Goal: Task Accomplishment & Management: Use online tool/utility

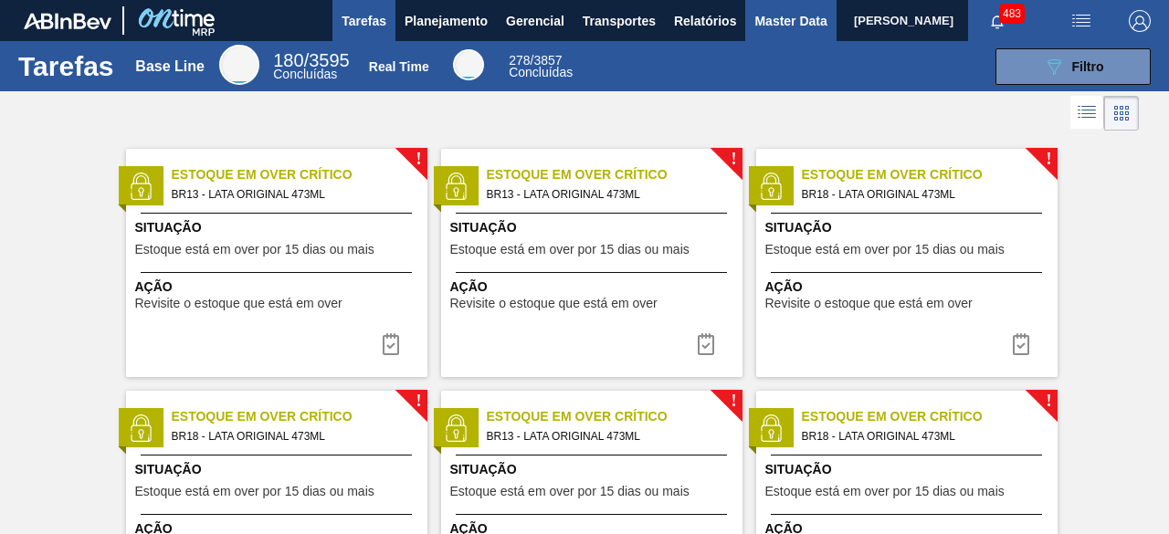
click at [778, 29] on span "Master Data" at bounding box center [791, 21] width 72 height 22
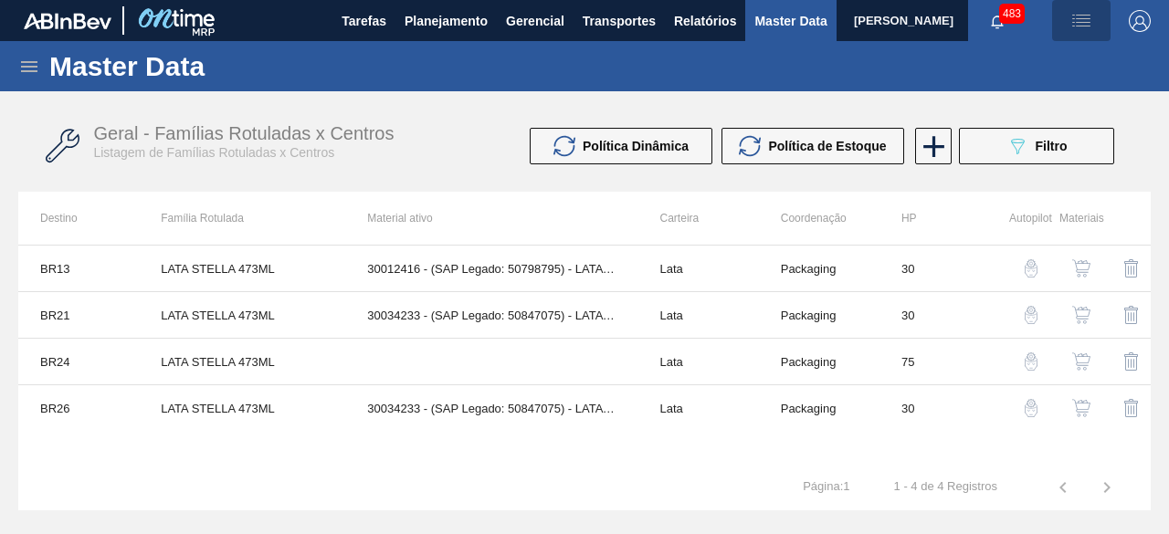
click at [1078, 25] on img "button" at bounding box center [1082, 21] width 22 height 22
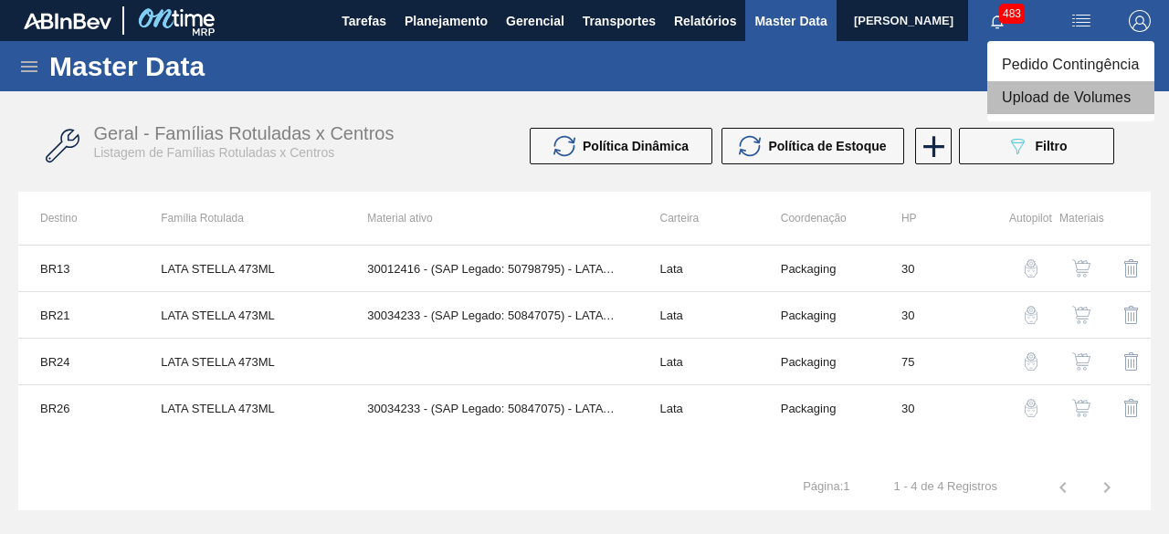
click at [1019, 104] on li "Upload de Volumes" at bounding box center [1071, 97] width 167 height 33
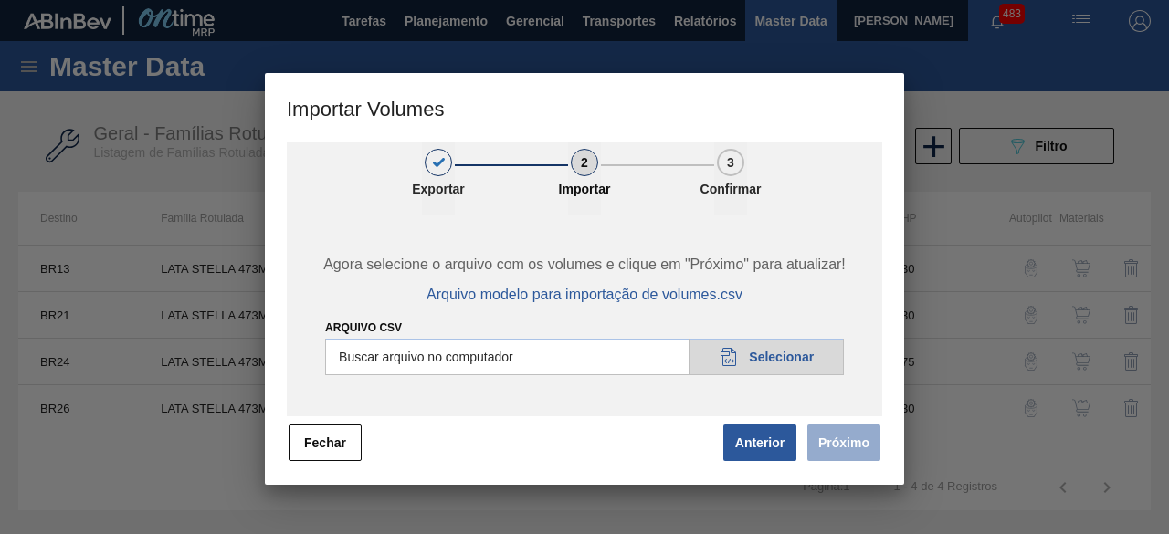
click at [766, 361] on input "Arquivo csv" at bounding box center [584, 357] width 519 height 37
type input "C:\fakepath\Subida Ball D0 + D3 18.09.csv"
click at [842, 448] on button "Próximo" at bounding box center [844, 443] width 73 height 37
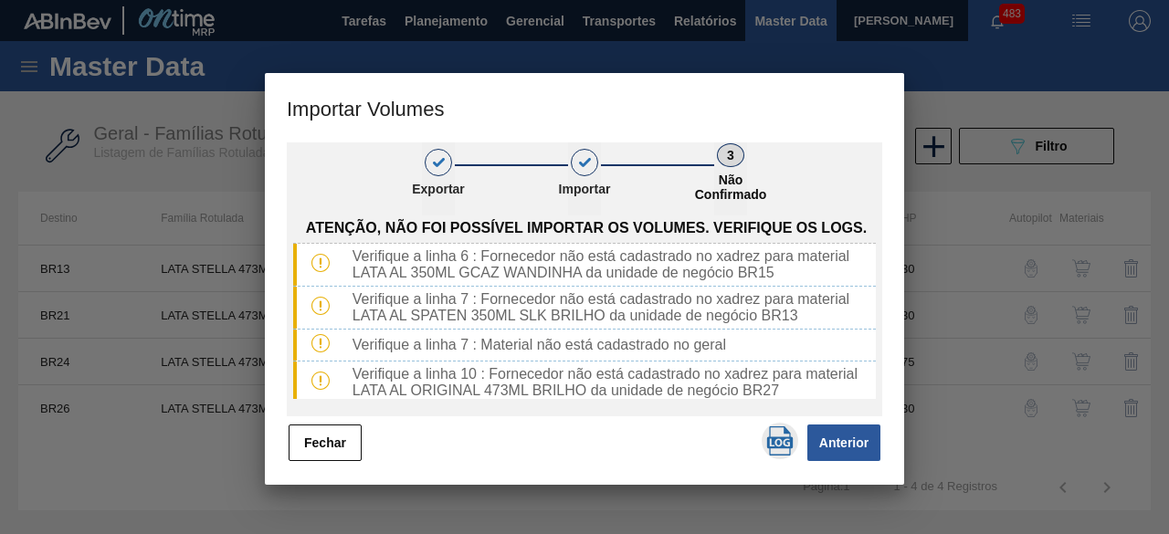
click at [789, 445] on img "button" at bounding box center [780, 441] width 29 height 29
click at [322, 453] on button "Fechar" at bounding box center [325, 443] width 73 height 37
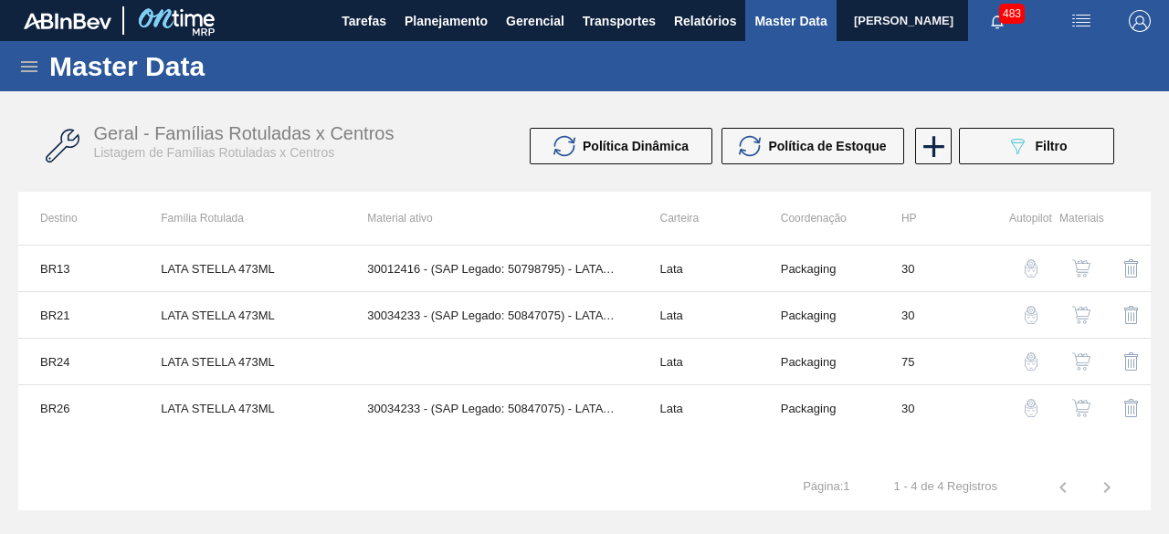
click at [25, 61] on icon at bounding box center [29, 66] width 16 height 11
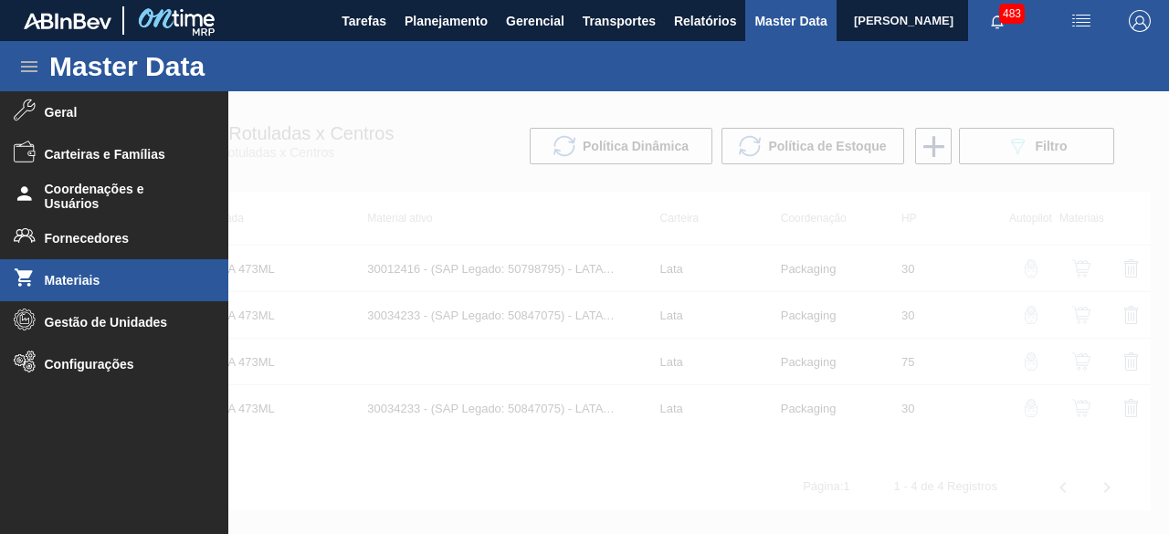
click at [69, 287] on span "Materiais" at bounding box center [120, 280] width 151 height 15
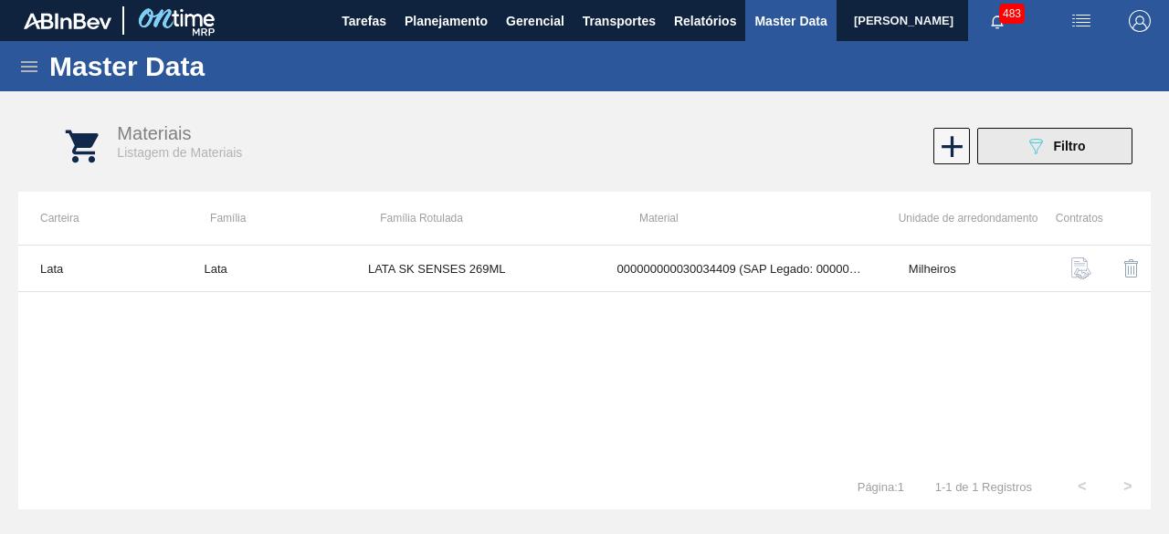
click at [1012, 138] on button "089F7B8B-B2A5-4AFE-B5C0-19BA573D28AC Filtro" at bounding box center [1055, 146] width 155 height 37
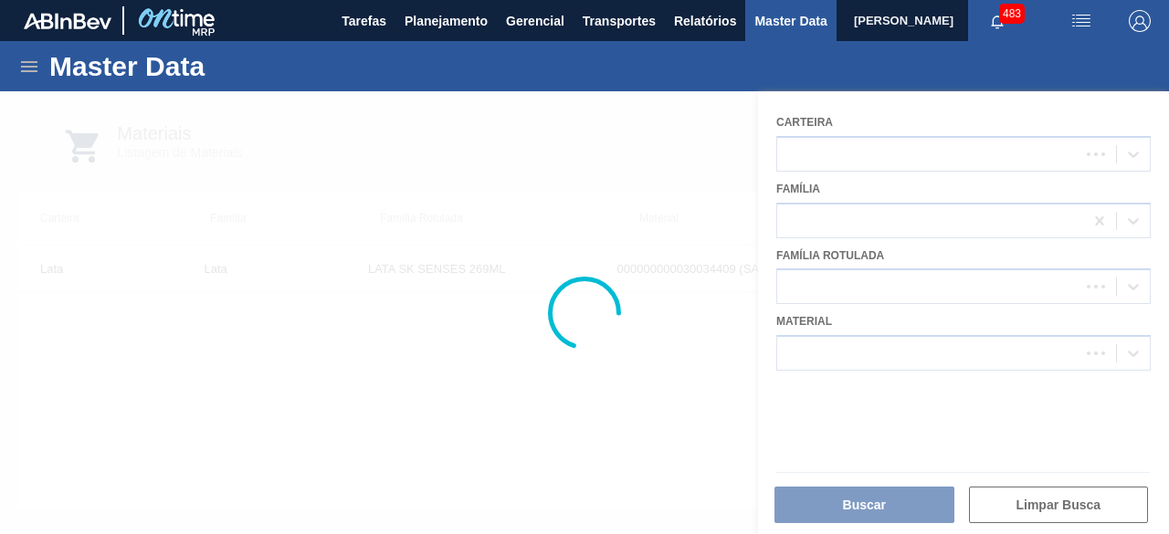
click at [957, 354] on div at bounding box center [584, 312] width 1169 height 443
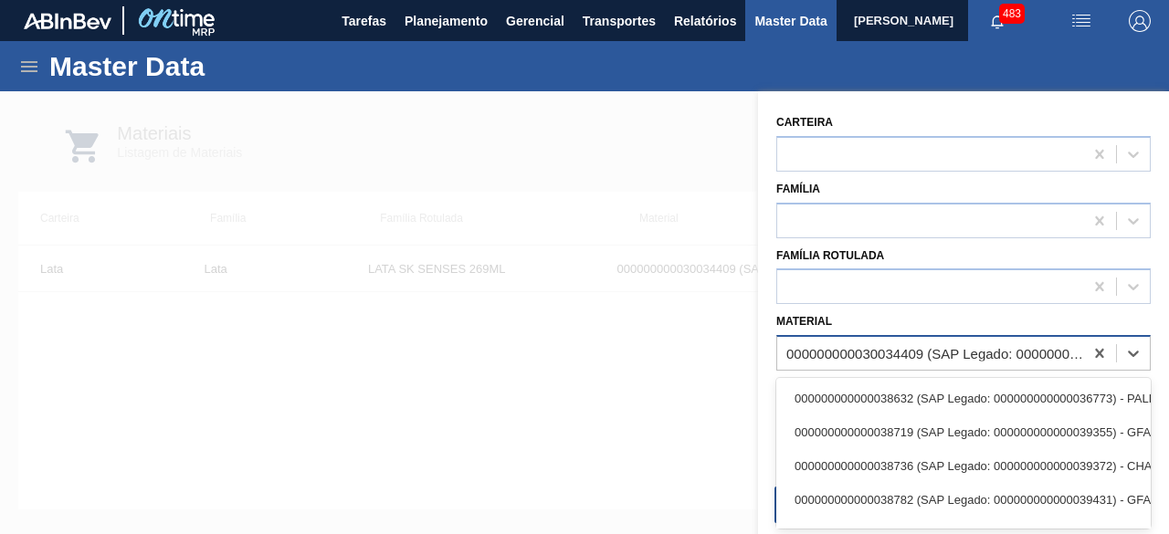
click at [957, 354] on div "000000000030034409 (SAP Legado: 000000000050850973) - LATA AL 269ML BEATS SENSE…" at bounding box center [936, 354] width 299 height 16
paste input "30034237"
type input "30034237"
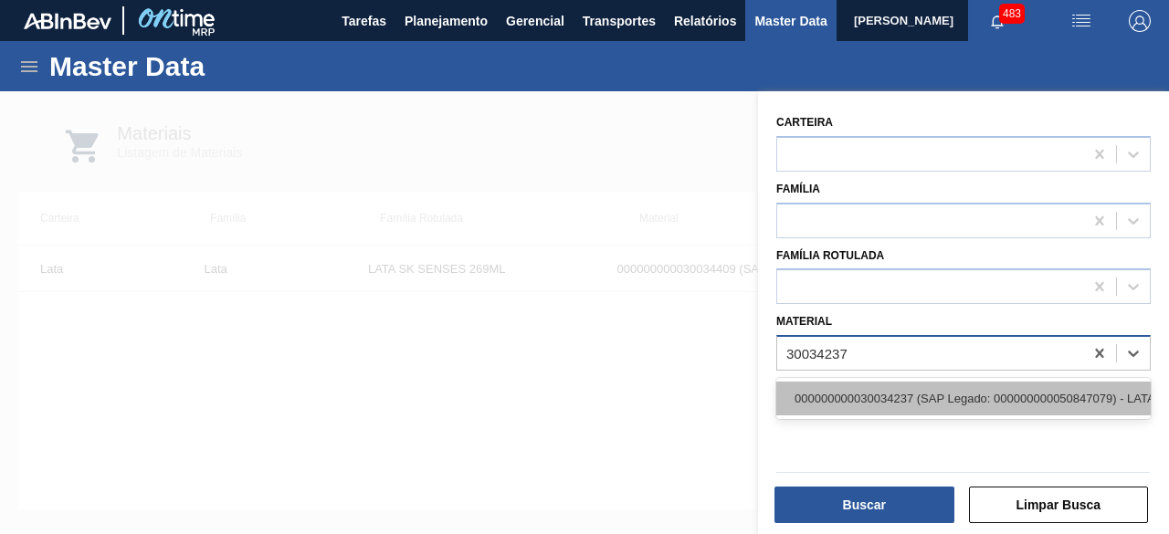
click at [954, 405] on div "000000000030034237 (SAP Legado: 000000000050847079) - LATA AL ORIGINAL 473ML BR…" at bounding box center [964, 399] width 375 height 34
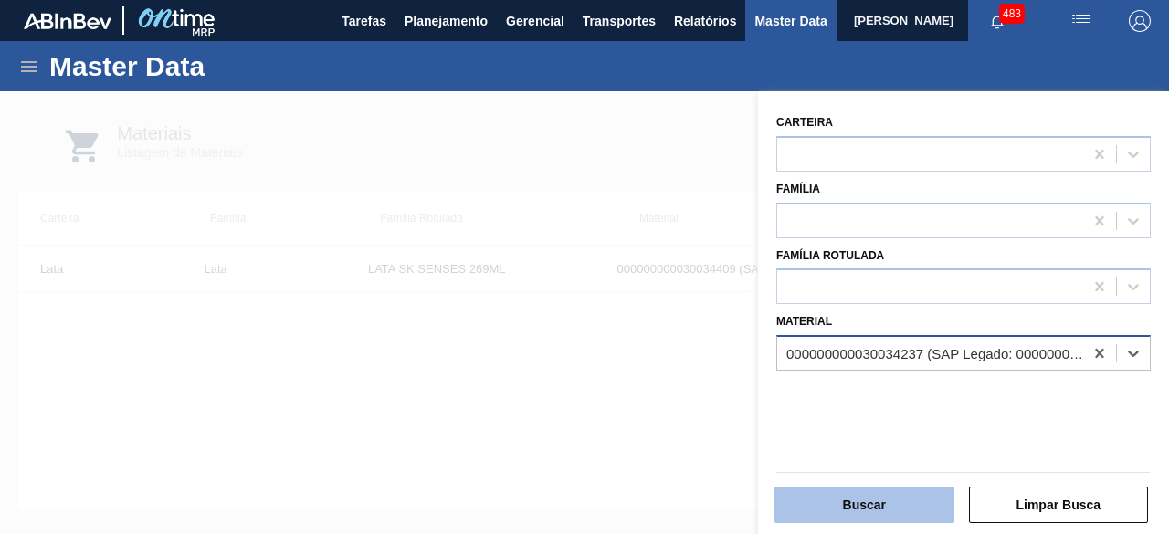
click at [903, 496] on button "Buscar" at bounding box center [865, 505] width 180 height 37
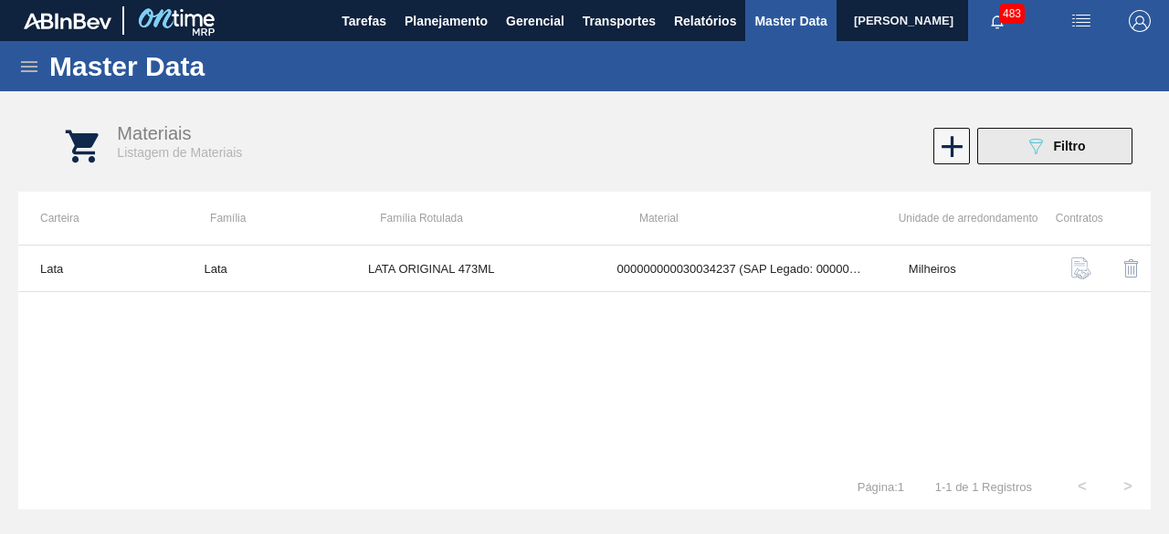
click at [1023, 158] on button "089F7B8B-B2A5-4AFE-B5C0-19BA573D28AC Filtro" at bounding box center [1055, 146] width 155 height 37
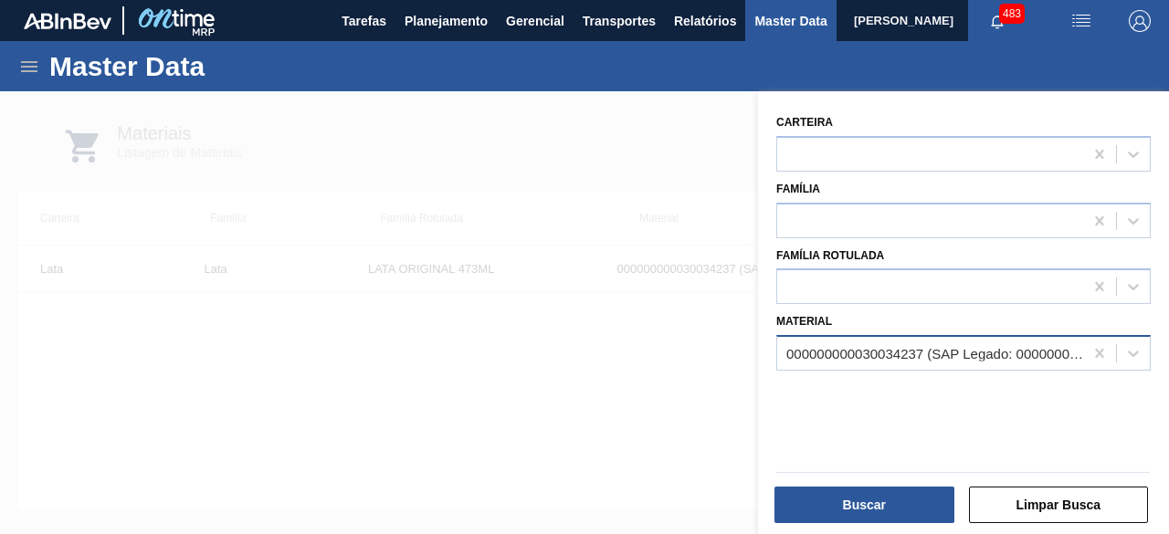
click at [996, 347] on div "000000000030034237 (SAP Legado: 000000000050847079) - LATA AL ORIGINAL 473ML BR…" at bounding box center [936, 354] width 299 height 16
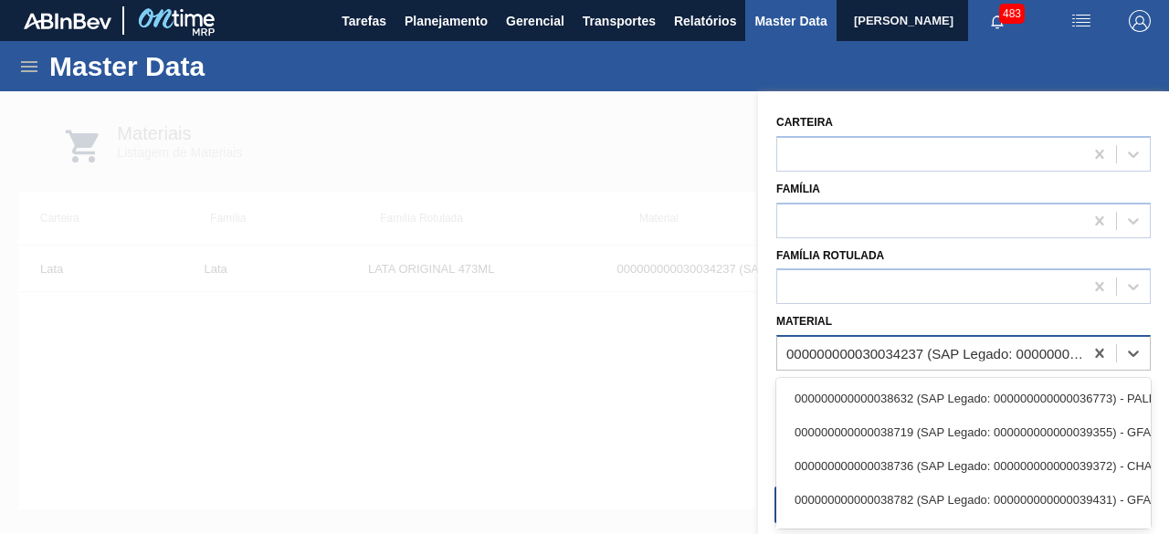
paste input "30034237"
type input "30034237"
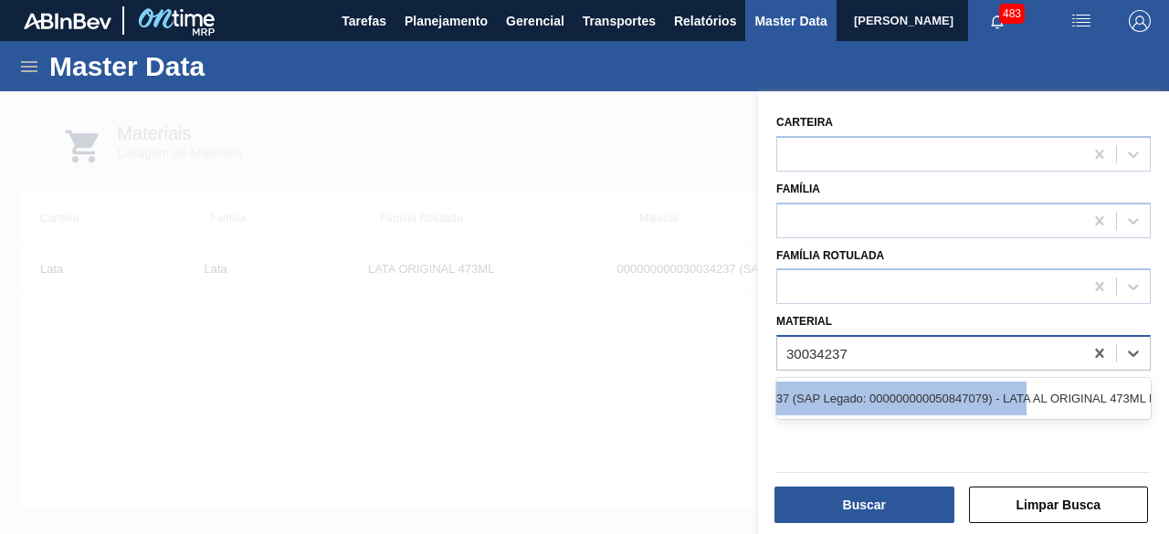
scroll to position [0, 169]
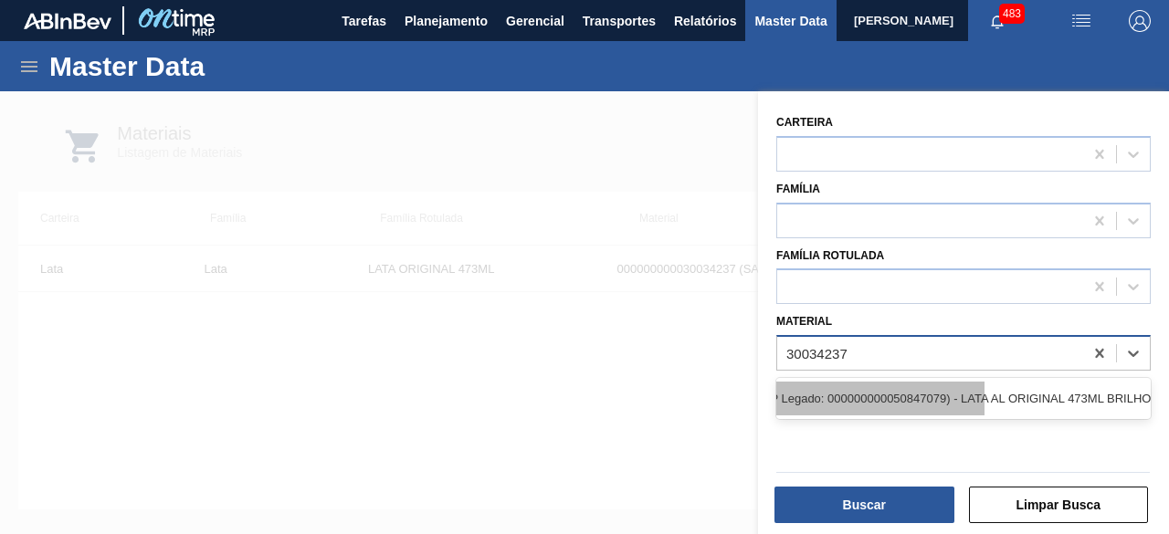
click at [985, 390] on div "000000000030034237 (SAP Legado: 000000000050847079) - LATA AL ORIGINAL 473ML BR…" at bounding box center [797, 399] width 375 height 34
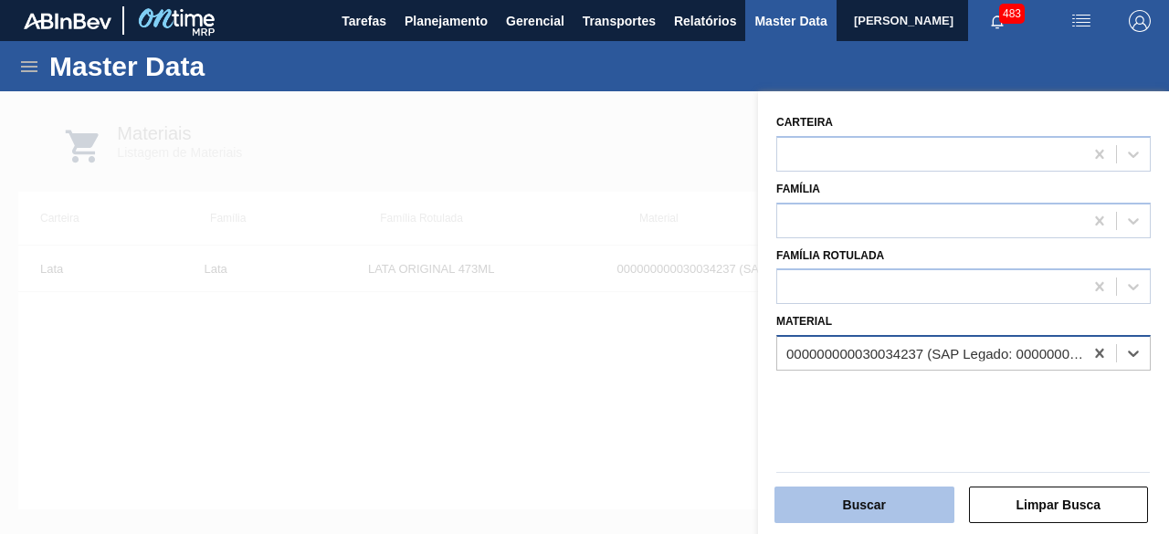
click at [937, 509] on button "Buscar" at bounding box center [865, 505] width 180 height 37
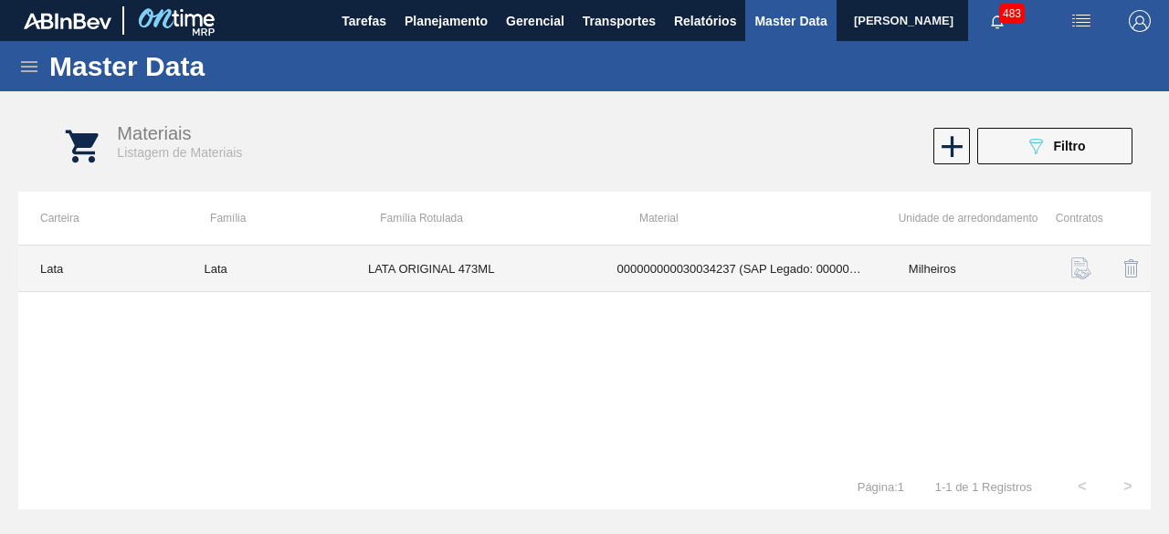
click at [543, 272] on td "LATA ORIGINAL 473ML" at bounding box center [470, 269] width 249 height 47
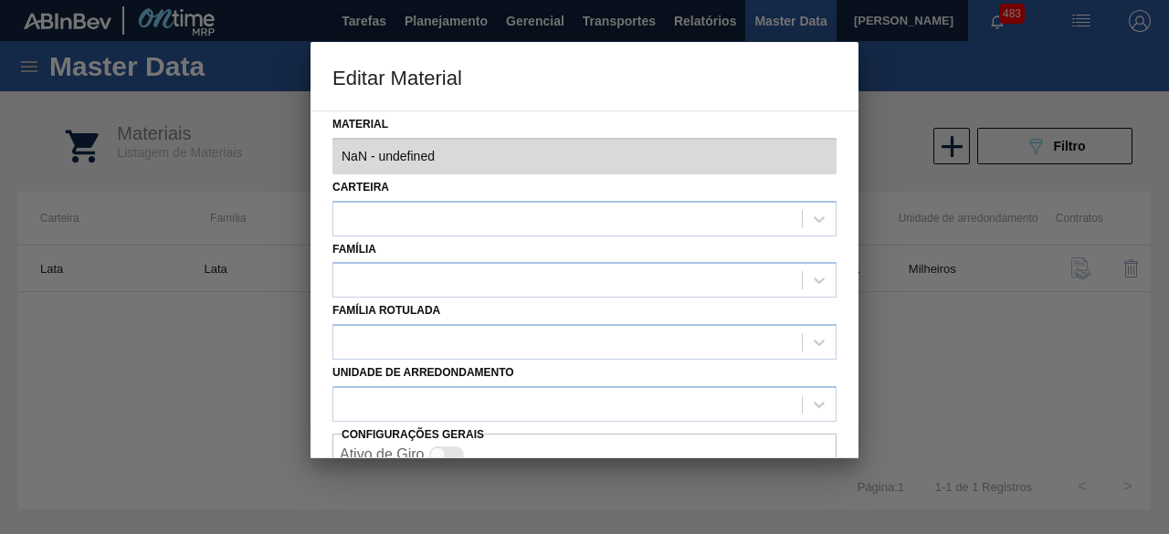
type input "30034237 - 000000000030034237 (SAP Legado: 000000000050847079) - LATA AL ORIGIN…"
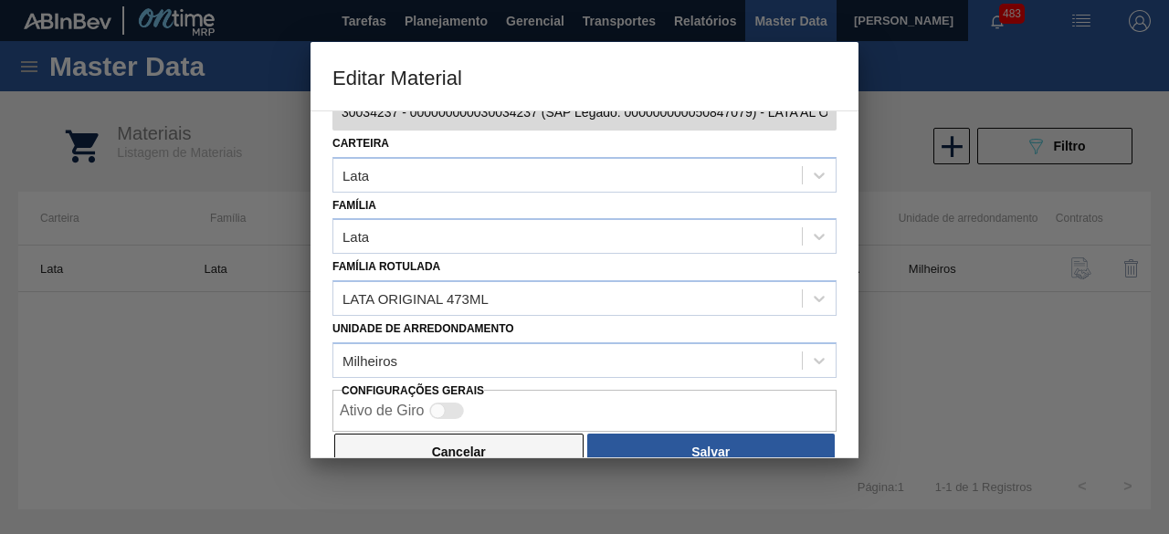
scroll to position [77, 0]
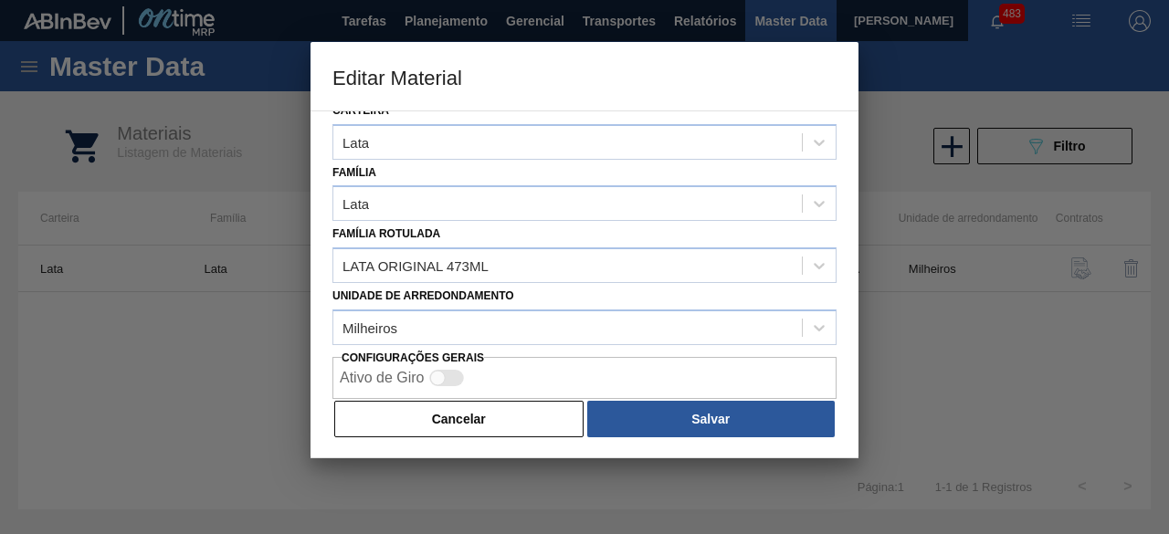
drag, startPoint x: 507, startPoint y: 425, endPoint x: 798, endPoint y: 173, distance: 385.4
click at [537, 406] on button "Cancelar" at bounding box center [458, 419] width 249 height 37
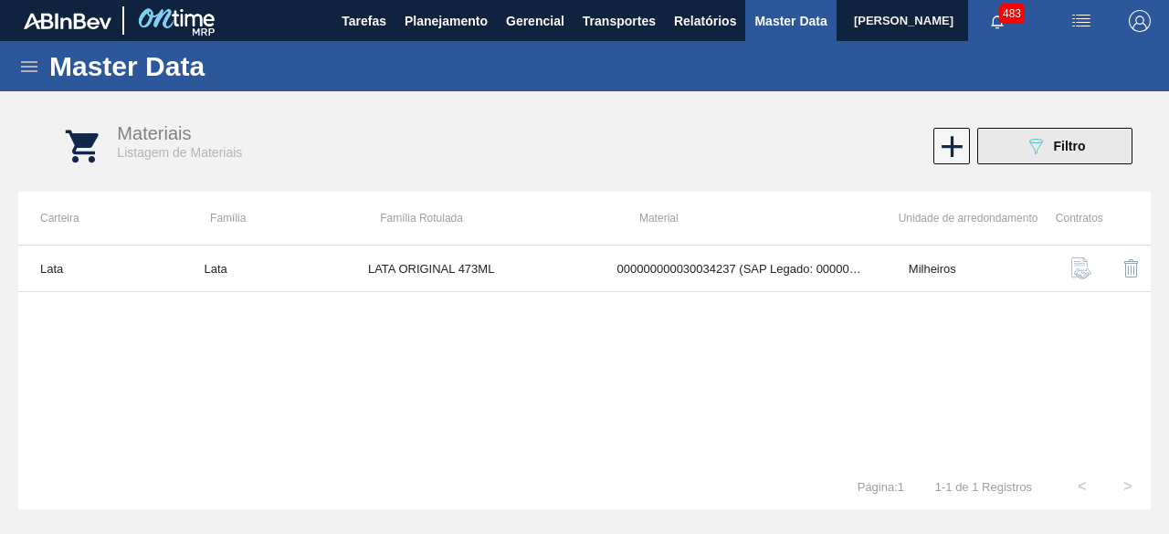
click at [1031, 143] on icon "089F7B8B-B2A5-4AFE-B5C0-19BA573D28AC" at bounding box center [1036, 146] width 22 height 22
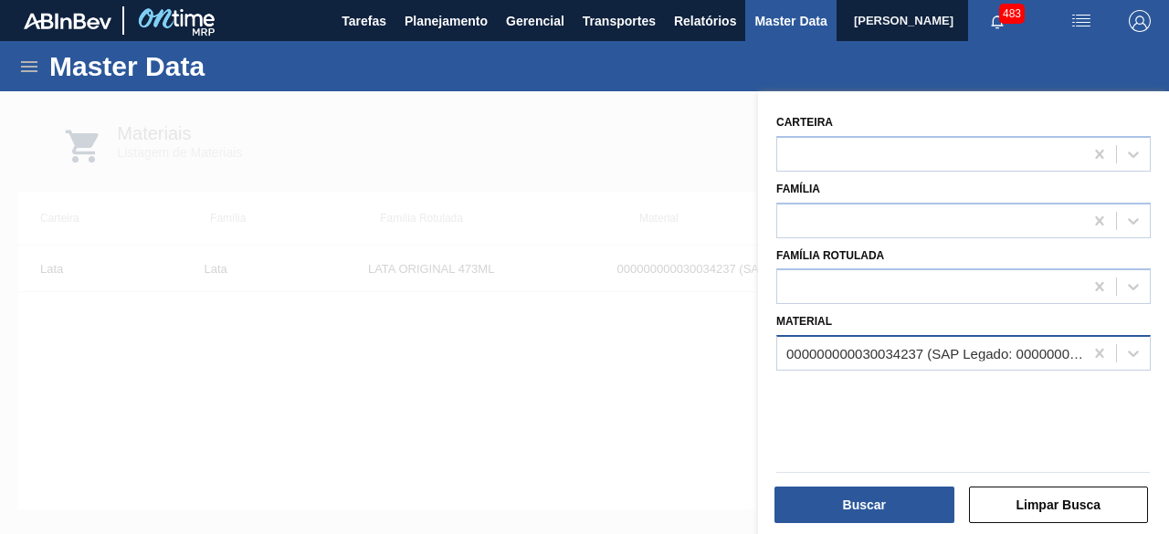
click at [987, 355] on div "000000000030034237 (SAP Legado: 000000000050847079) - LATA AL ORIGINAL 473ML BR…" at bounding box center [936, 354] width 299 height 16
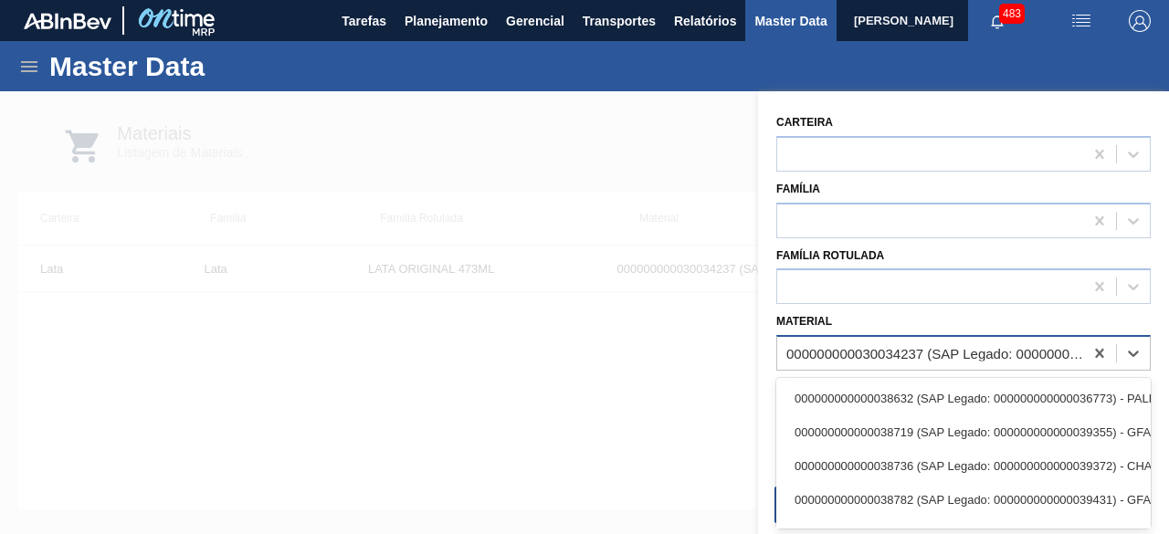
paste input "30030770"
type input "30030770"
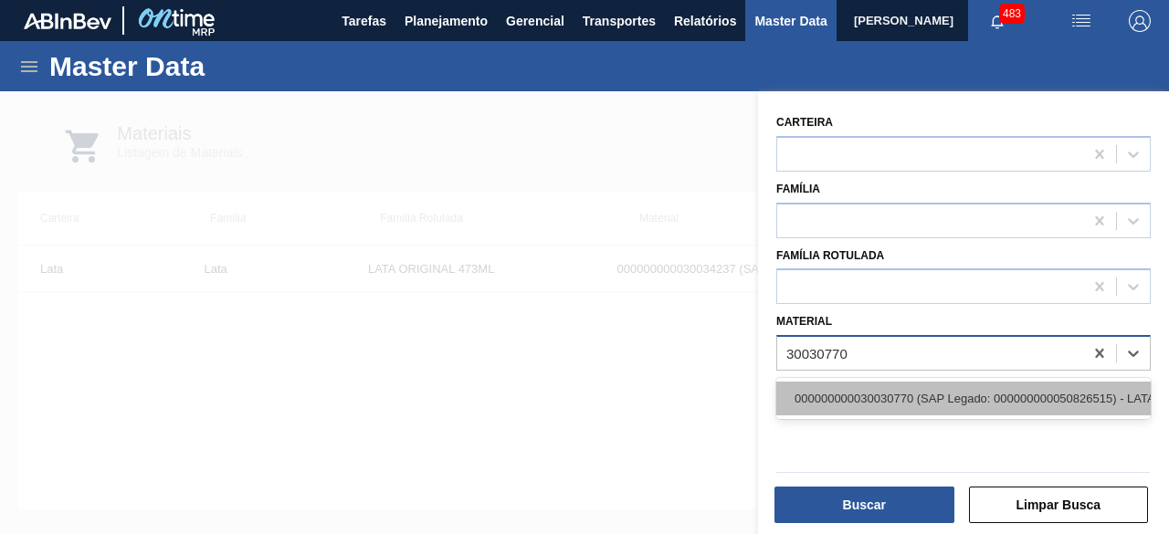
click at [956, 396] on div "000000000030030770 (SAP Legado: 000000000050826515) - LATA AL 350ML SUKITA UVA …" at bounding box center [964, 399] width 375 height 34
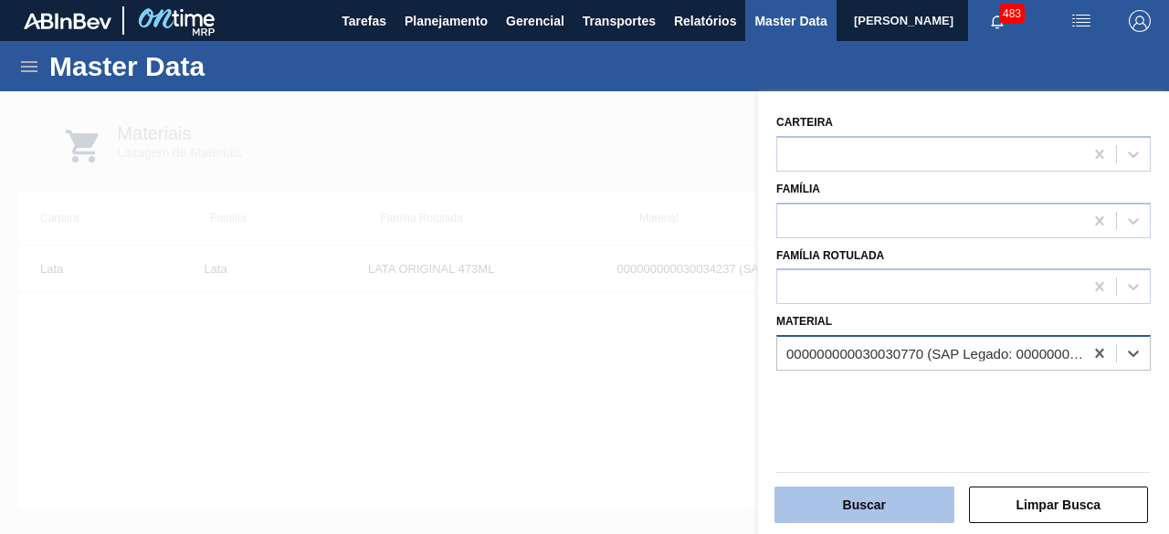
click at [933, 502] on button "Buscar" at bounding box center [865, 505] width 180 height 37
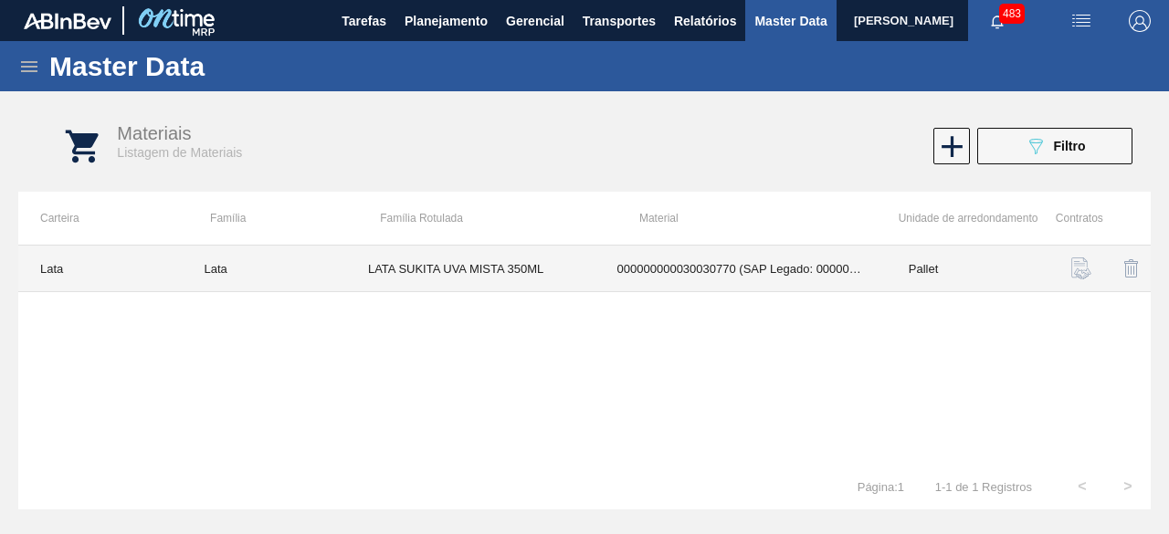
click at [555, 266] on td "LATA SUKITA UVA MISTA 350ML" at bounding box center [470, 269] width 249 height 47
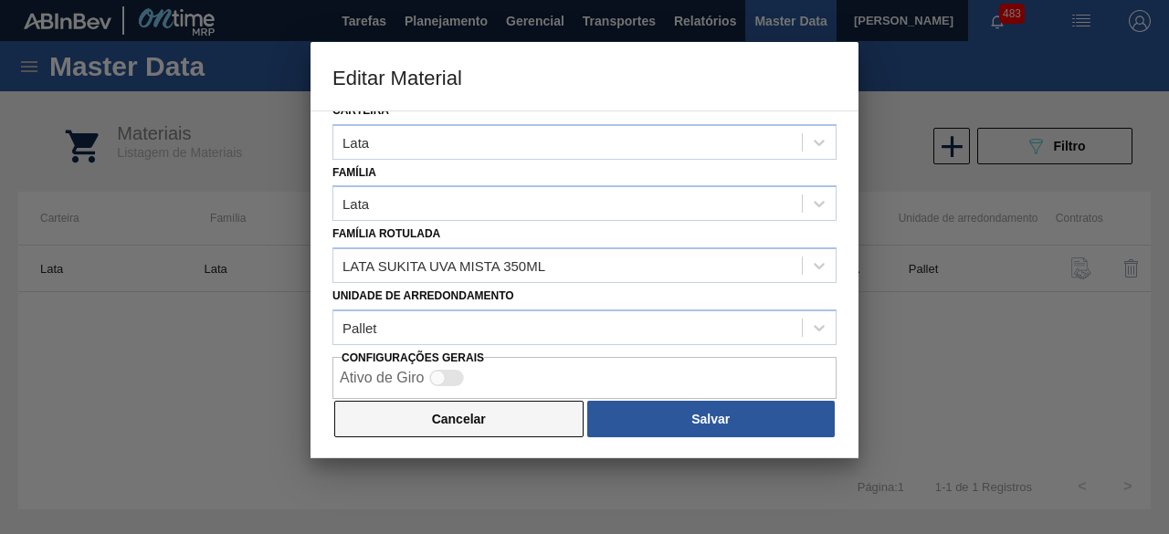
click at [521, 427] on button "Cancelar" at bounding box center [458, 419] width 249 height 37
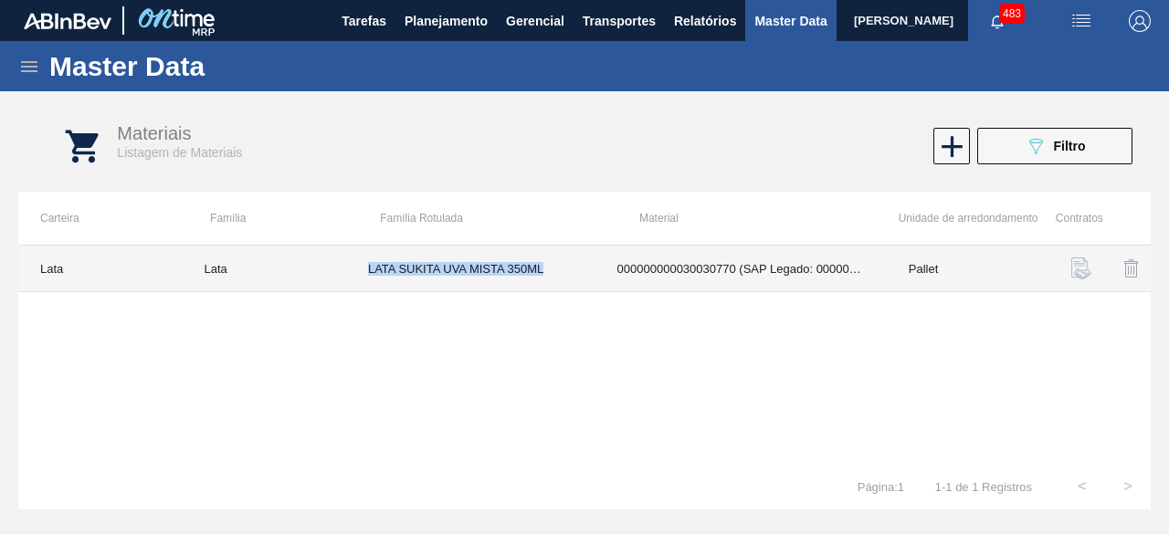
drag, startPoint x: 365, startPoint y: 266, endPoint x: 584, endPoint y: 270, distance: 218.4
click at [584, 270] on td "LATA SUKITA UVA MISTA 350ML" at bounding box center [470, 269] width 249 height 47
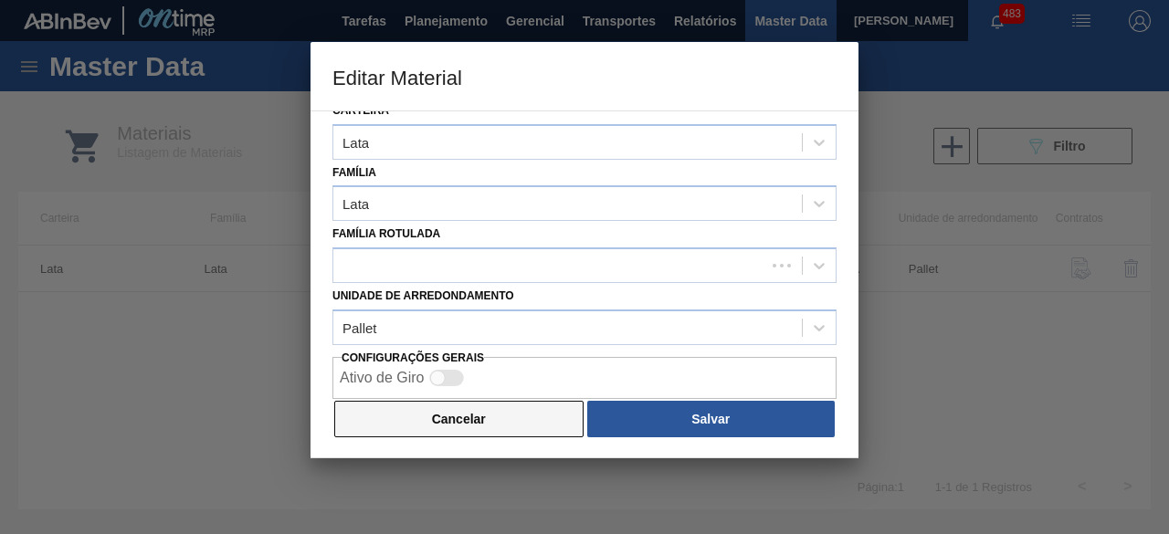
click at [548, 415] on button "Cancelar" at bounding box center [458, 419] width 249 height 37
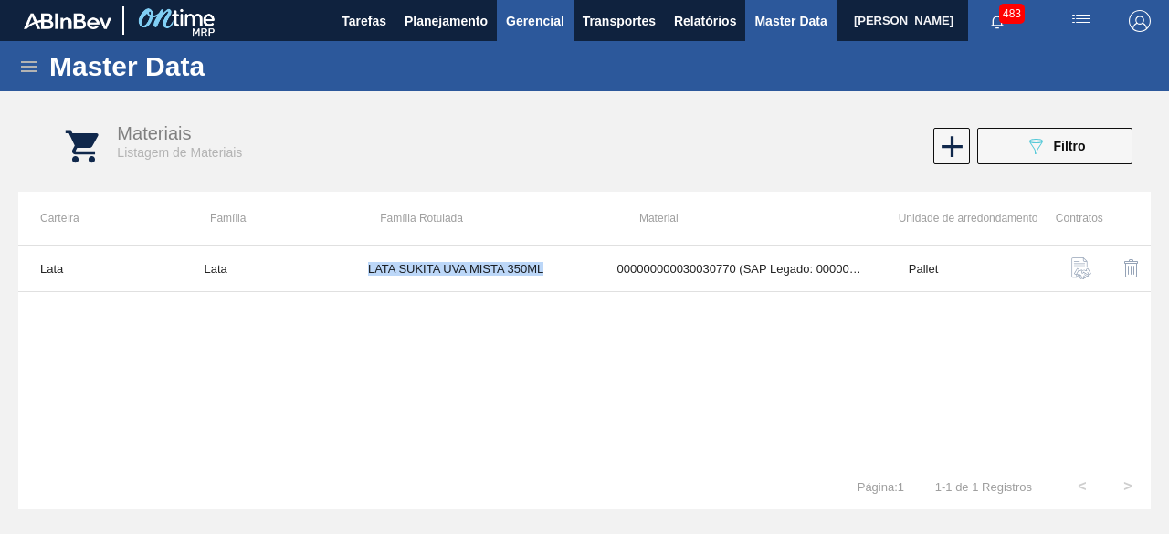
copy td "LATA SUKITA UVA MISTA 350ML"
click at [1043, 154] on icon "089F7B8B-B2A5-4AFE-B5C0-19BA573D28AC" at bounding box center [1036, 146] width 22 height 22
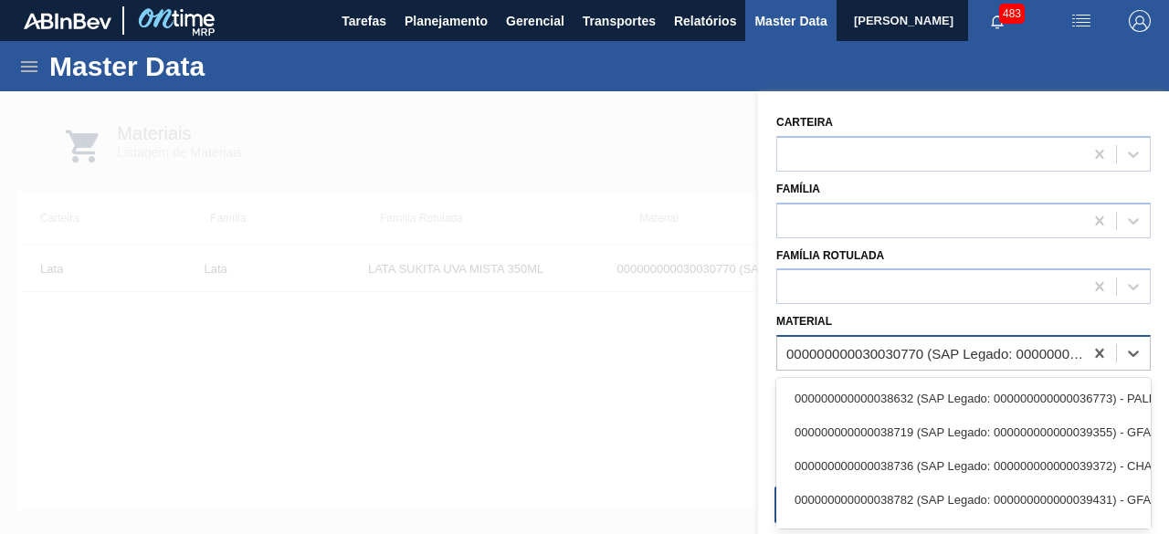
click at [1027, 341] on div "000000000030030770 (SAP Legado: 000000000050826515) - LATA AL 350ML SUKITA UVA …" at bounding box center [930, 354] width 306 height 26
paste input "30034439"
type input "30034439"
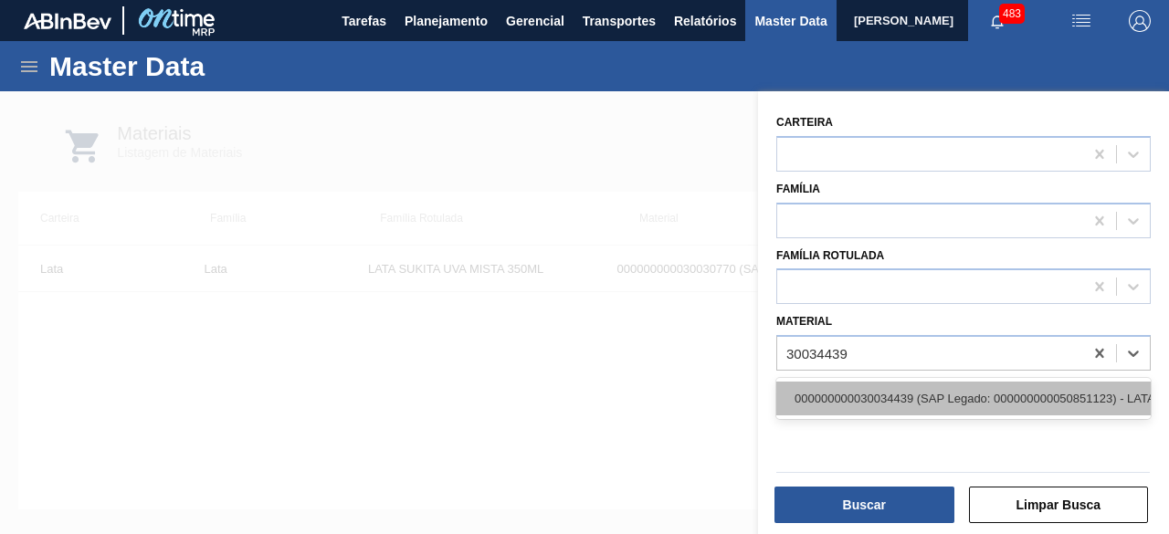
click at [921, 398] on div "000000000030034439 (SAP Legado: 000000000050851123) - LATA AL 350ML GCAZ WANDIN…" at bounding box center [964, 399] width 375 height 34
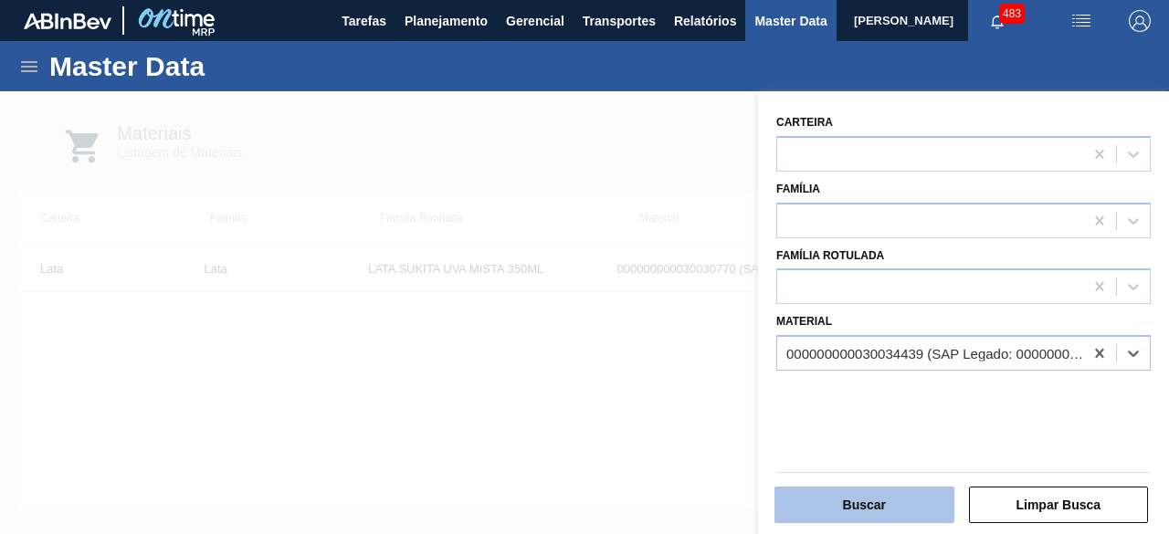
click at [892, 505] on button "Buscar" at bounding box center [865, 505] width 180 height 37
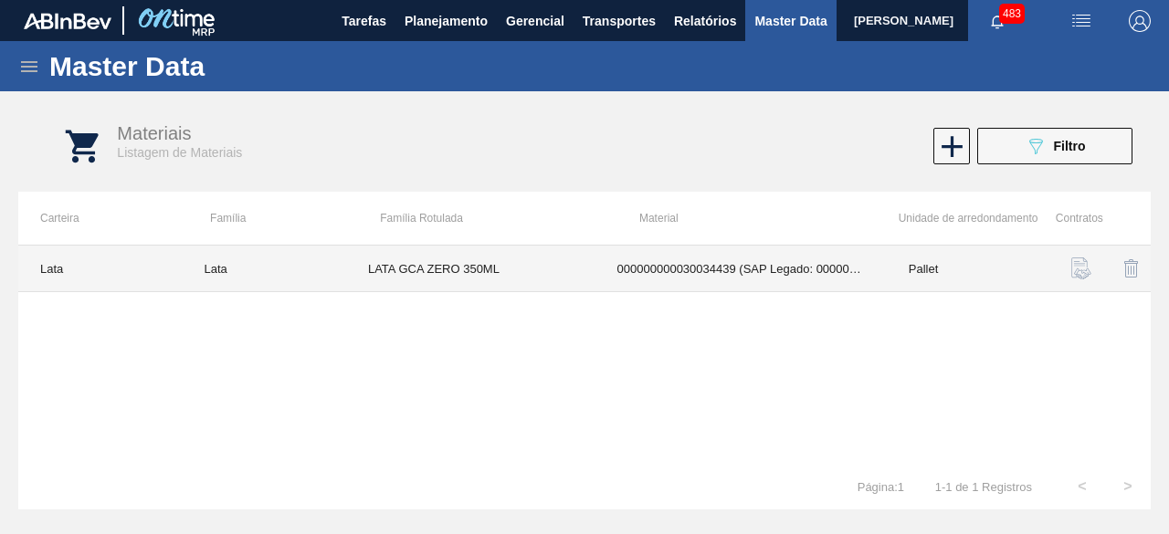
click at [520, 273] on td "LATA GCA ZERO 350ML" at bounding box center [470, 269] width 249 height 47
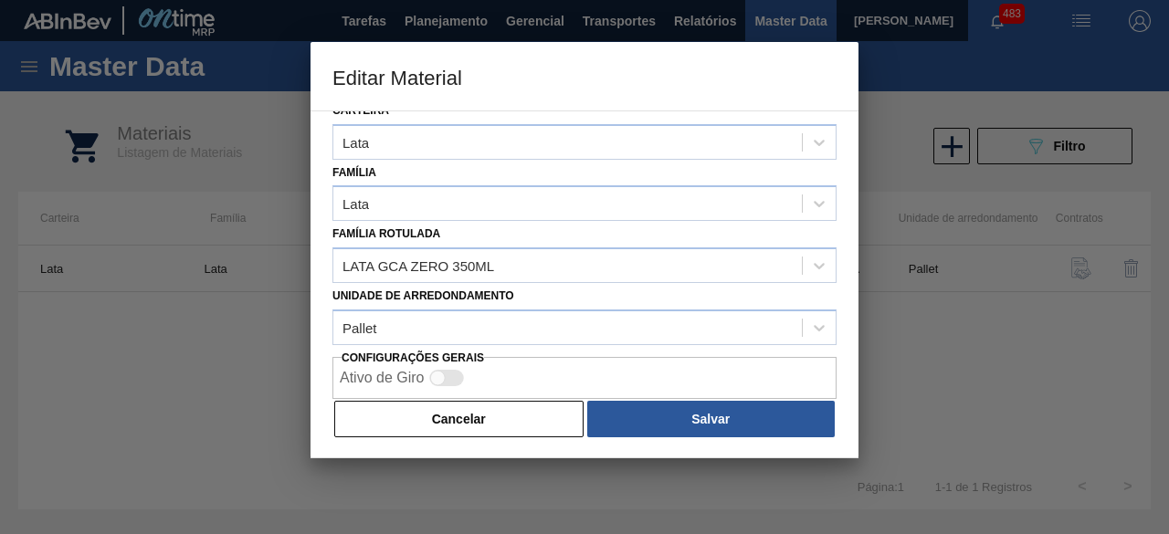
drag, startPoint x: 544, startPoint y: 408, endPoint x: 936, endPoint y: 125, distance: 483.5
click at [550, 402] on button "Cancelar" at bounding box center [458, 419] width 249 height 37
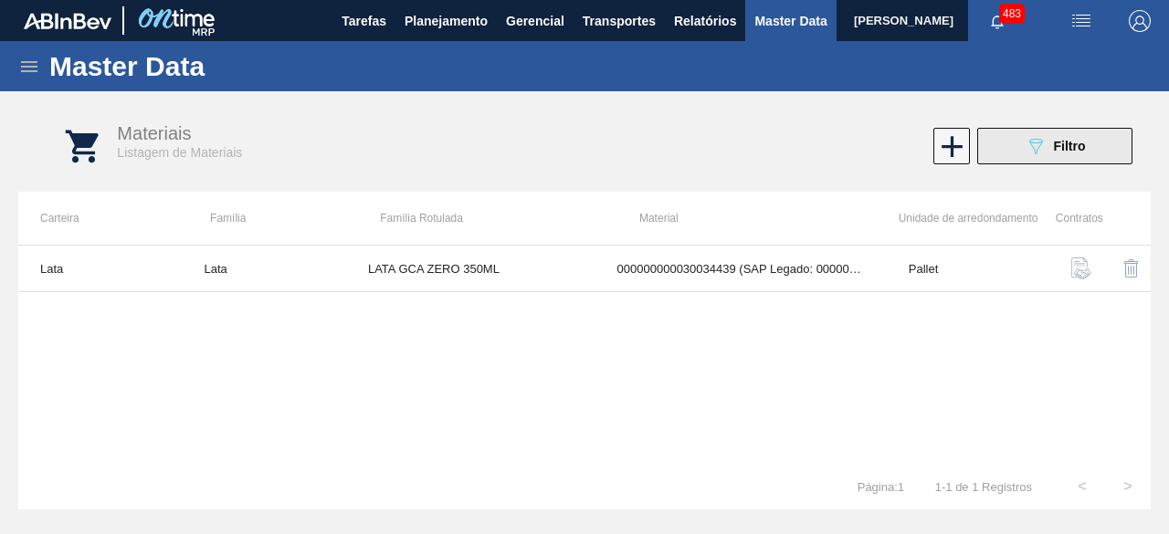
click at [1031, 140] on icon "089F7B8B-B2A5-4AFE-B5C0-19BA573D28AC" at bounding box center [1036, 146] width 22 height 22
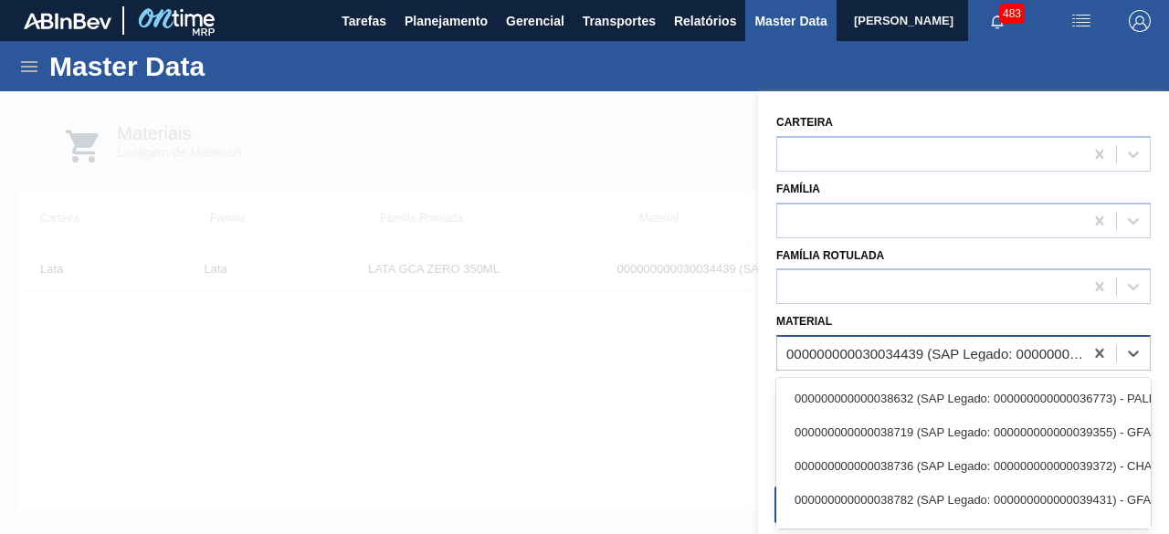
click at [950, 350] on div "000000000030034439 (SAP Legado: 000000000050851123) - LATA AL 350ML GCAZ WANDIN…" at bounding box center [936, 354] width 299 height 16
paste input "30034228"
type input "30034228"
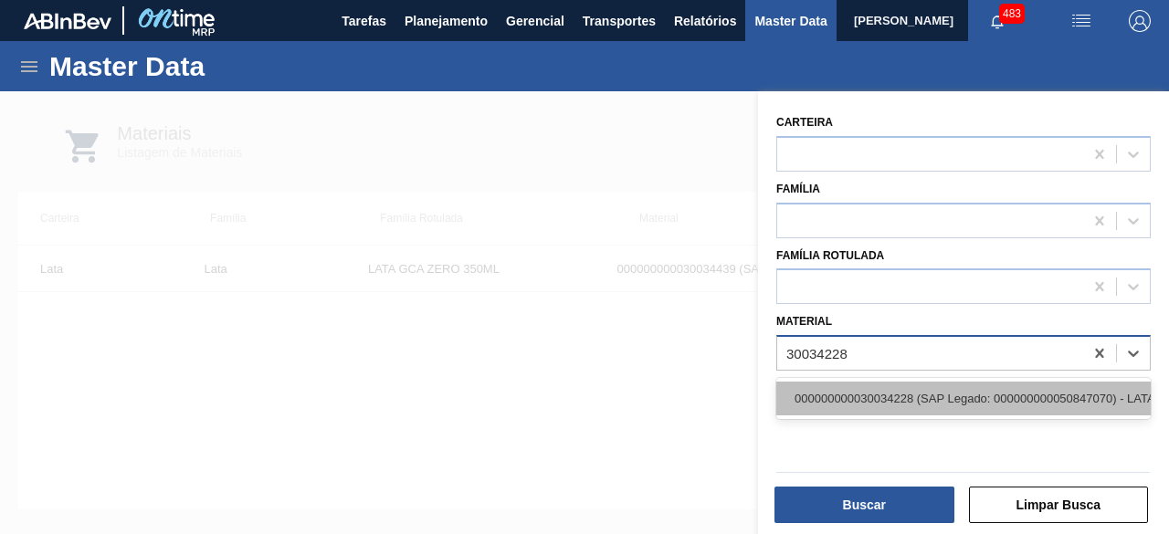
click at [925, 390] on div "000000000030034228 (SAP Legado: 000000000050847070) - LATA AL SPATEN 350ML SLK …" at bounding box center [964, 399] width 375 height 34
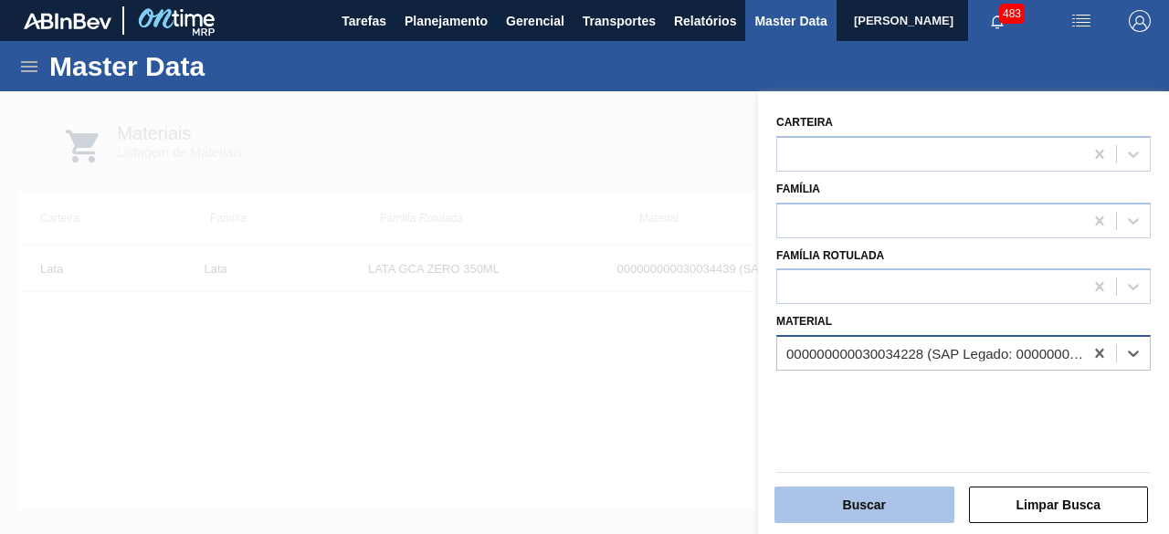
click at [892, 513] on button "Buscar" at bounding box center [865, 505] width 180 height 37
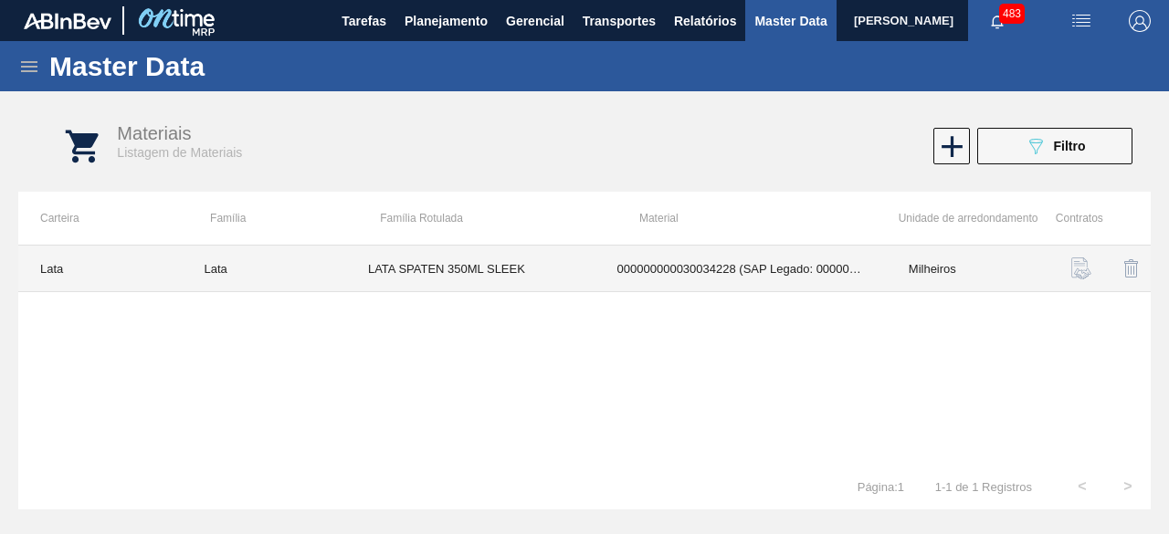
click at [566, 272] on td "LATA SPATEN 350ML SLEEK" at bounding box center [470, 269] width 249 height 47
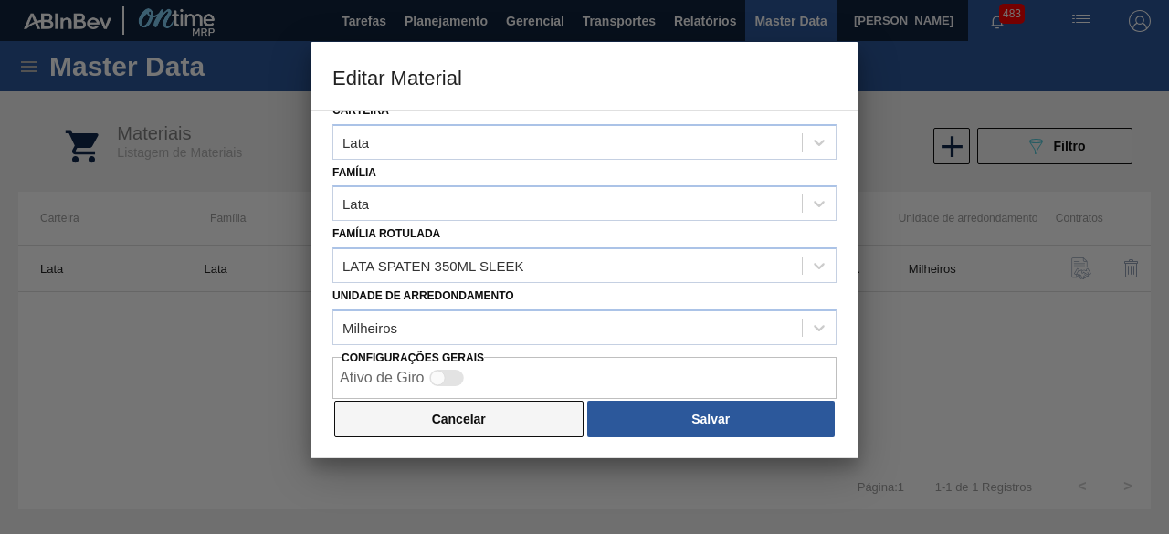
click at [473, 423] on button "Cancelar" at bounding box center [458, 419] width 249 height 37
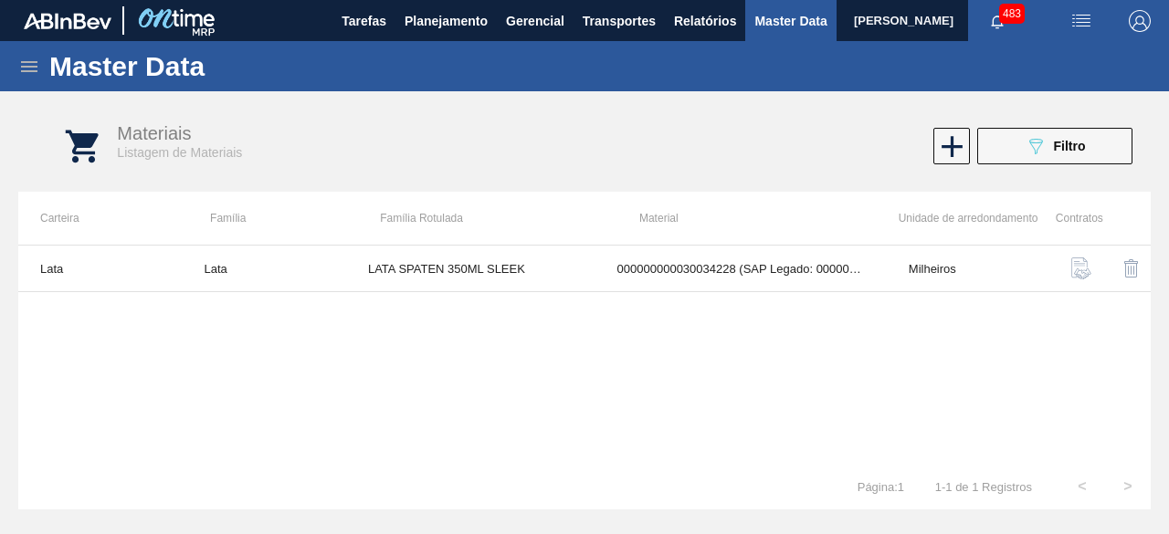
click at [1082, 20] on img "button" at bounding box center [1082, 21] width 22 height 22
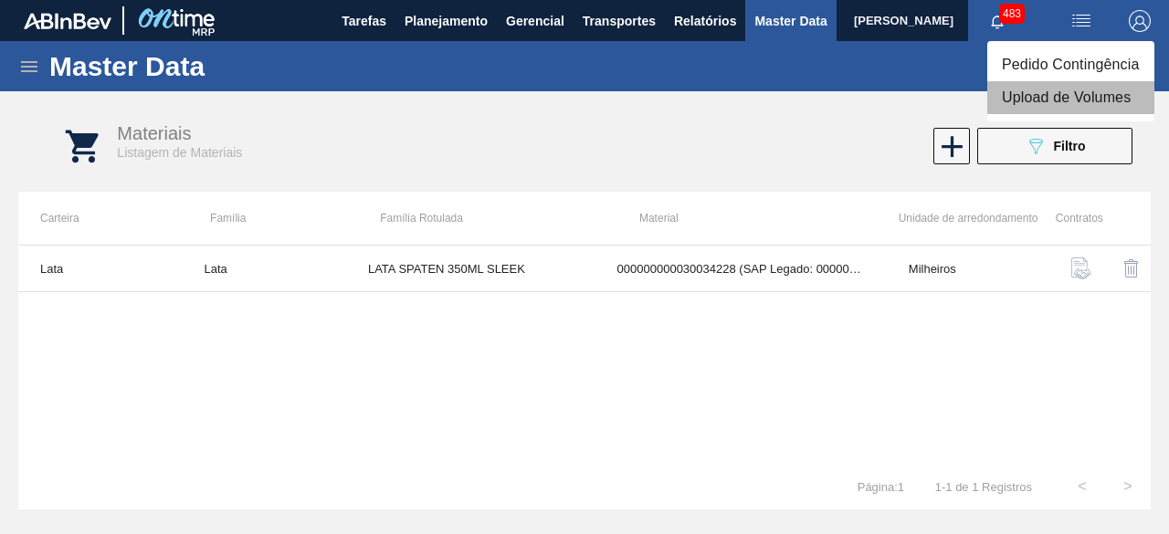
click at [1069, 100] on li "Upload de Volumes" at bounding box center [1071, 97] width 167 height 33
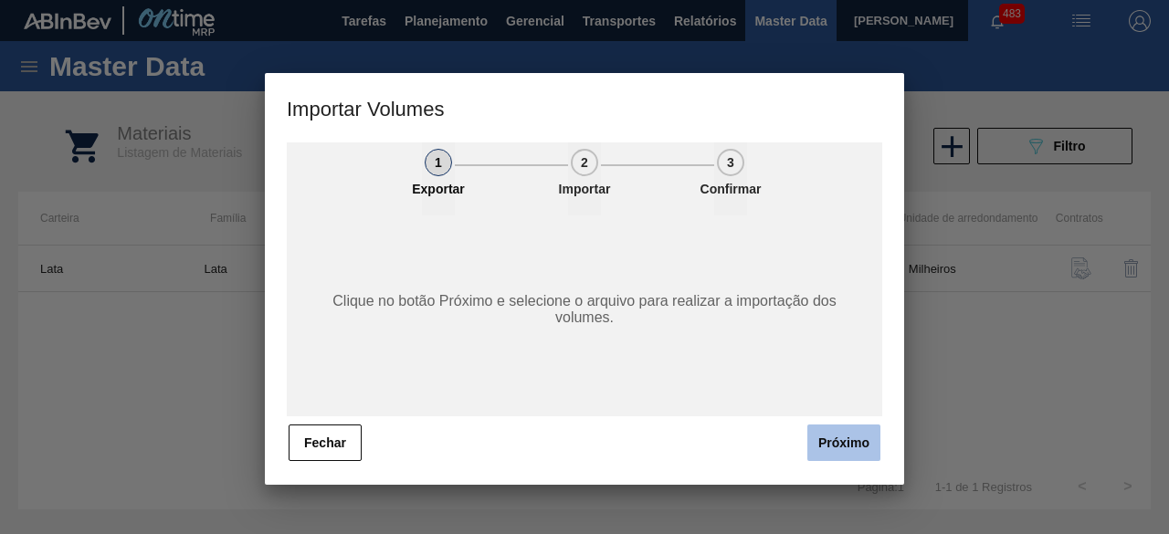
drag, startPoint x: 847, startPoint y: 446, endPoint x: 852, endPoint y: 430, distance: 16.5
click at [848, 446] on button "Próximo" at bounding box center [844, 443] width 73 height 37
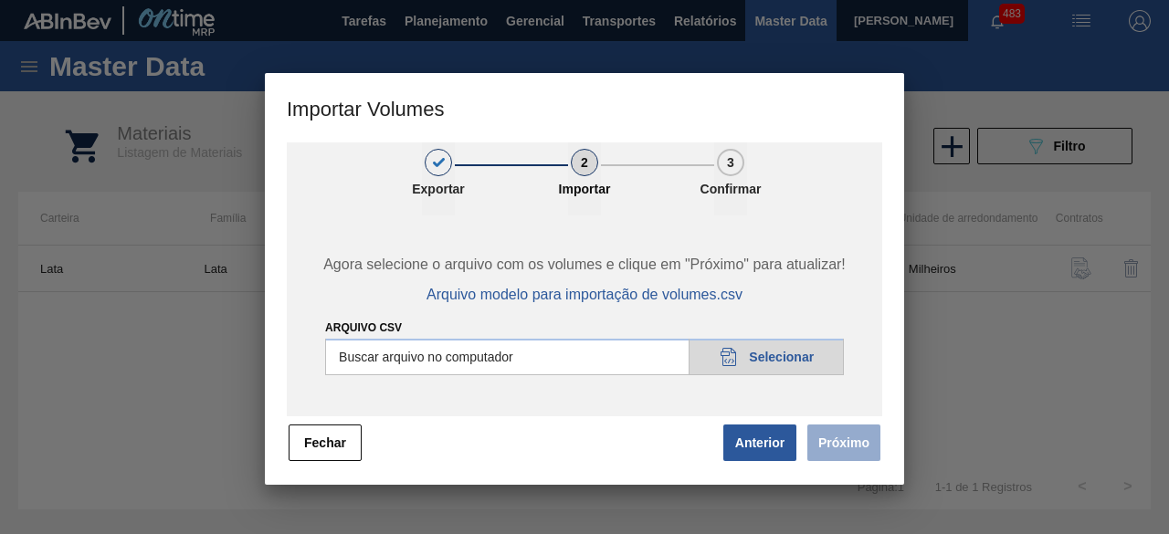
click at [791, 368] on input "Arquivo csv" at bounding box center [584, 357] width 519 height 37
type input "C:\fakepath\Subida Ball D0 + D3 18.09.csv"
click at [853, 443] on button "Próximo" at bounding box center [844, 443] width 73 height 37
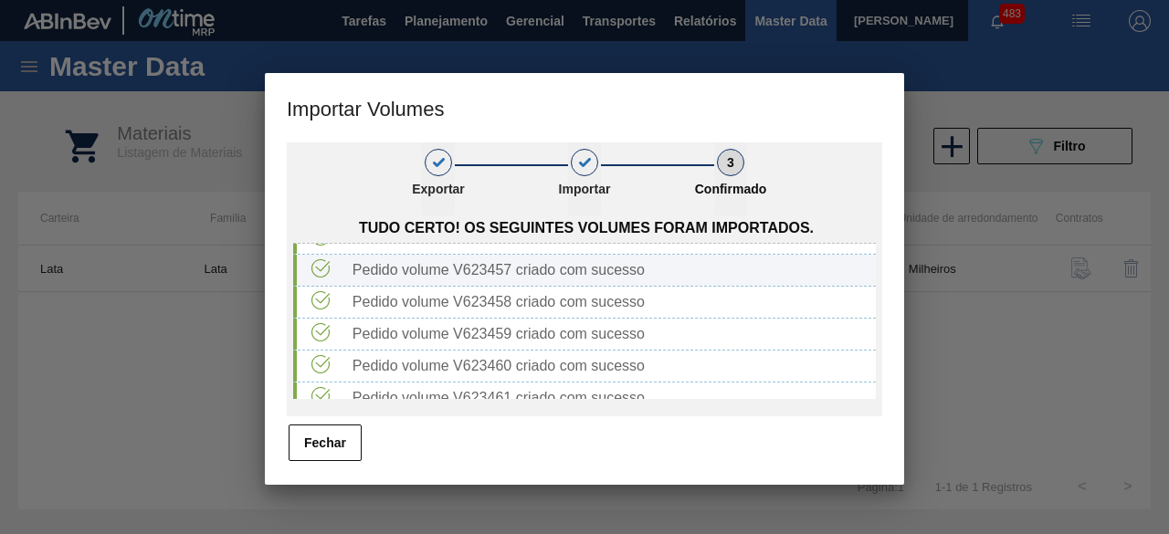
scroll to position [91, 0]
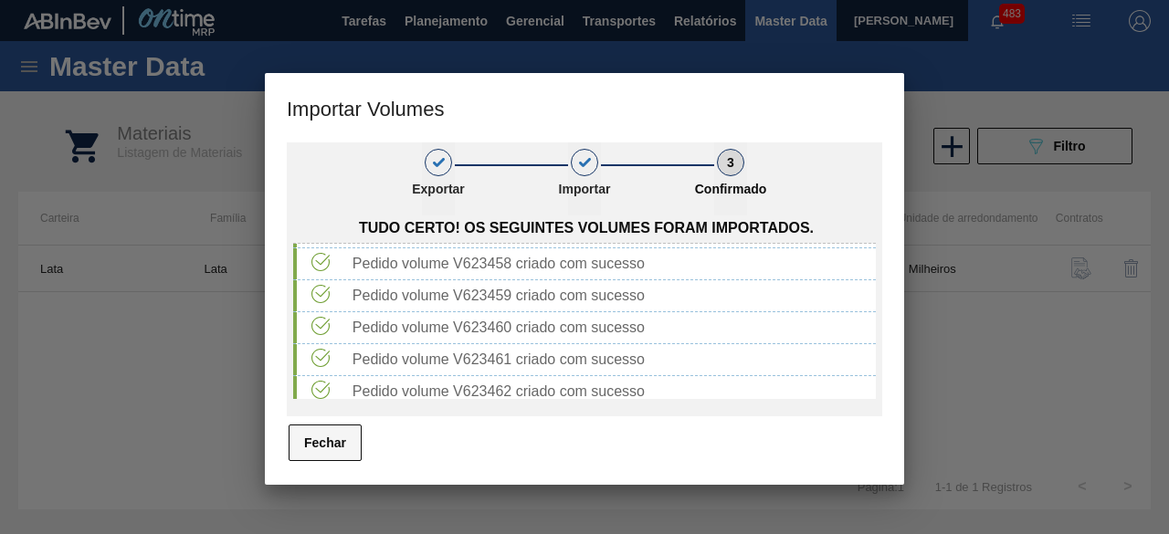
click at [314, 450] on button "Fechar" at bounding box center [325, 443] width 73 height 37
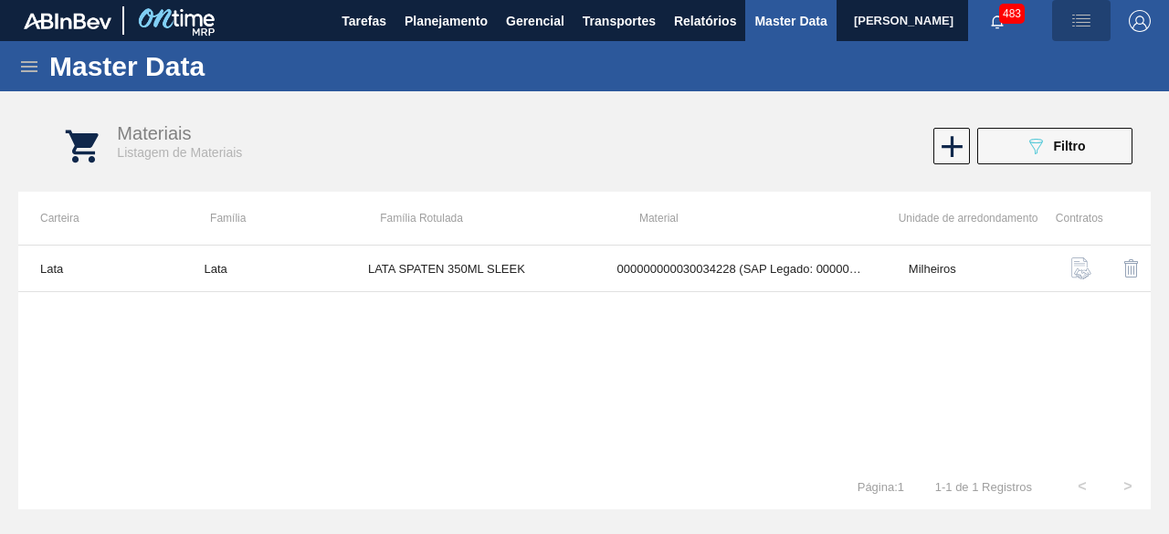
click at [1078, 19] on img "button" at bounding box center [1082, 21] width 22 height 22
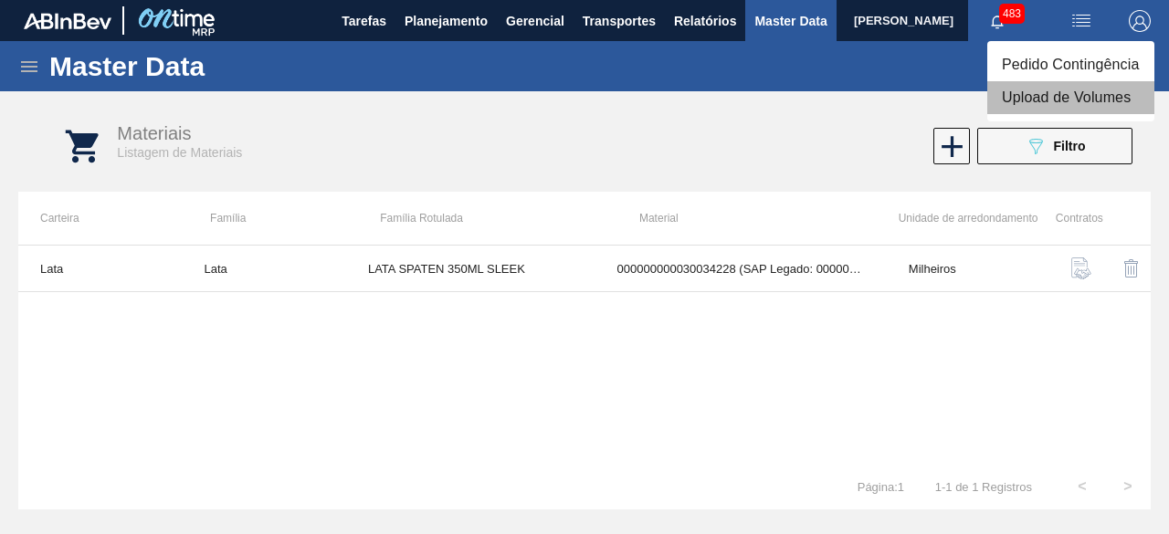
click at [1069, 99] on li "Upload de Volumes" at bounding box center [1071, 97] width 167 height 33
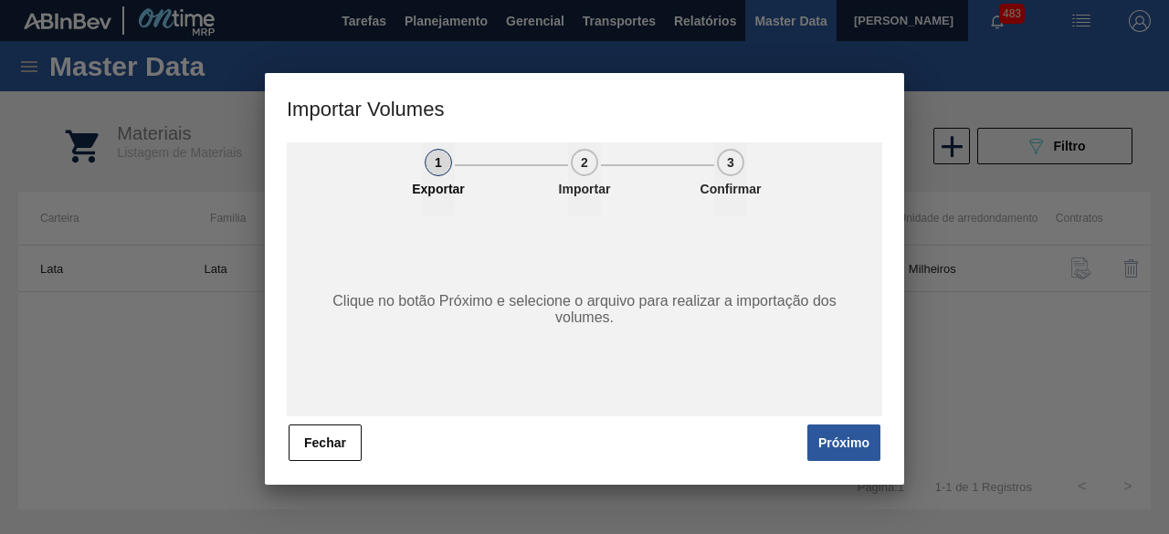
drag, startPoint x: 840, startPoint y: 447, endPoint x: 867, endPoint y: 430, distance: 32.0
click at [842, 447] on button "Próximo" at bounding box center [844, 443] width 73 height 37
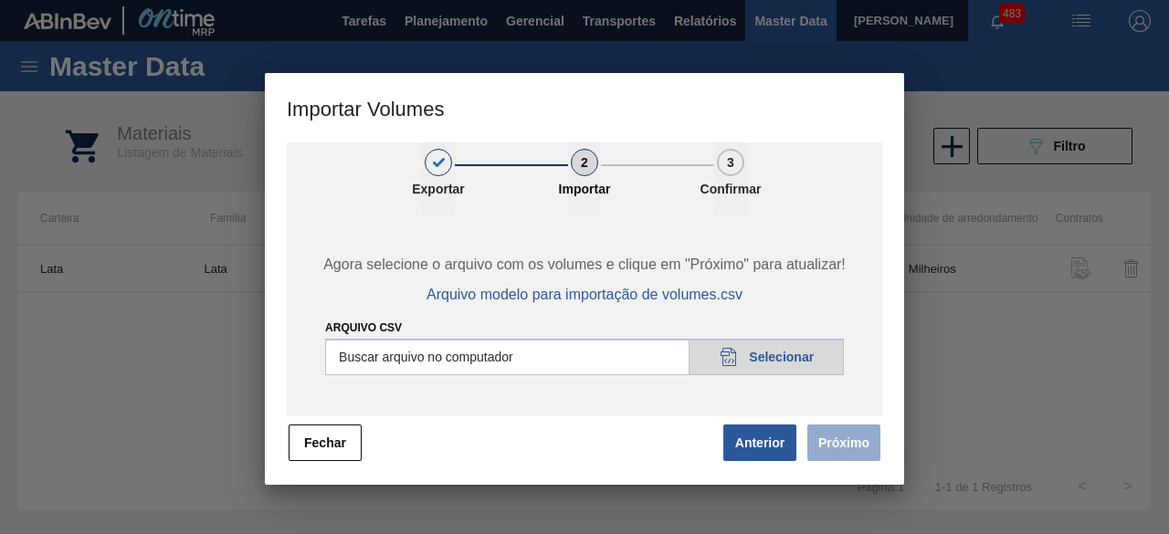
click at [814, 359] on input "Arquivo csv" at bounding box center [584, 357] width 519 height 37
type input "C:\fakepath\Subida fort. + itumb 18.09.csv"
click at [851, 444] on button "Próximo" at bounding box center [844, 443] width 73 height 37
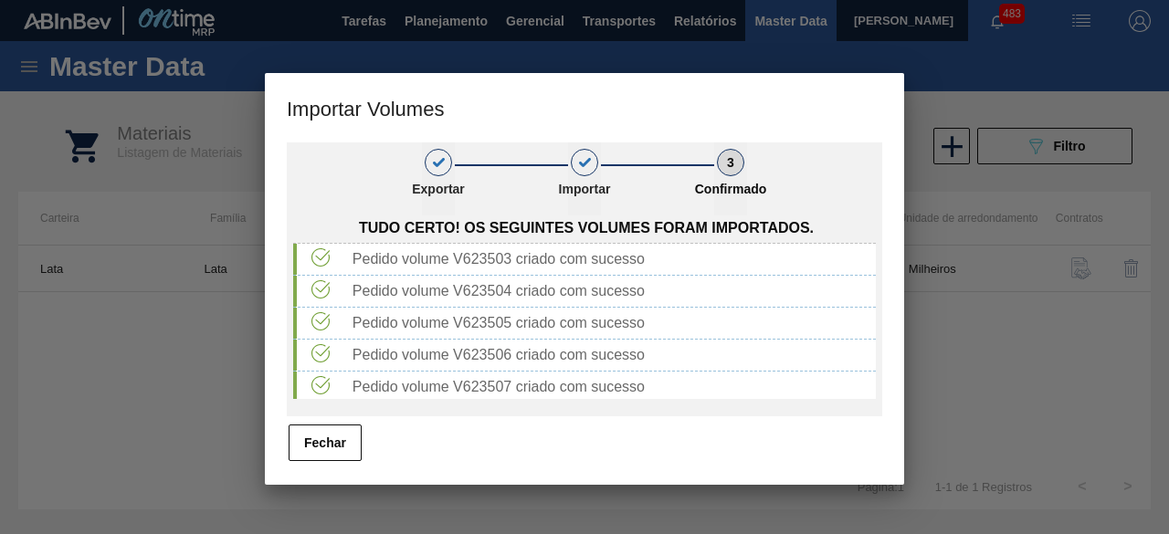
drag, startPoint x: 334, startPoint y: 445, endPoint x: 347, endPoint y: 401, distance: 45.7
click at [335, 445] on button "Fechar" at bounding box center [325, 443] width 73 height 37
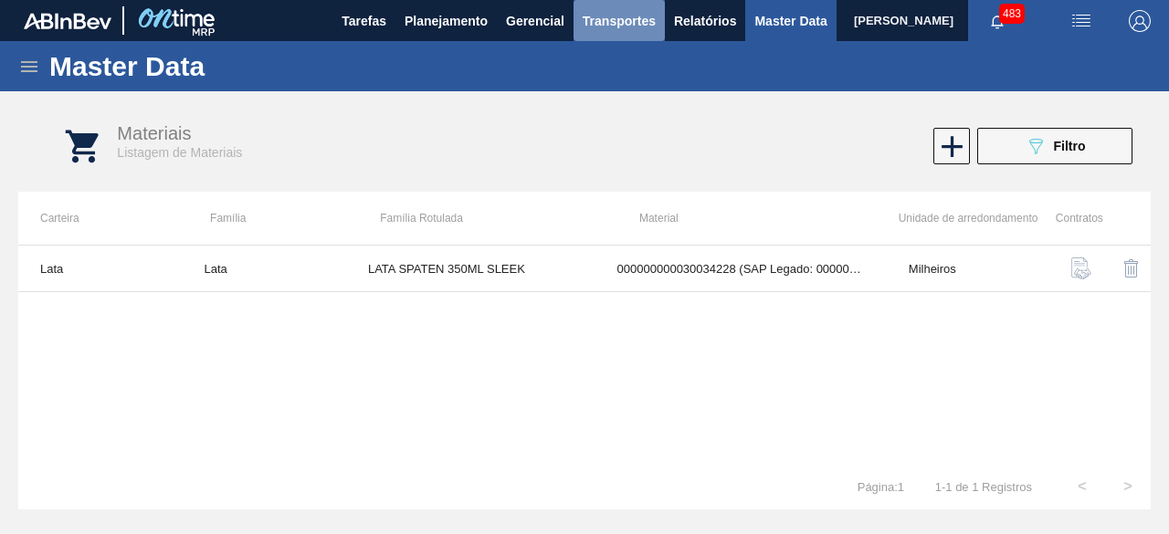
click at [621, 25] on span "Transportes" at bounding box center [619, 21] width 73 height 22
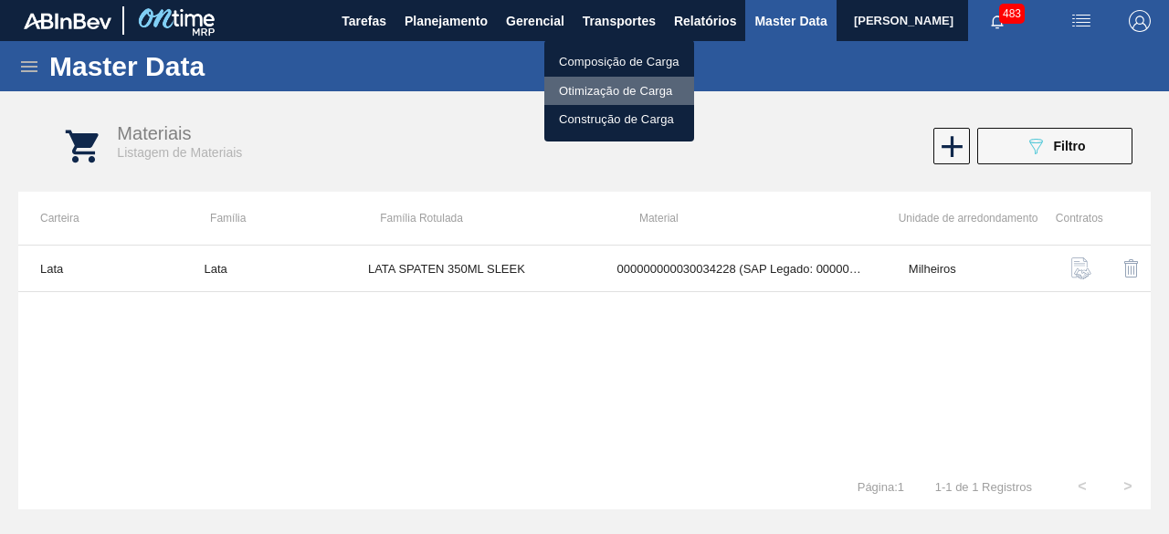
click at [613, 92] on li "Otimização de Carga" at bounding box center [619, 91] width 150 height 29
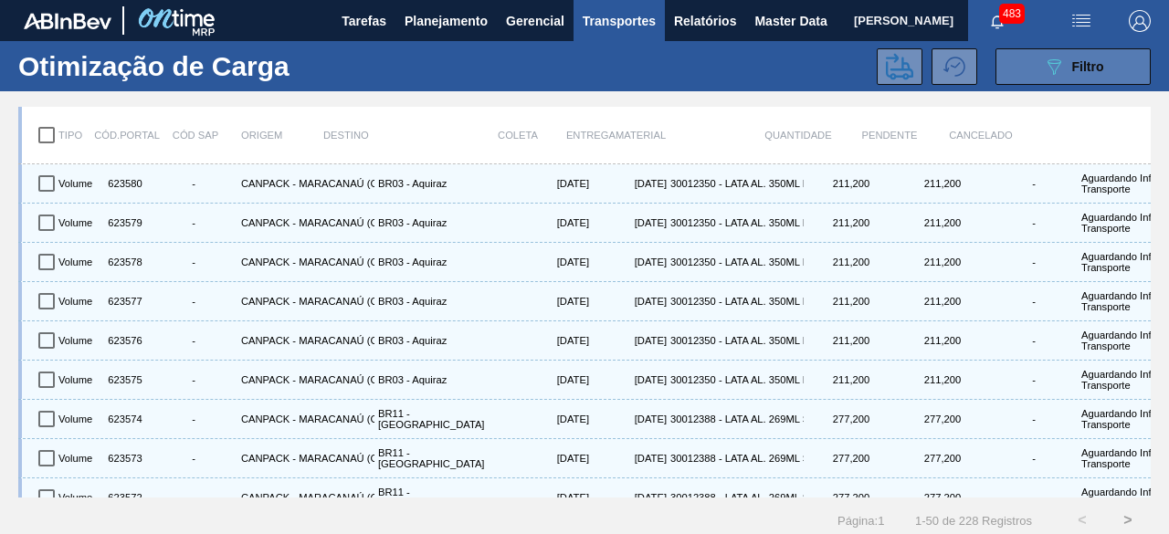
click at [1076, 71] on span "Filtro" at bounding box center [1089, 66] width 32 height 15
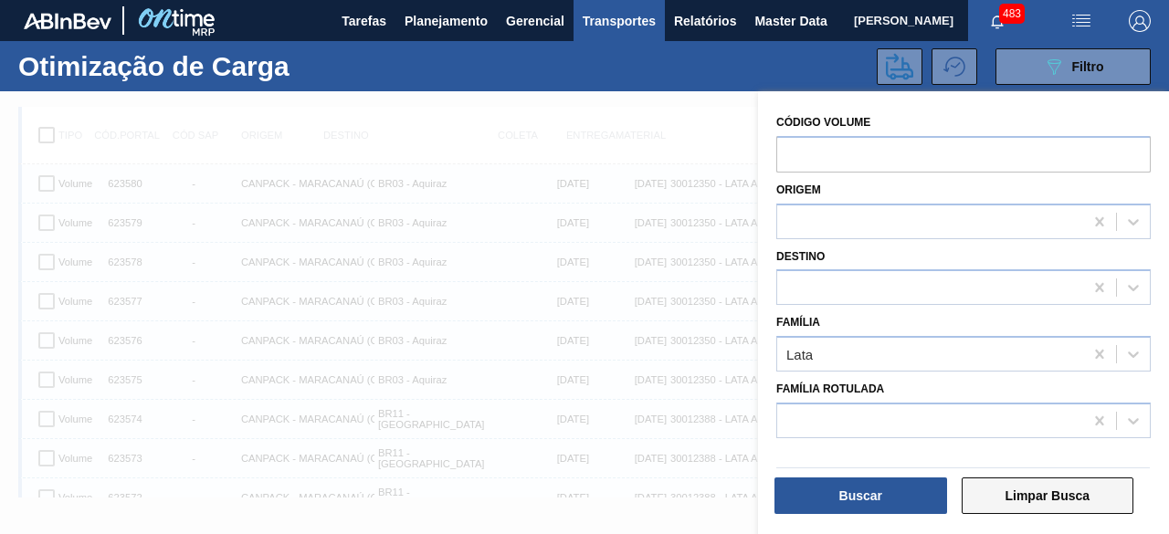
click at [1088, 503] on button "Limpar Busca" at bounding box center [1048, 496] width 173 height 37
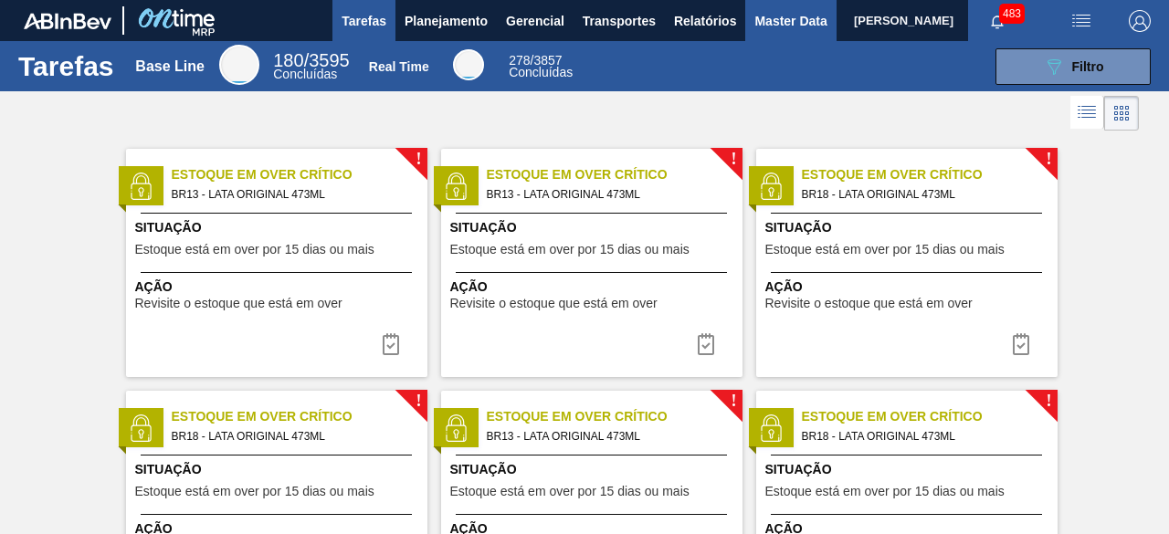
click at [774, 23] on span "Master Data" at bounding box center [791, 21] width 72 height 22
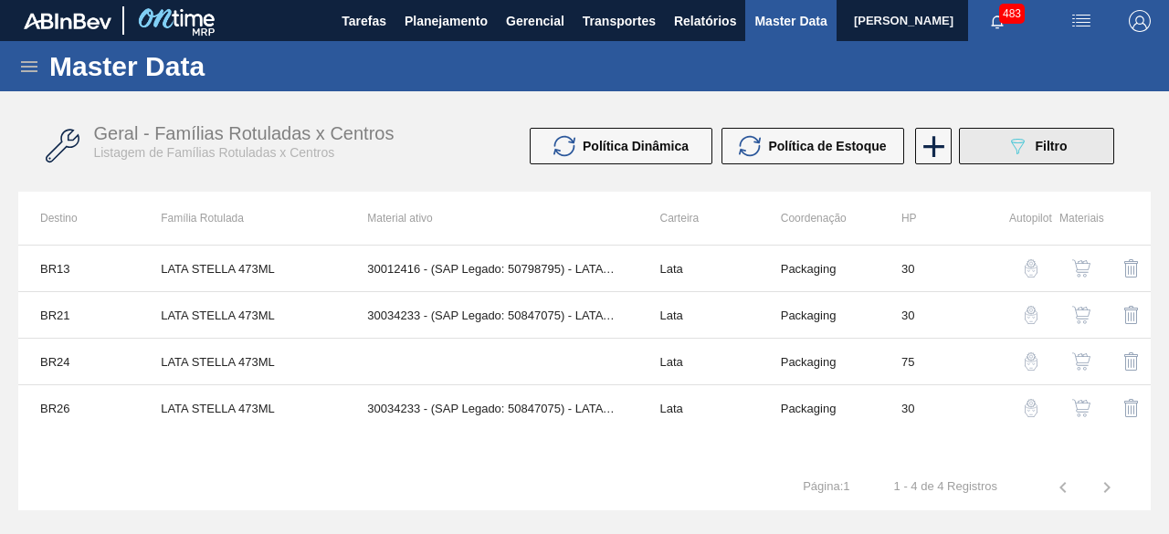
click at [1038, 144] on span "Filtro" at bounding box center [1052, 146] width 32 height 15
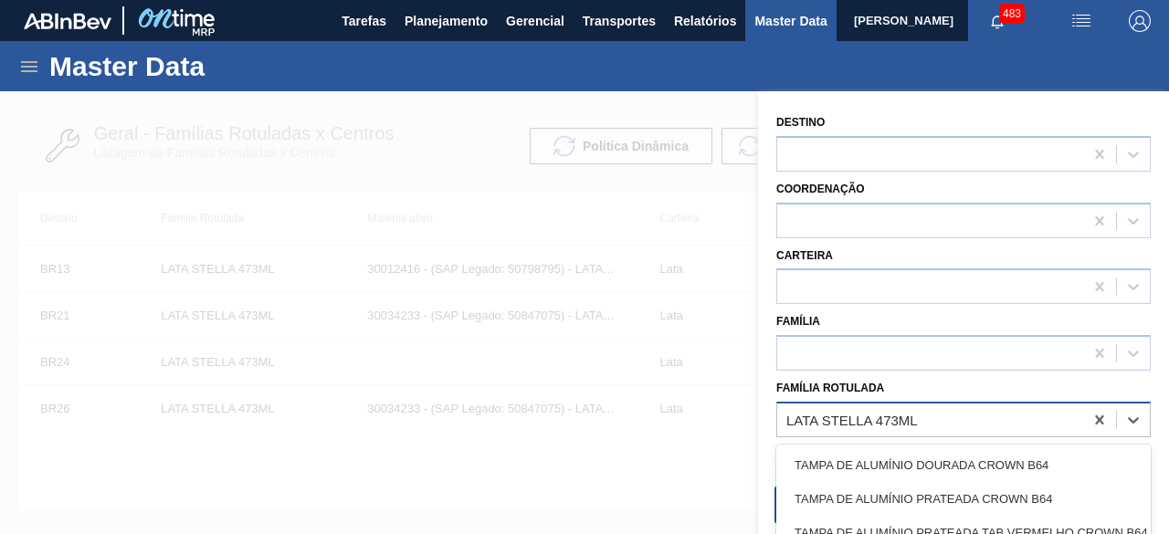
click at [913, 415] on div "LATA STELLA 473ML" at bounding box center [853, 420] width 132 height 16
paste Rotulada "LATA SUKITA UVA MISTA 350ML"
type Rotulada "LATA SUKITA UVA MISTA 350ML"
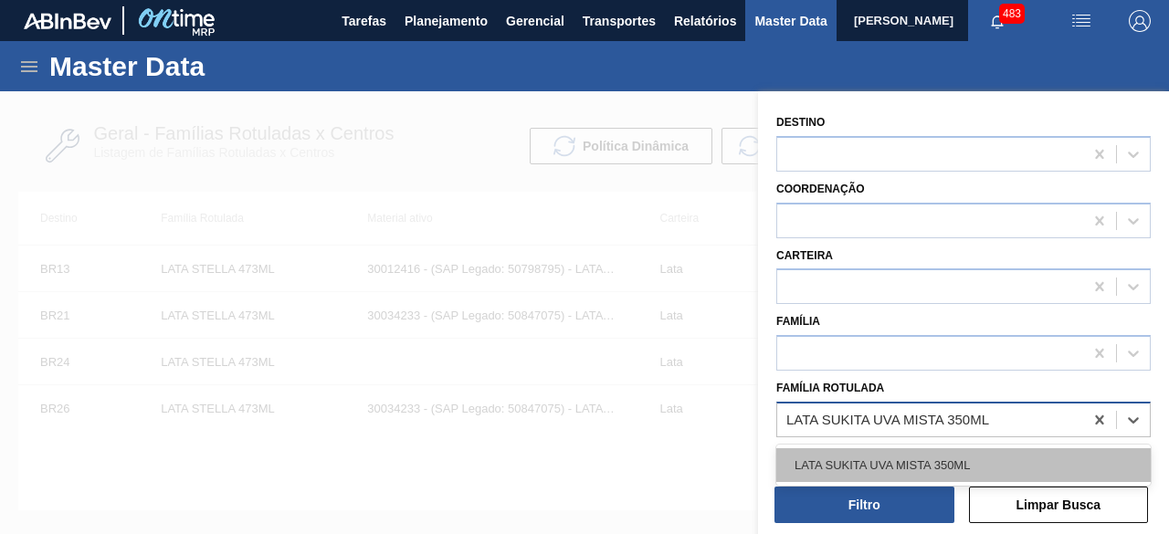
click at [900, 467] on div "LATA SUKITA UVA MISTA 350ML" at bounding box center [964, 466] width 375 height 34
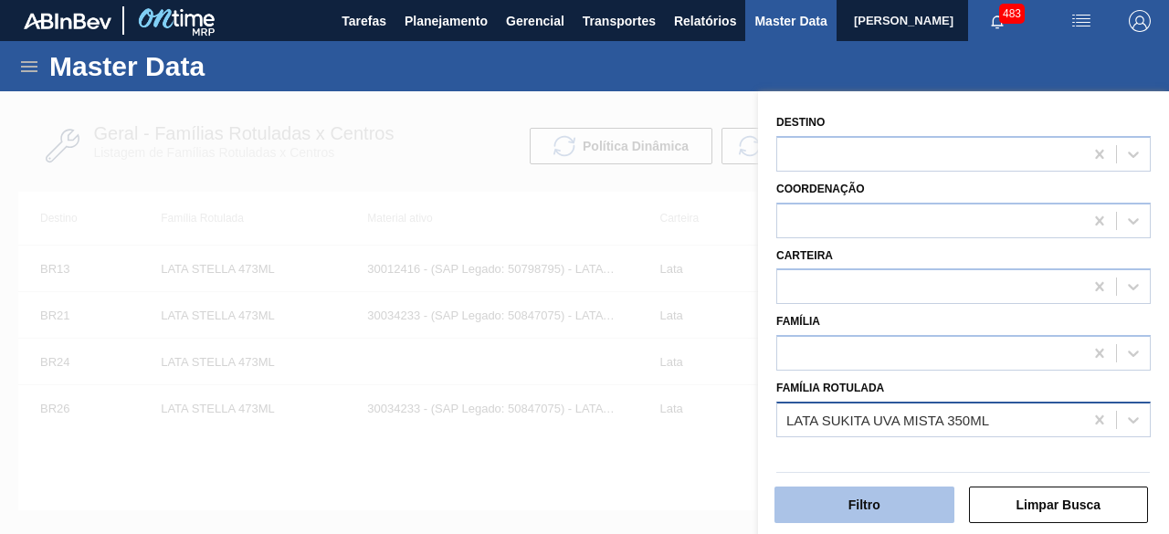
click at [902, 507] on button "Filtro" at bounding box center [865, 505] width 180 height 37
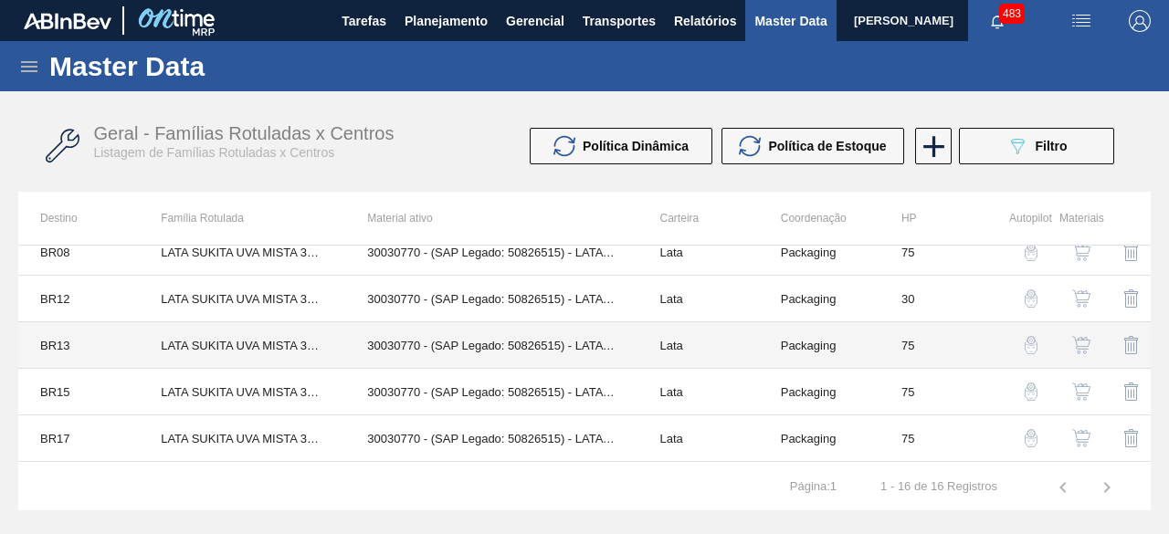
scroll to position [274, 0]
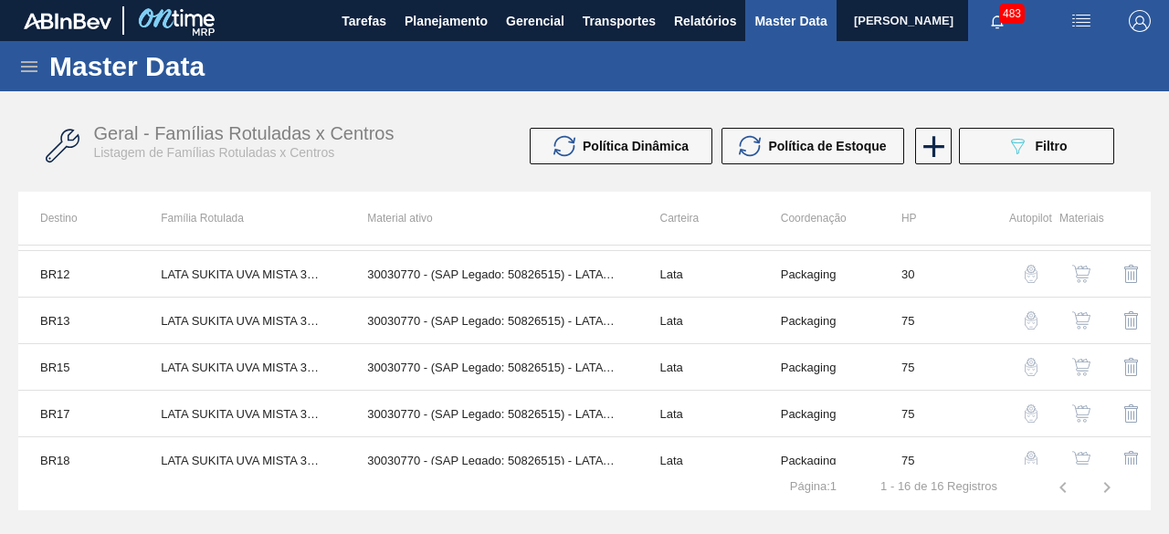
click at [1080, 366] on img "button" at bounding box center [1082, 367] width 18 height 18
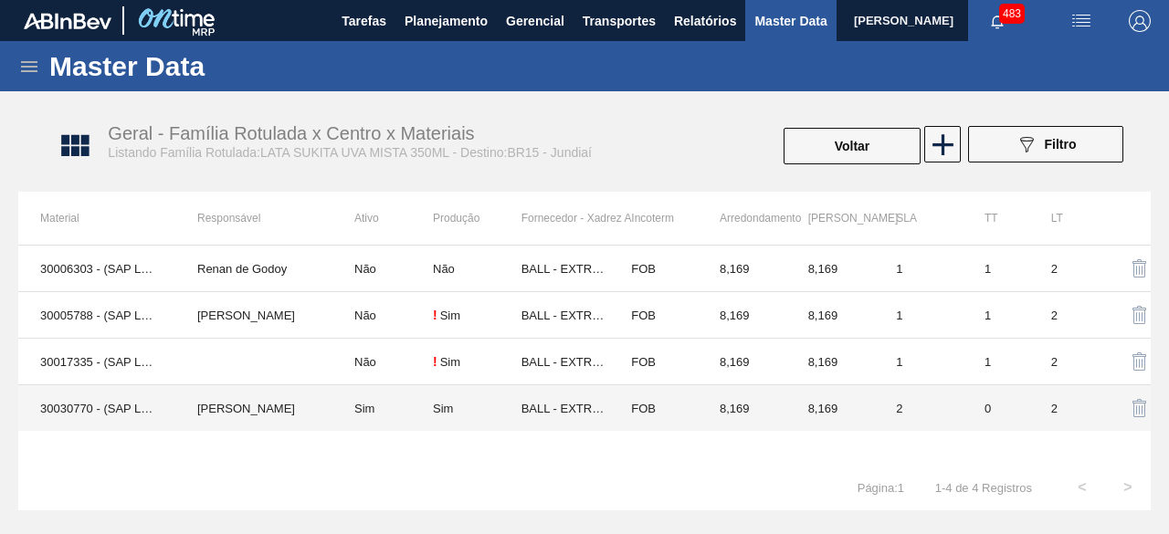
click at [244, 404] on td "IGOR FERREIRA MOURA" at bounding box center [253, 409] width 157 height 47
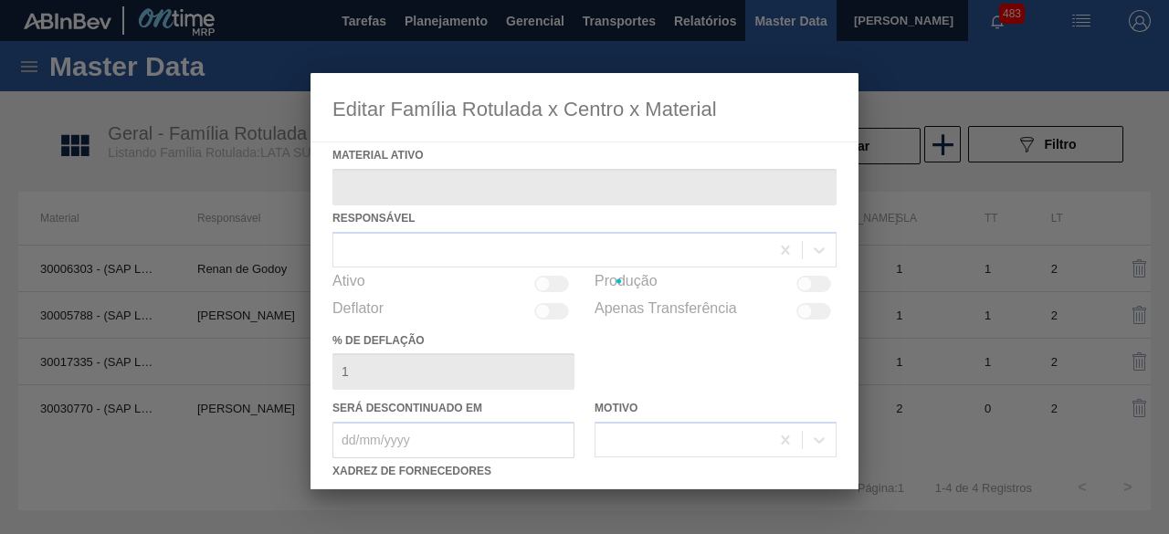
type ativo "30030770 - (SAP Legado: 50826515) - LATA AL 350ML SUKITA UVA NIV24"
checkbox input "true"
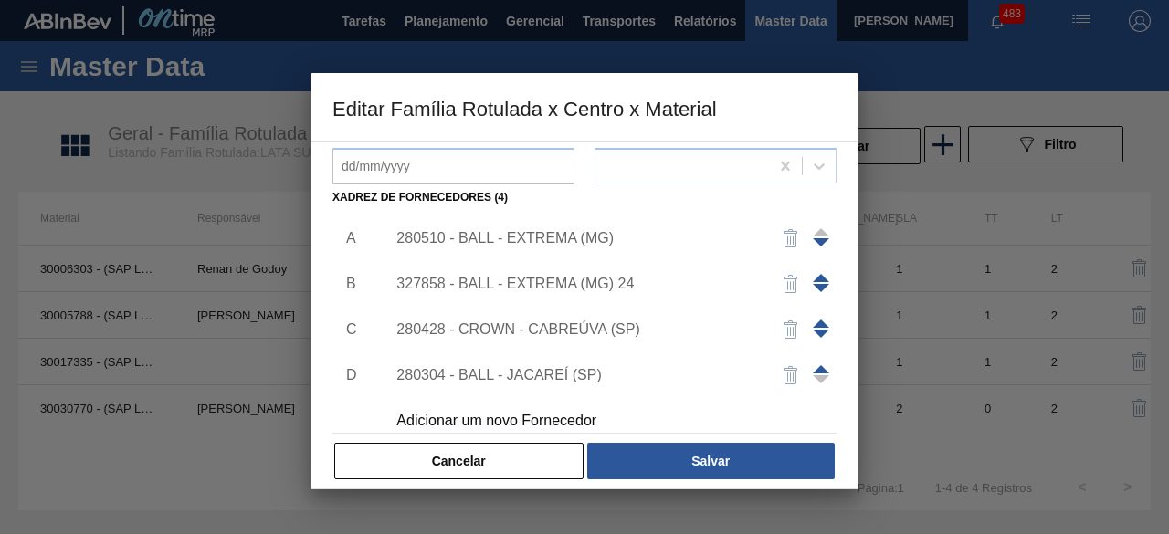
scroll to position [18, 0]
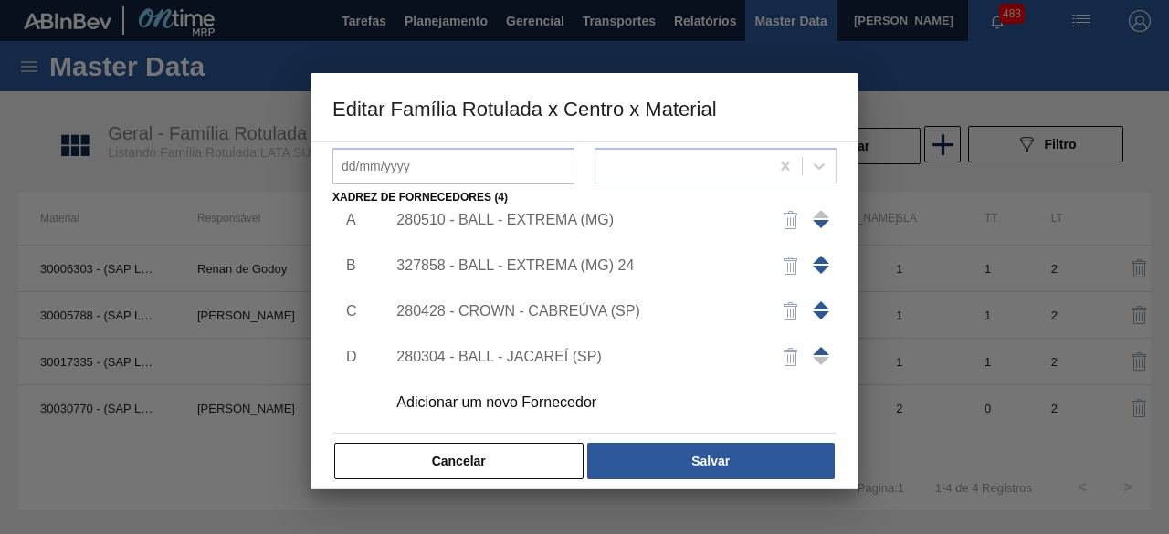
click at [567, 395] on div "Adicionar um novo Fornecedor" at bounding box center [575, 403] width 358 height 16
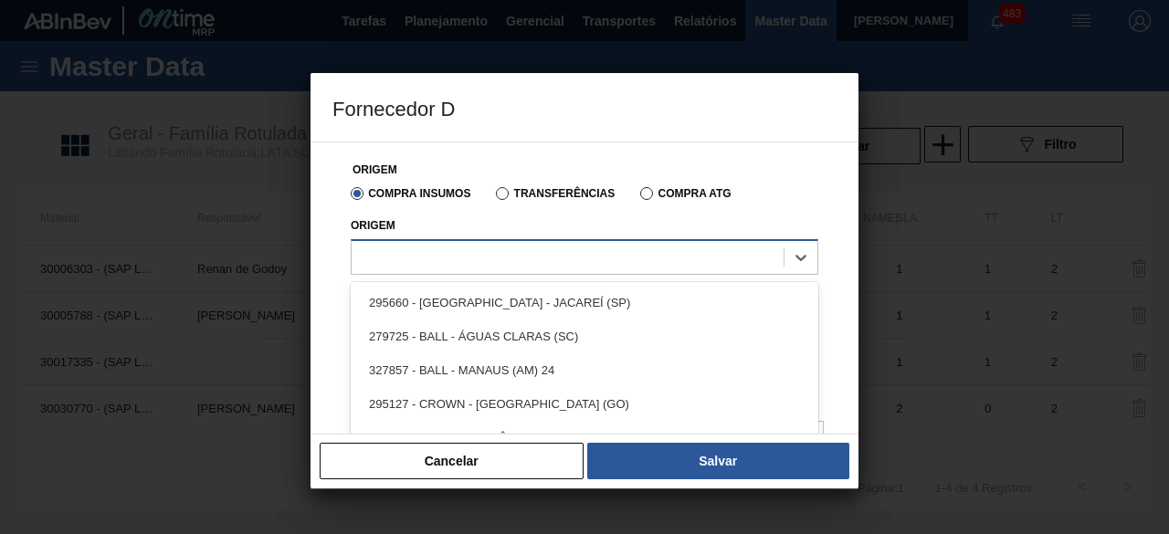
click at [577, 257] on div at bounding box center [568, 257] width 432 height 26
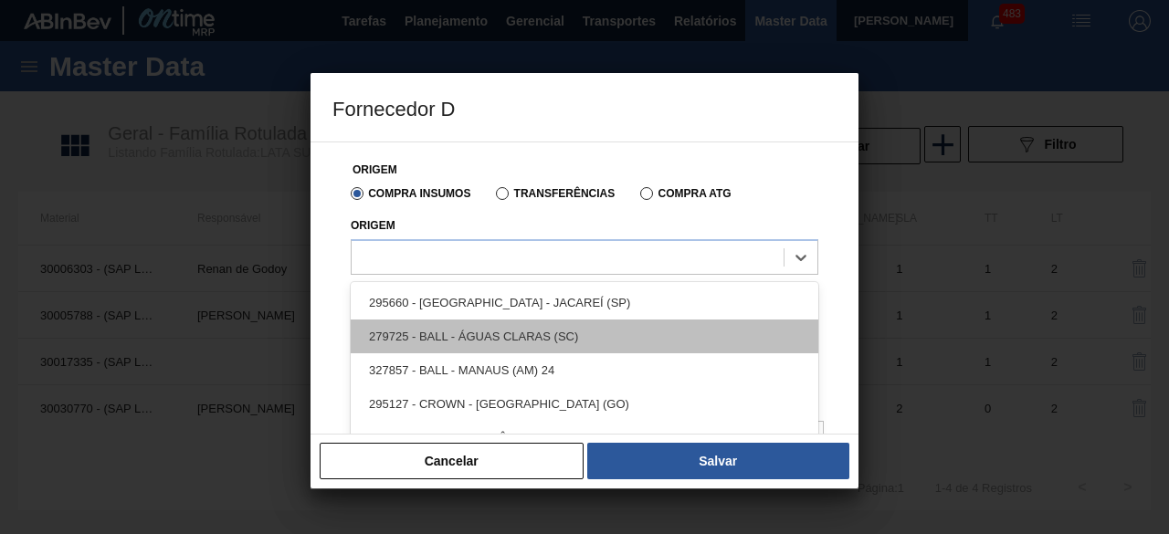
click at [563, 333] on div "279725 - BALL - ÁGUAS CLARAS (SC)" at bounding box center [585, 337] width 468 height 34
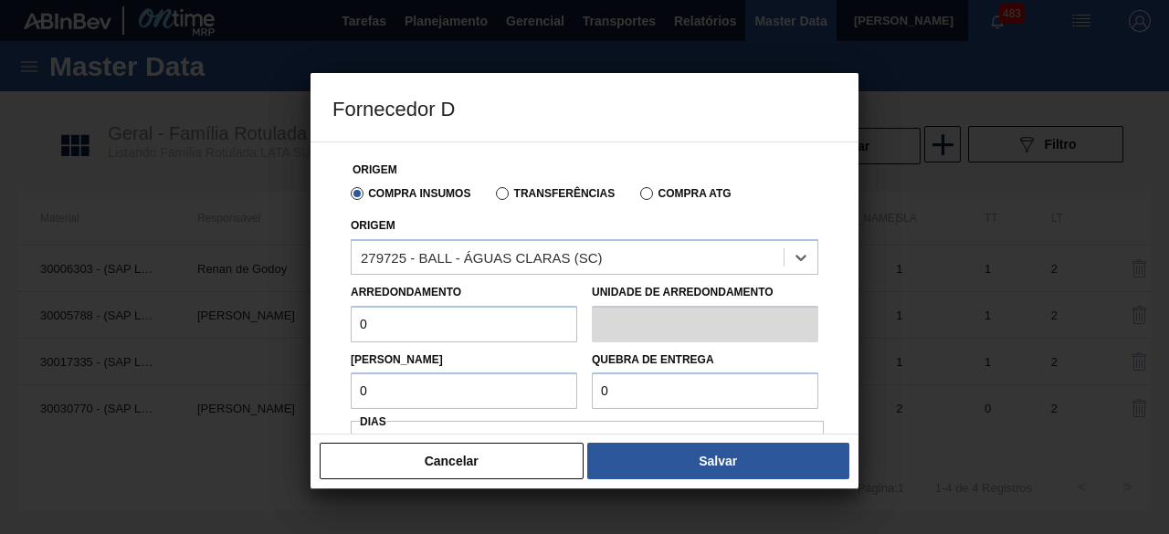
click at [470, 334] on input "0" at bounding box center [464, 324] width 227 height 37
type input "8,169"
click at [475, 394] on input "0" at bounding box center [464, 391] width 227 height 37
type input "8,169"
click at [641, 398] on input "0" at bounding box center [705, 391] width 227 height 37
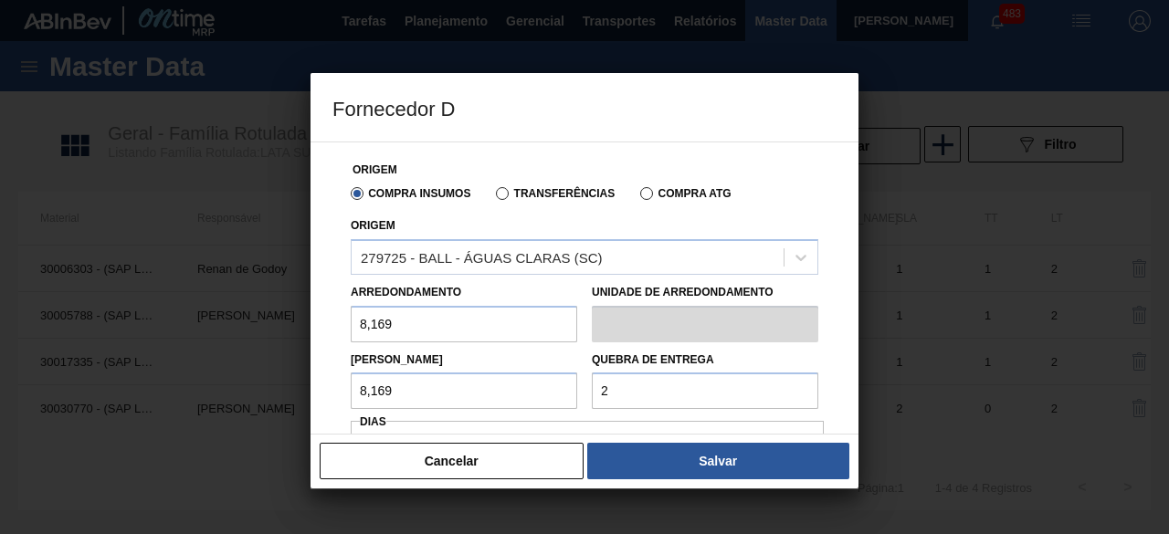
type input "204,225"
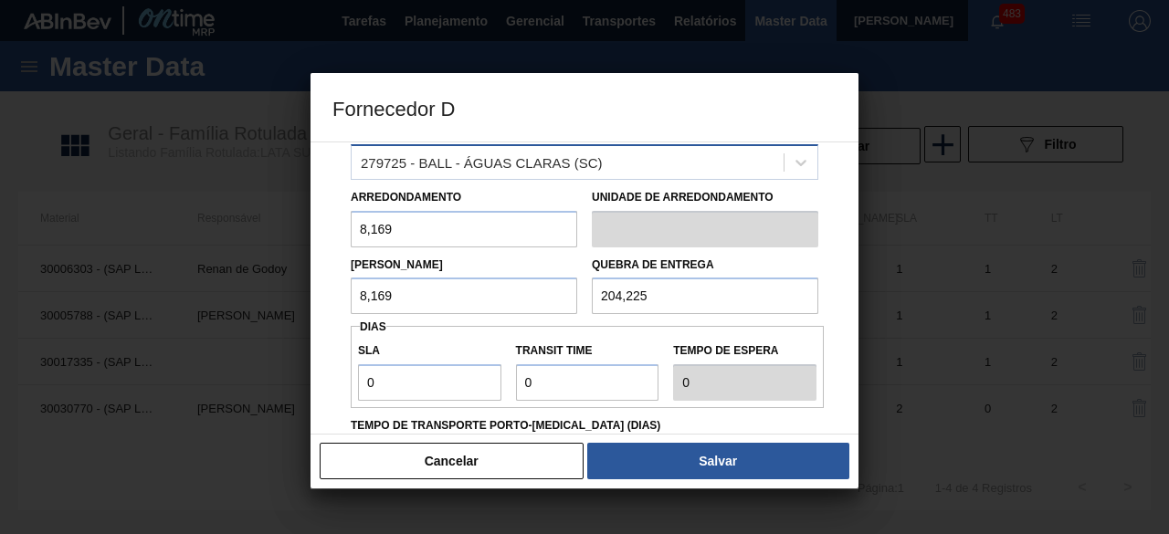
scroll to position [183, 0]
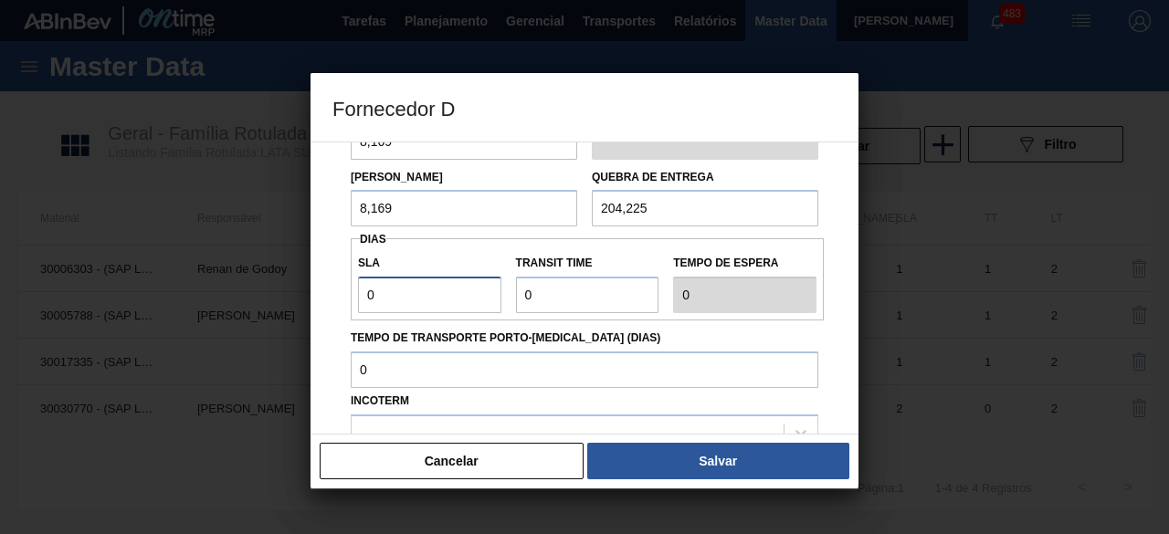
click at [451, 295] on input "0" at bounding box center [429, 295] width 143 height 37
type input "01"
type input "1"
click at [599, 301] on input "Transit Time" at bounding box center [587, 295] width 143 height 37
type input "01"
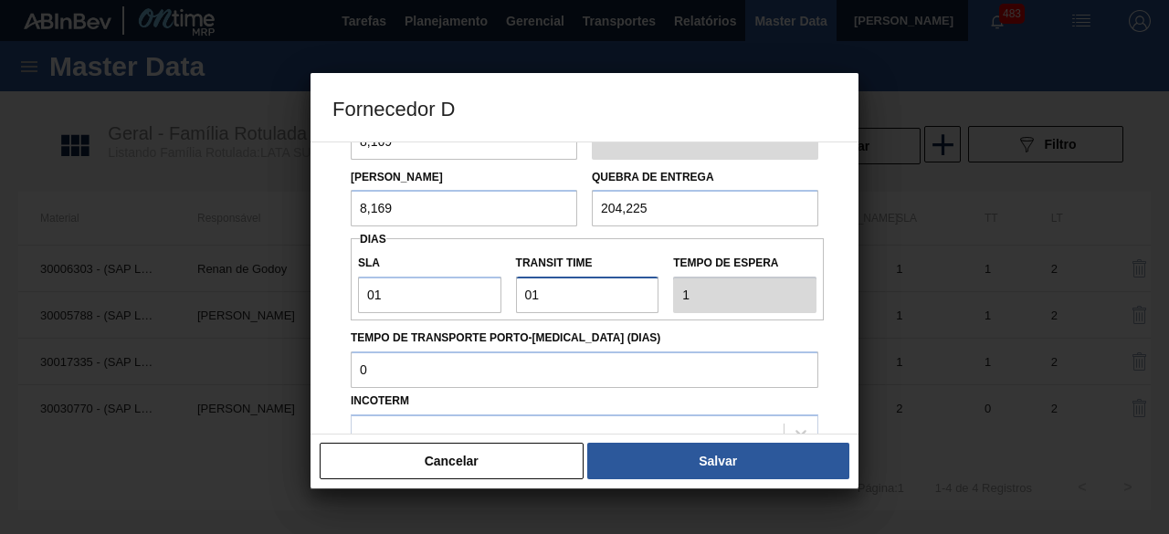
type input "2"
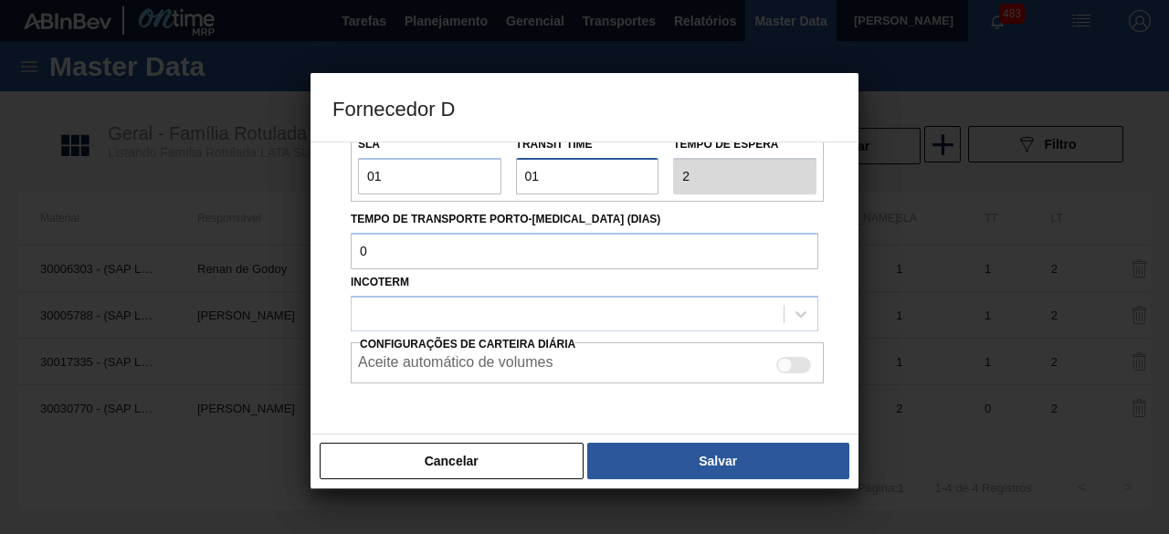
scroll to position [364, 0]
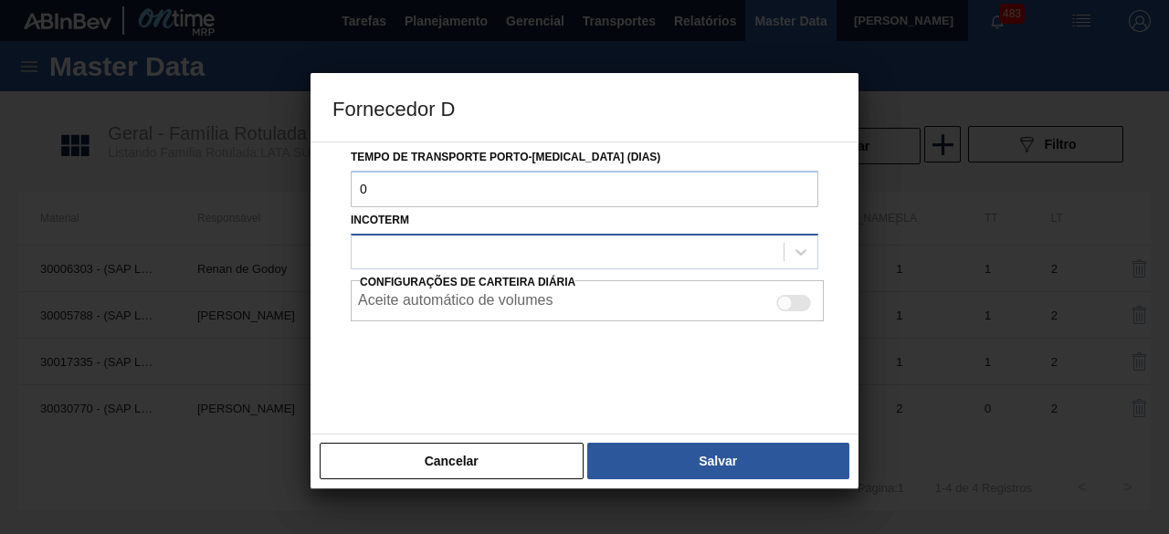
click at [575, 249] on div at bounding box center [568, 251] width 432 height 26
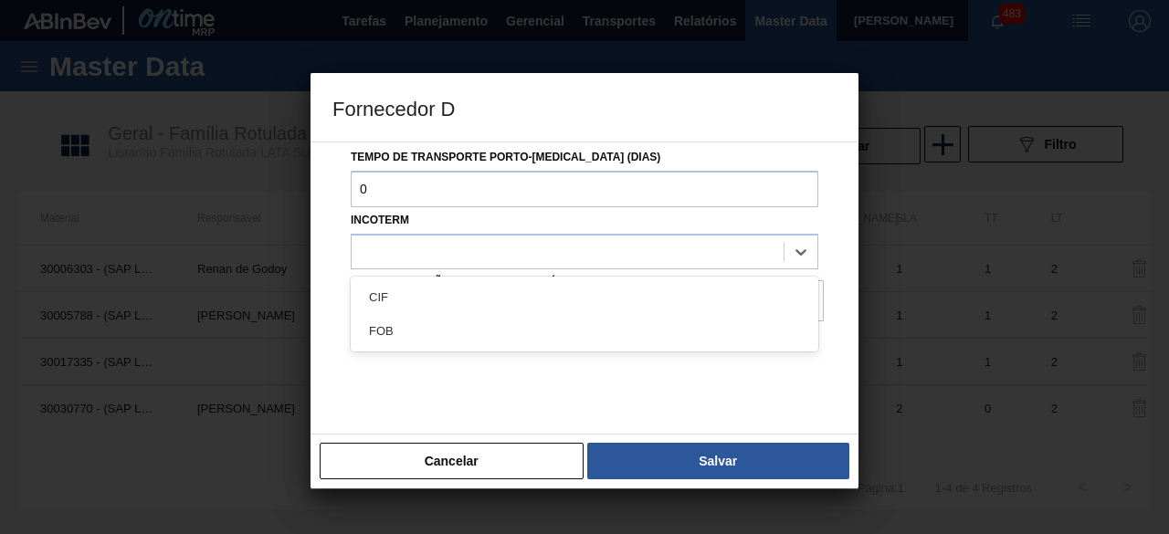
drag, startPoint x: 561, startPoint y: 315, endPoint x: 598, endPoint y: 295, distance: 42.5
click at [561, 314] on div "FOB" at bounding box center [585, 331] width 468 height 34
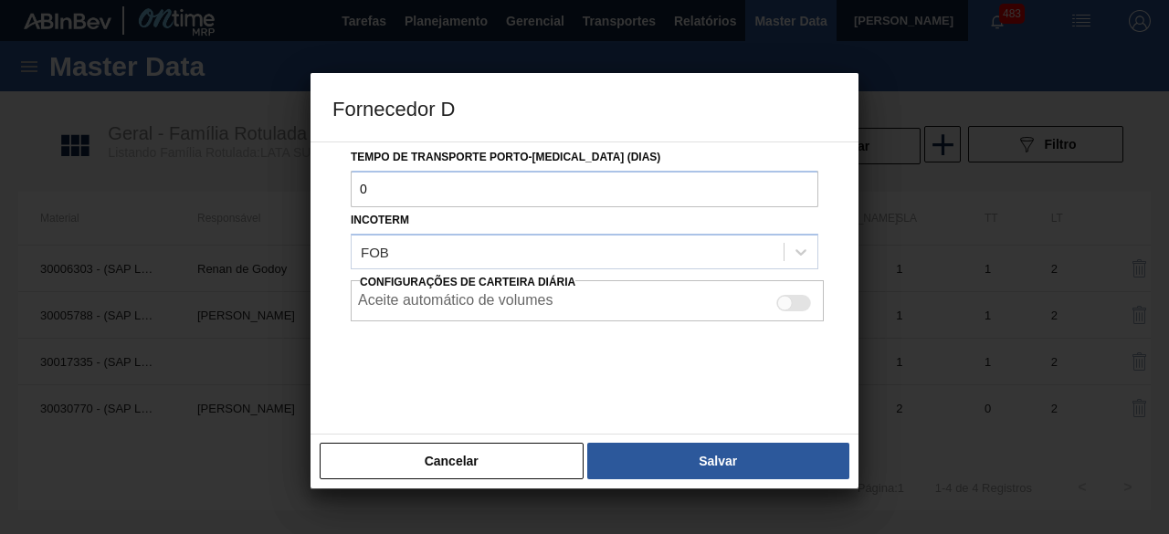
click at [781, 301] on div at bounding box center [785, 304] width 16 height 16
checkbox input "true"
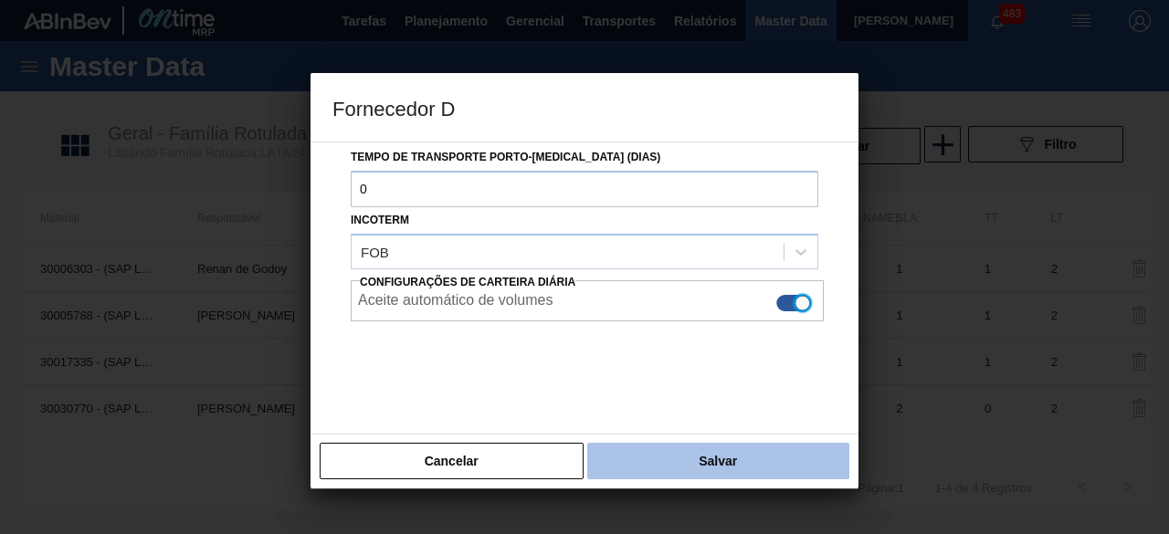
click at [737, 461] on button "Salvar" at bounding box center [718, 461] width 262 height 37
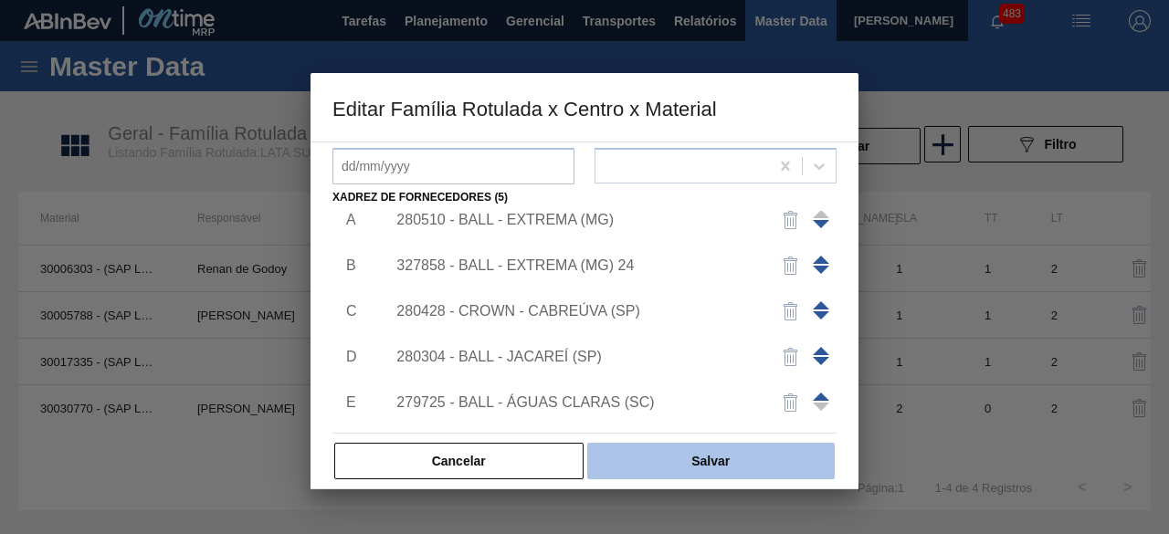
click at [752, 460] on button "Salvar" at bounding box center [711, 461] width 248 height 37
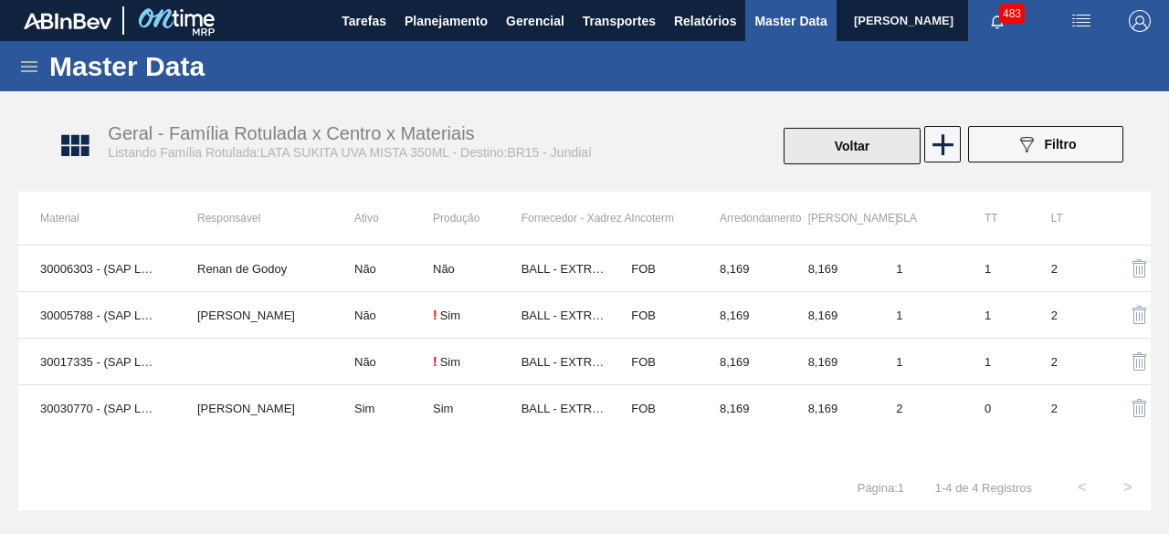
click at [873, 154] on button "Voltar" at bounding box center [852, 146] width 137 height 37
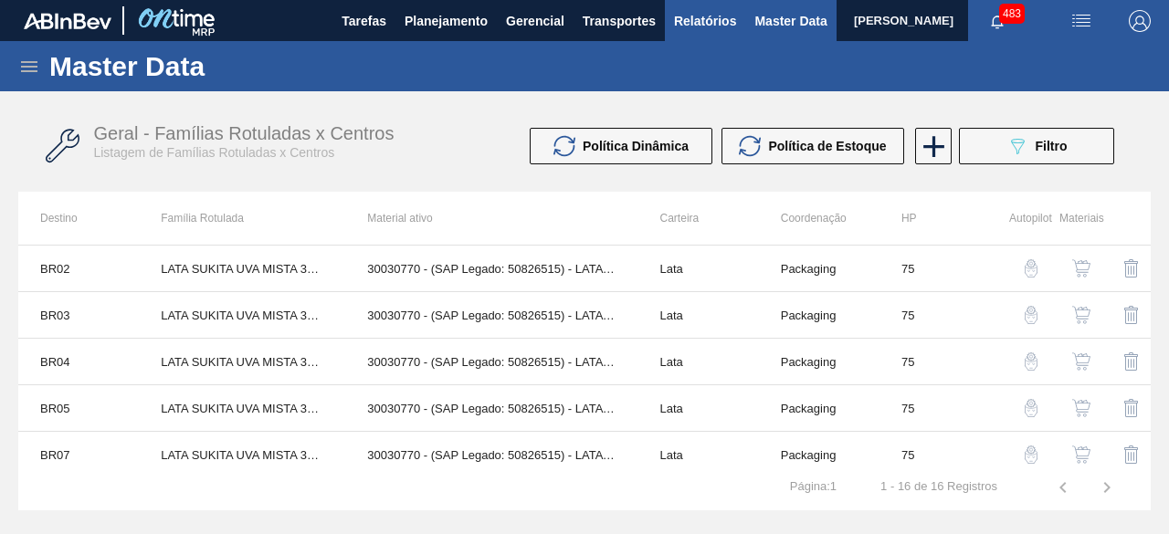
click at [713, 25] on span "Relatórios" at bounding box center [705, 21] width 62 height 22
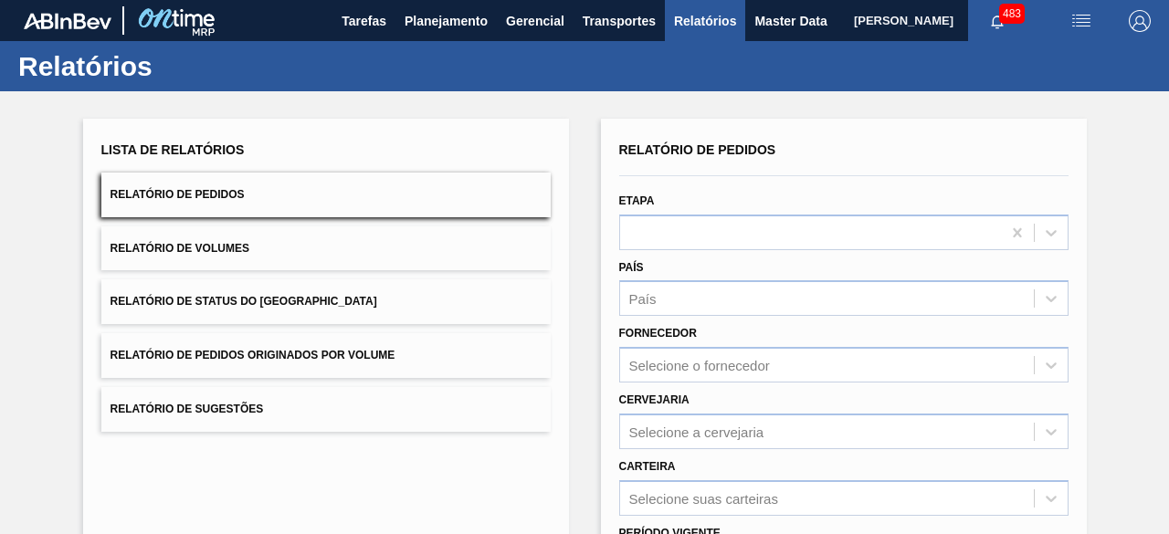
click at [378, 257] on button "Relatório de Volumes" at bounding box center [325, 249] width 449 height 45
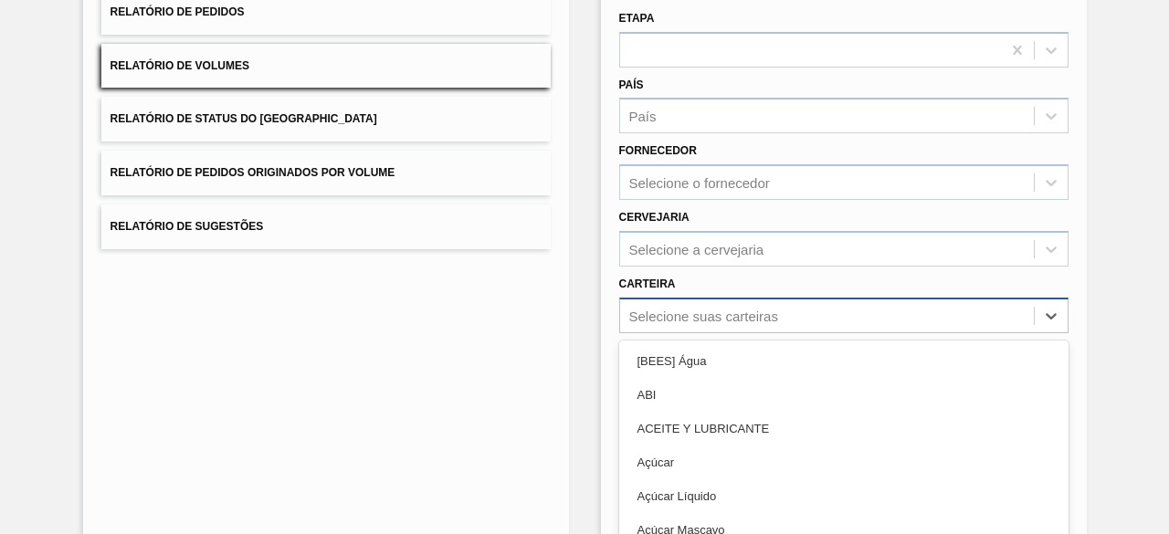
scroll to position [269, 0]
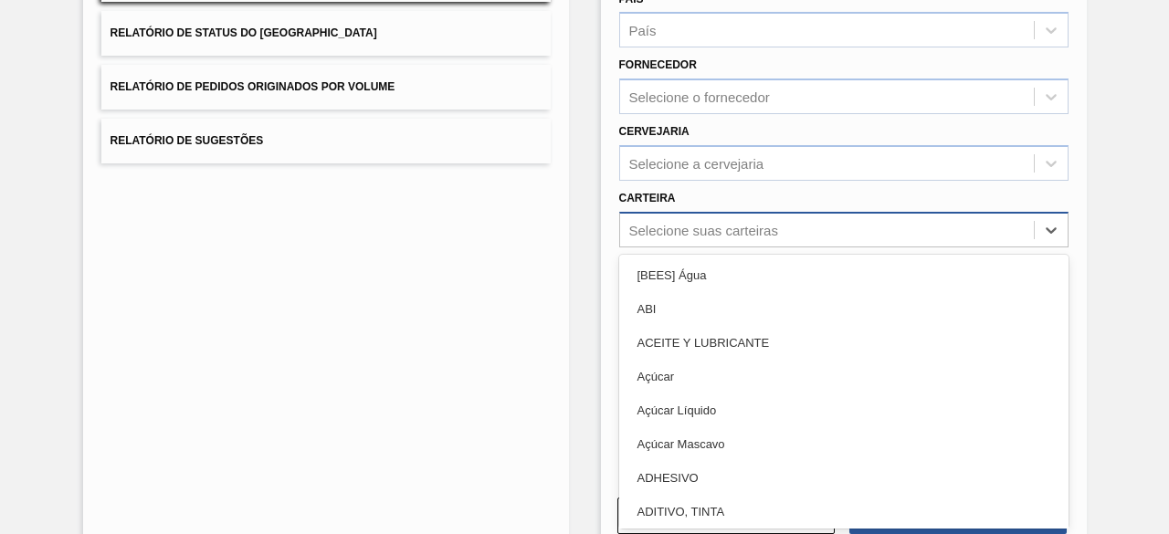
click at [743, 248] on div "option ABI focused, 2 of 101. 101 results available. Use Up and Down to choose …" at bounding box center [843, 230] width 449 height 36
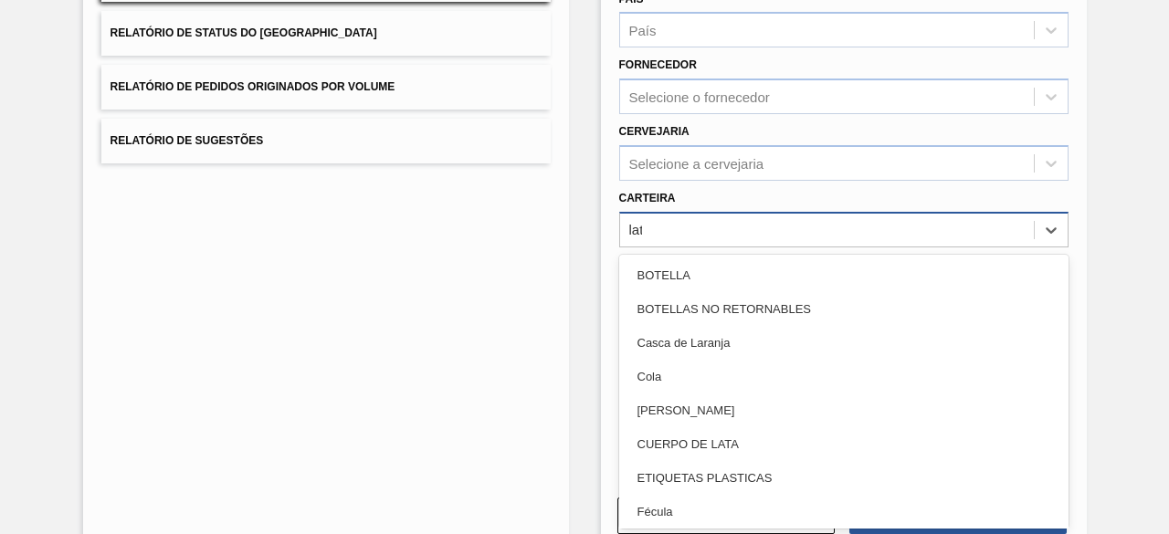
type input "lata"
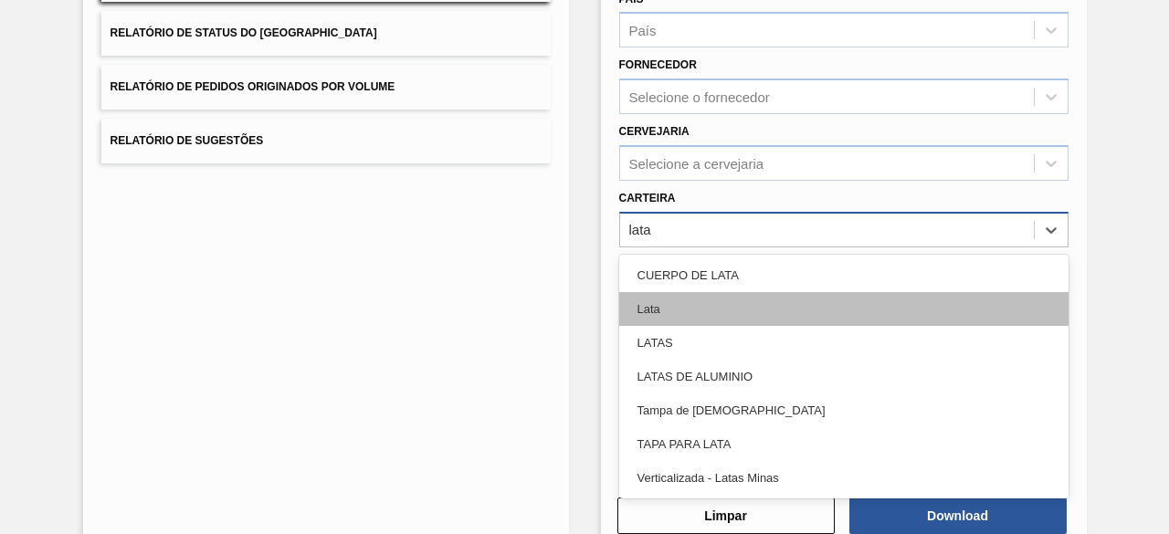
click at [653, 295] on div "Lata" at bounding box center [843, 309] width 449 height 34
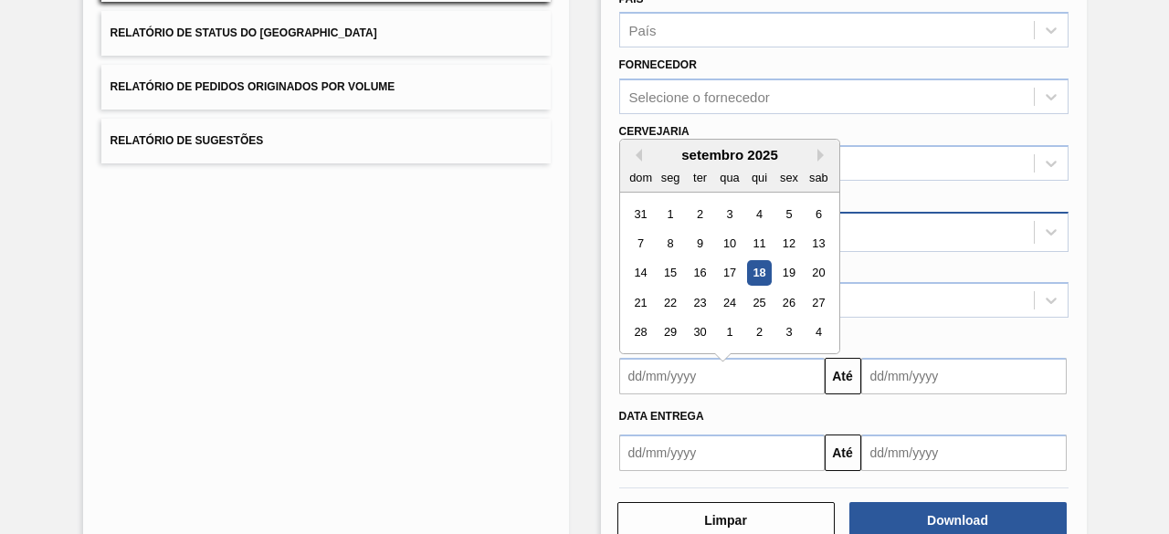
click at [707, 377] on input "text" at bounding box center [722, 376] width 206 height 37
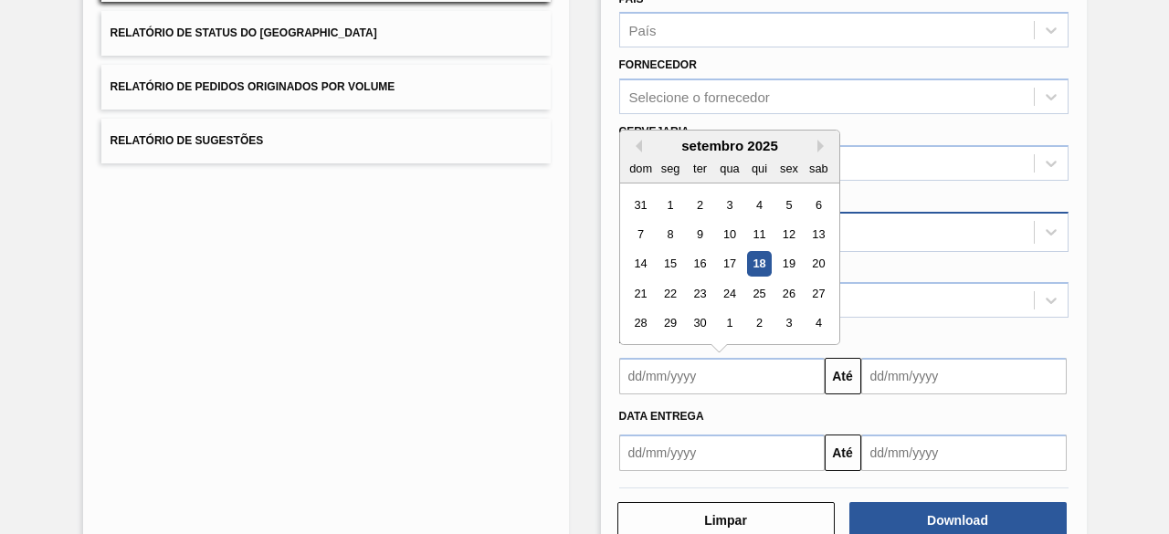
click at [756, 265] on div "18" at bounding box center [758, 264] width 25 height 25
type input "[DATE]"
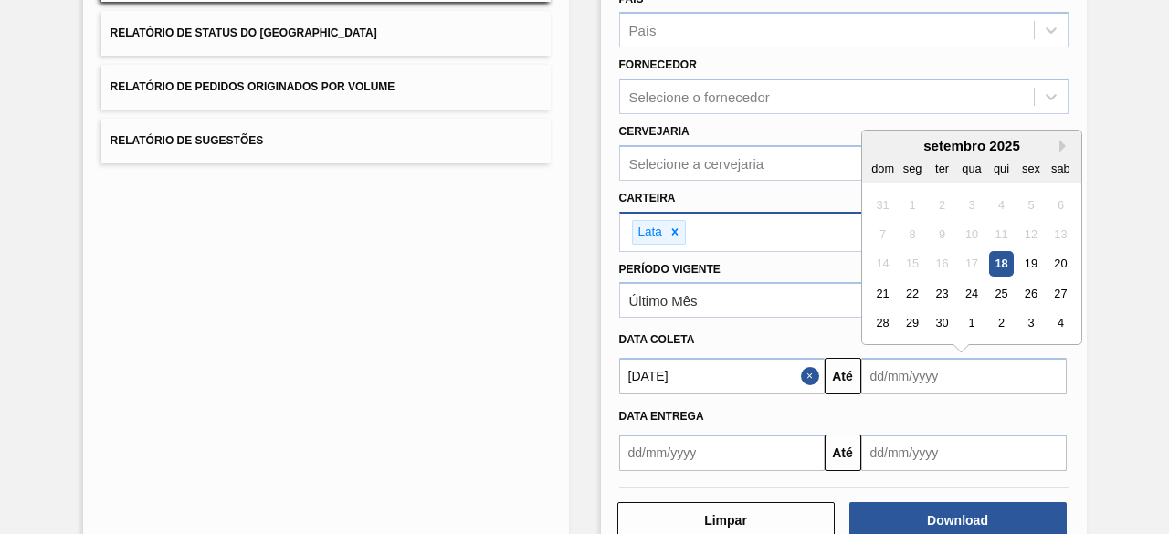
click at [912, 375] on input "text" at bounding box center [965, 376] width 206 height 37
click at [938, 291] on div "23" at bounding box center [941, 293] width 25 height 25
type input "[DATE]"
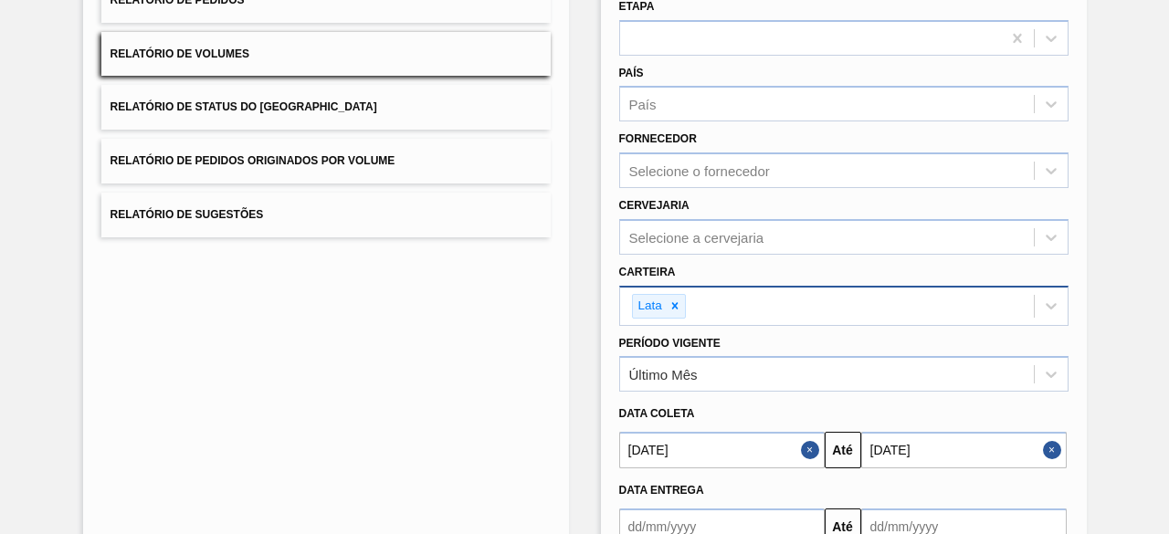
scroll to position [274, 0]
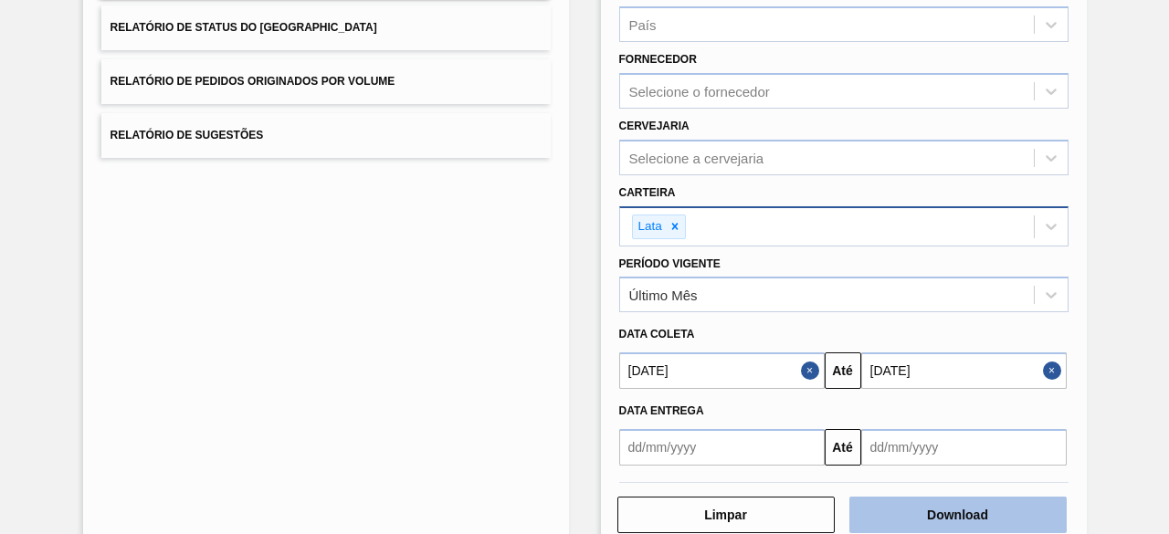
click at [963, 518] on button "Download" at bounding box center [958, 515] width 217 height 37
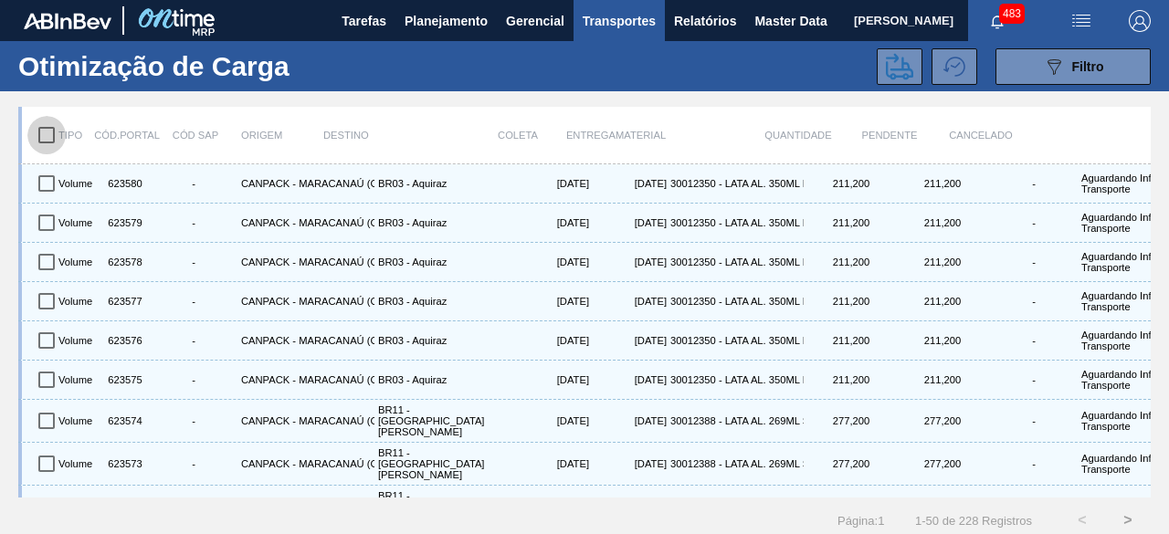
click at [41, 136] on input "checkbox" at bounding box center [46, 135] width 38 height 38
checkbox input "true"
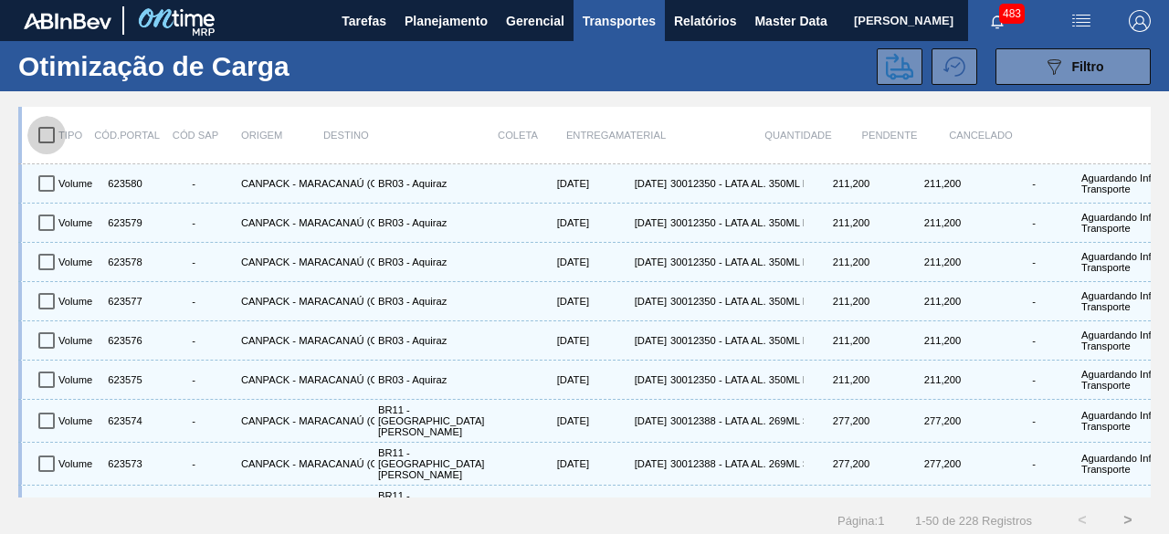
checkbox input "true"
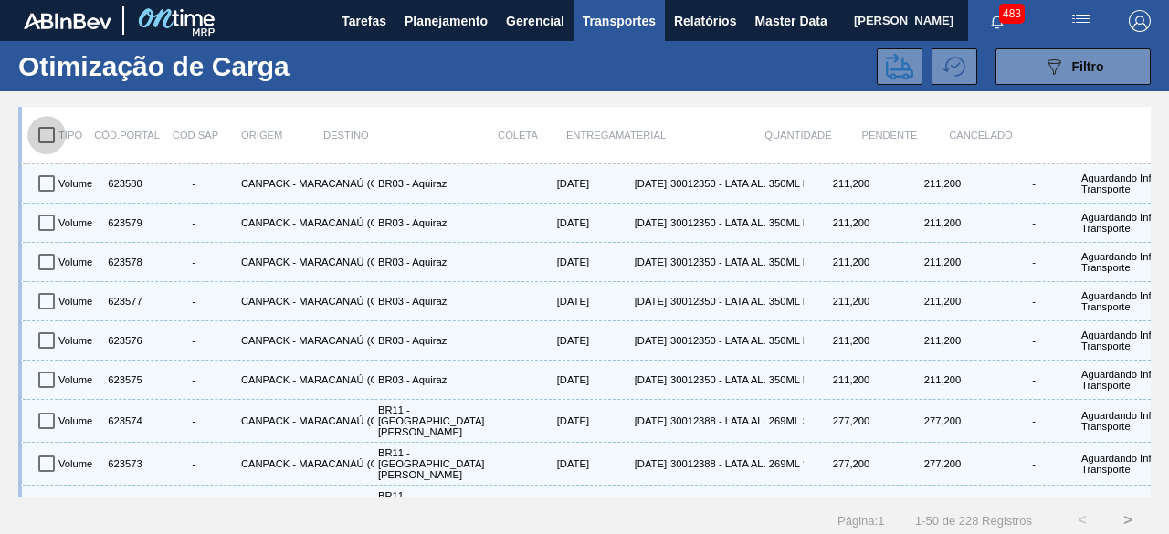
checkbox input "true"
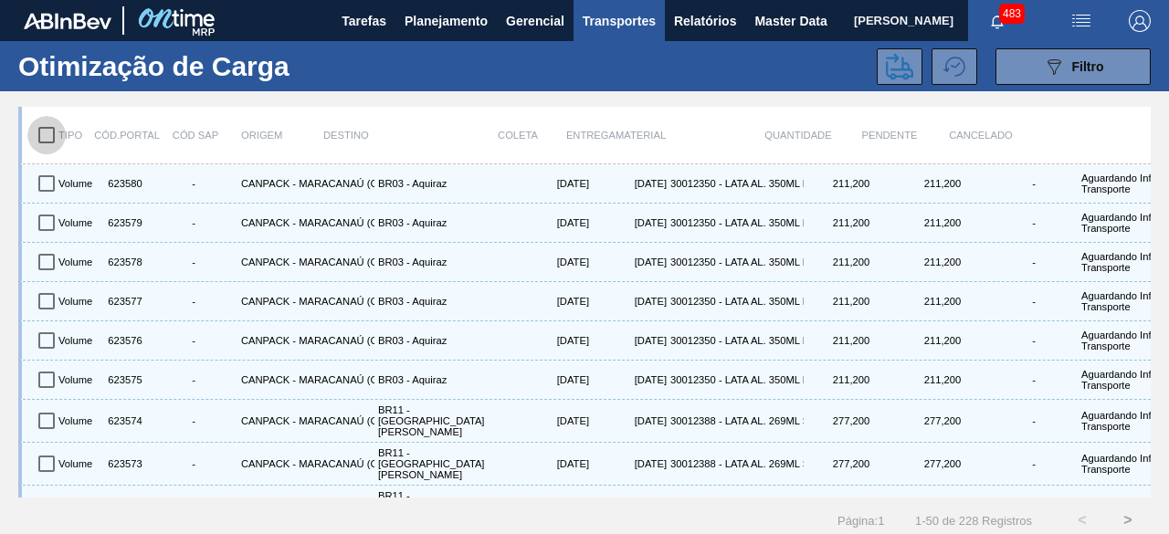
checkbox input "true"
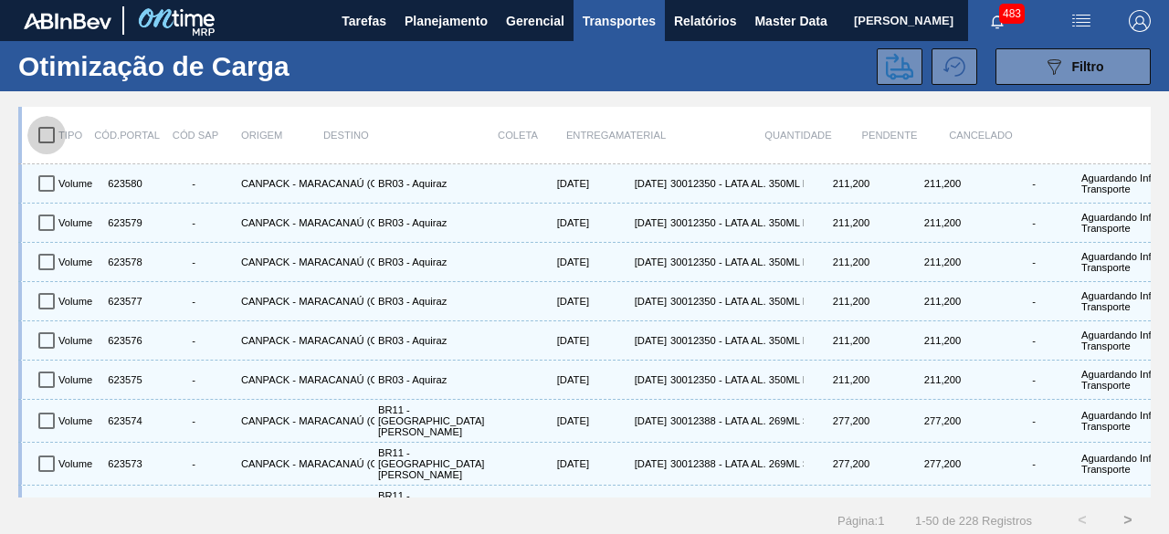
checkbox input "true"
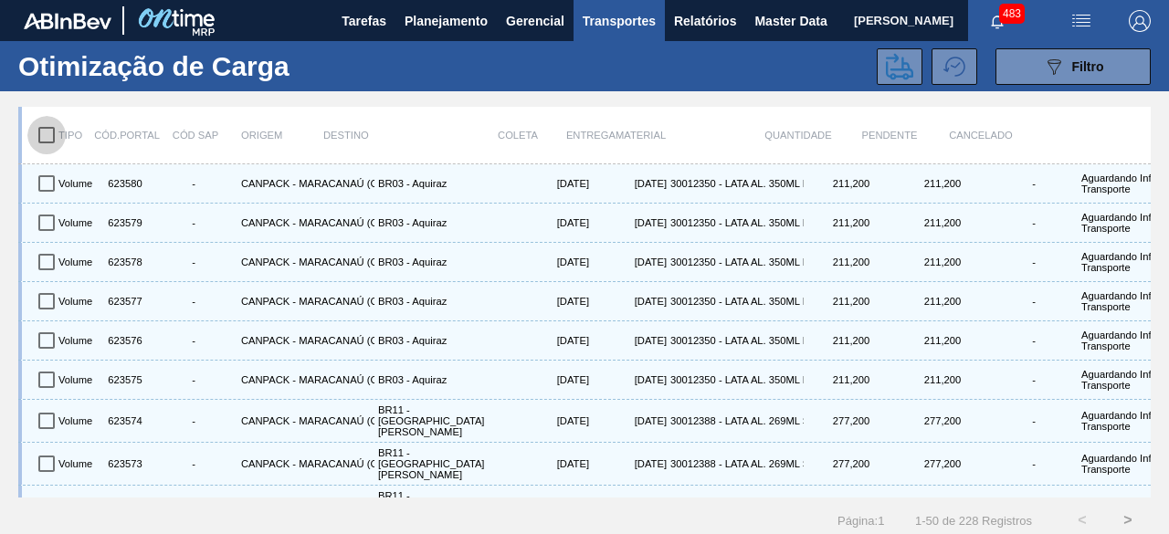
checkbox input "true"
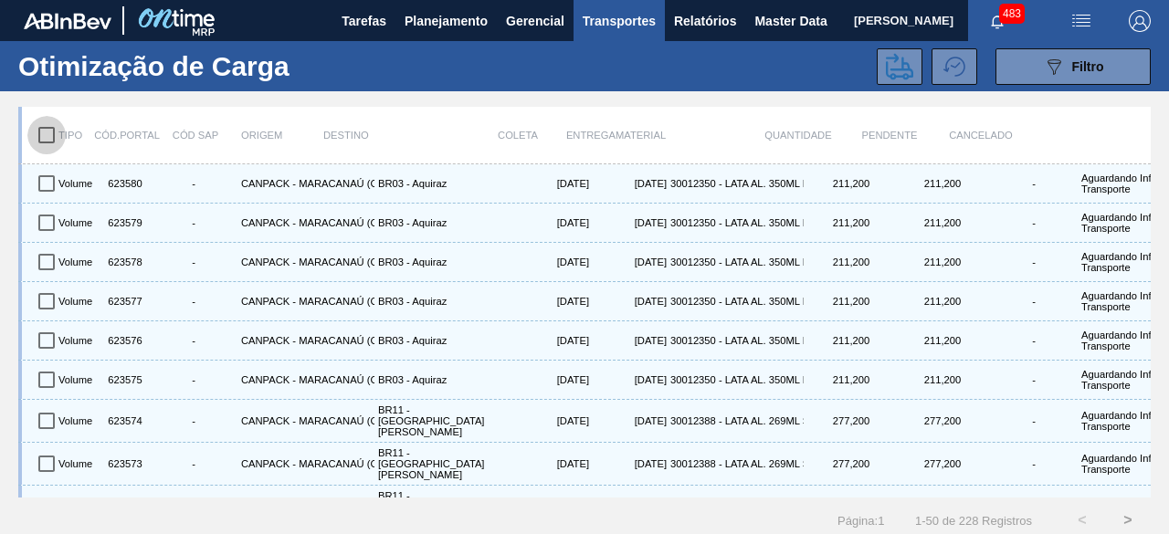
checkbox input "true"
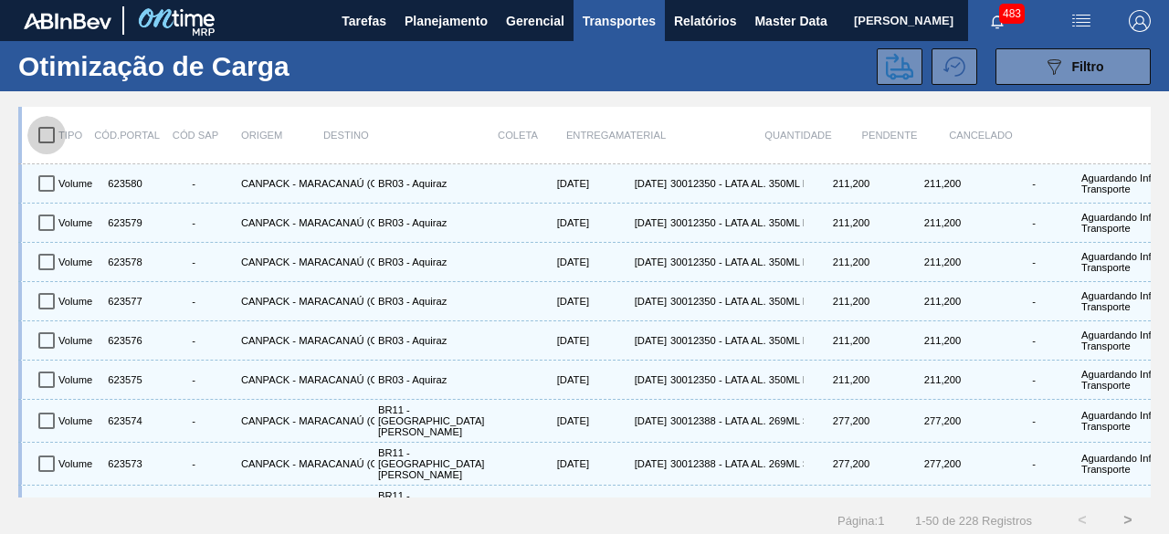
checkbox input "true"
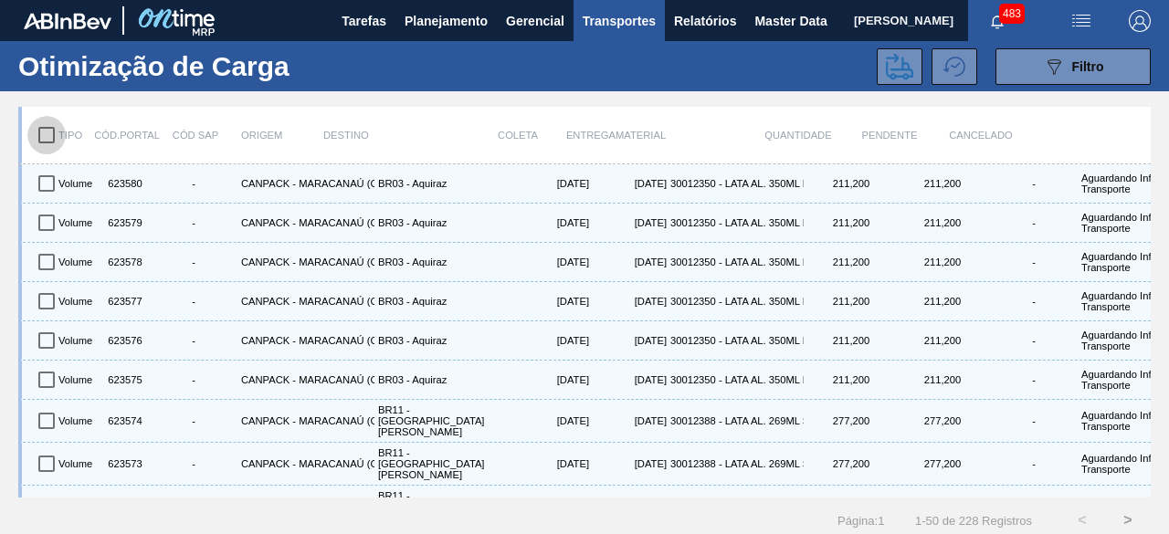
checkbox input "true"
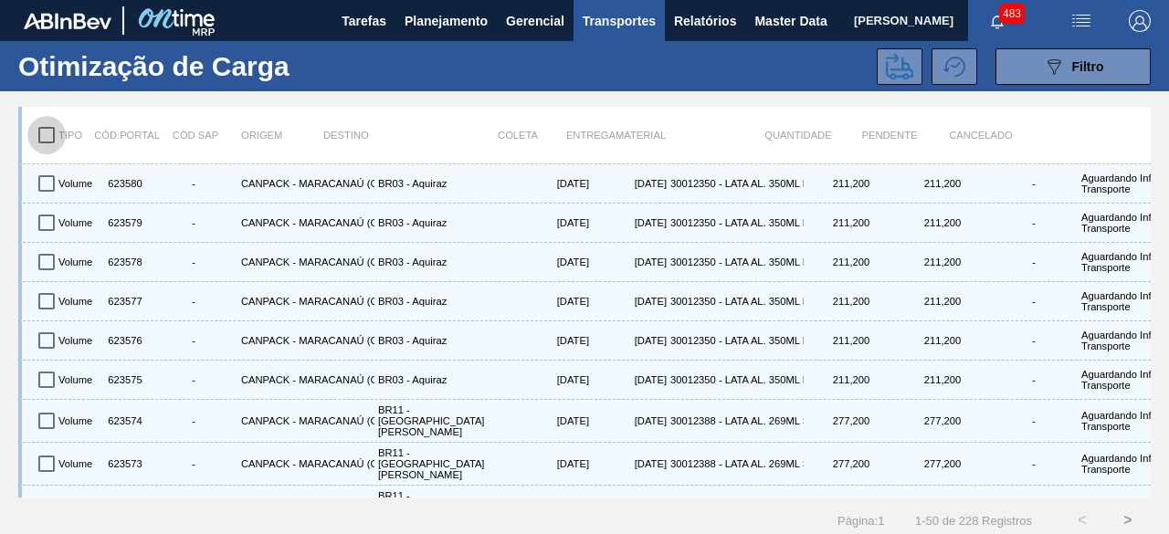
checkbox input "true"
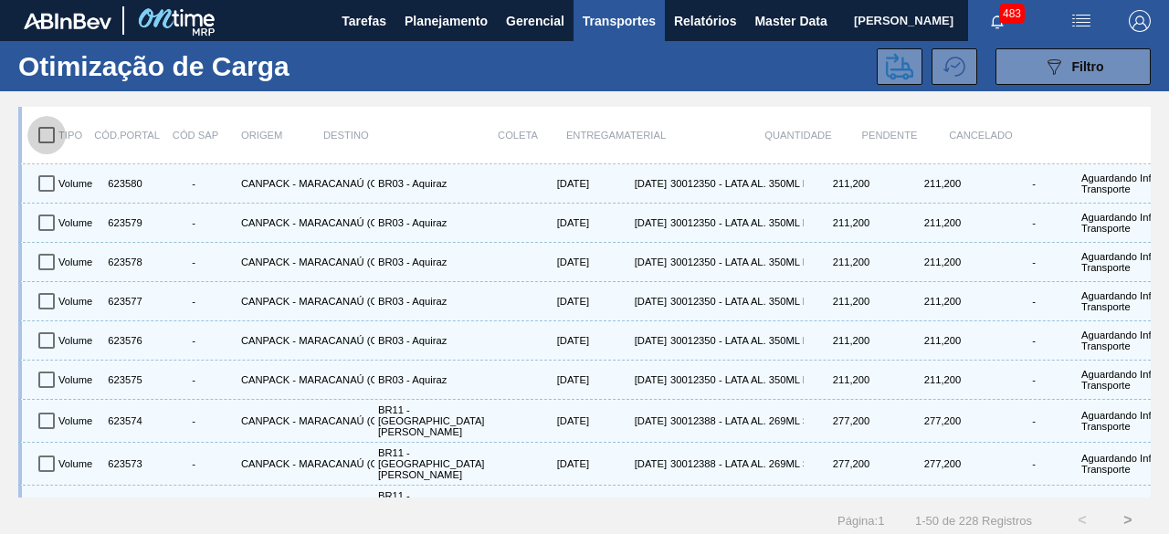
checkbox input "true"
click at [42, 132] on input "checkbox" at bounding box center [46, 135] width 38 height 38
checkbox input "false"
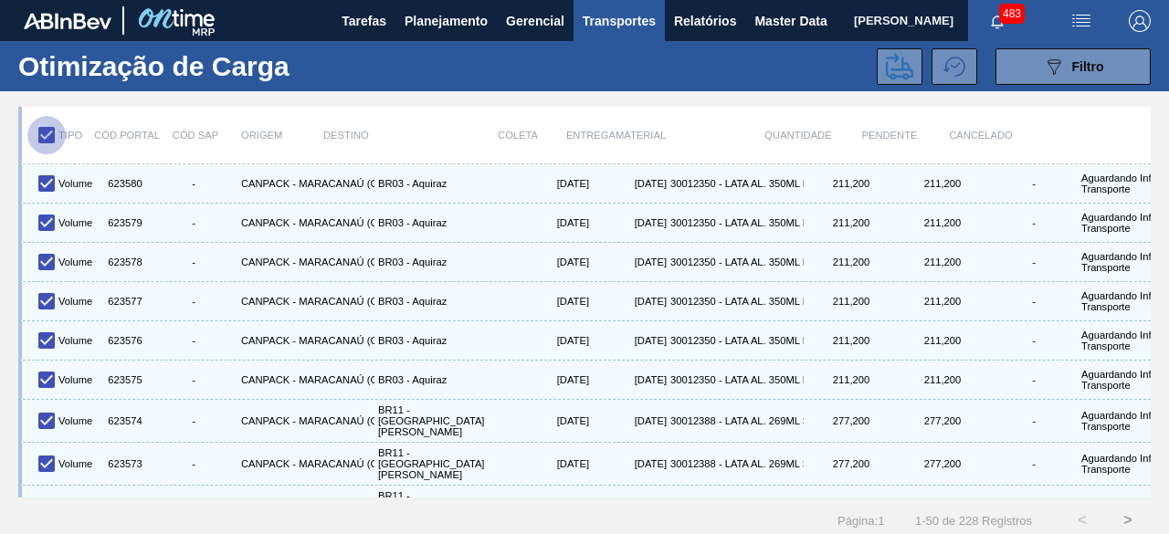
checkbox input "false"
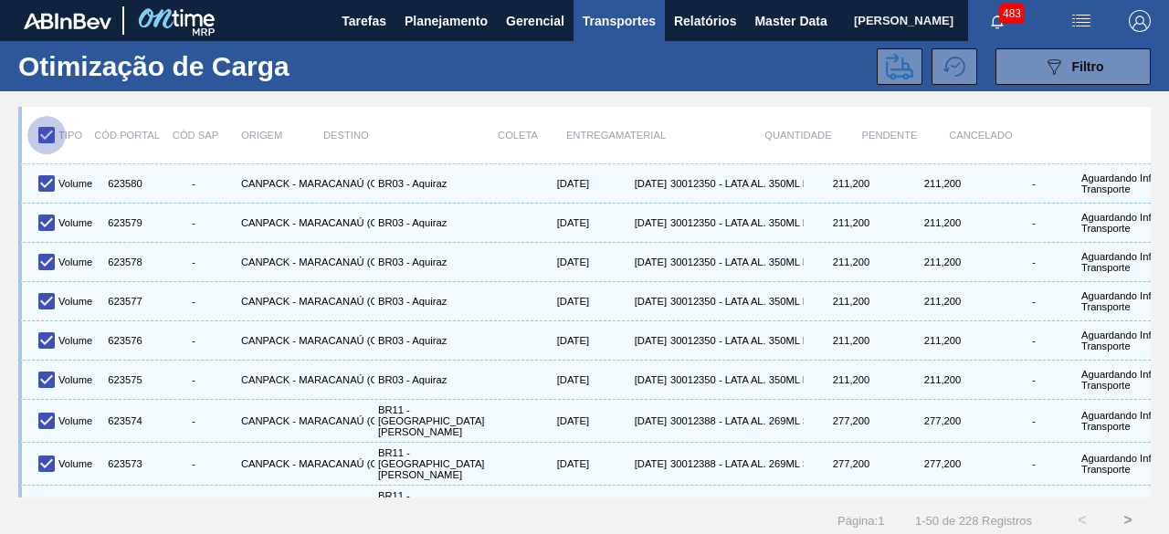
checkbox input "false"
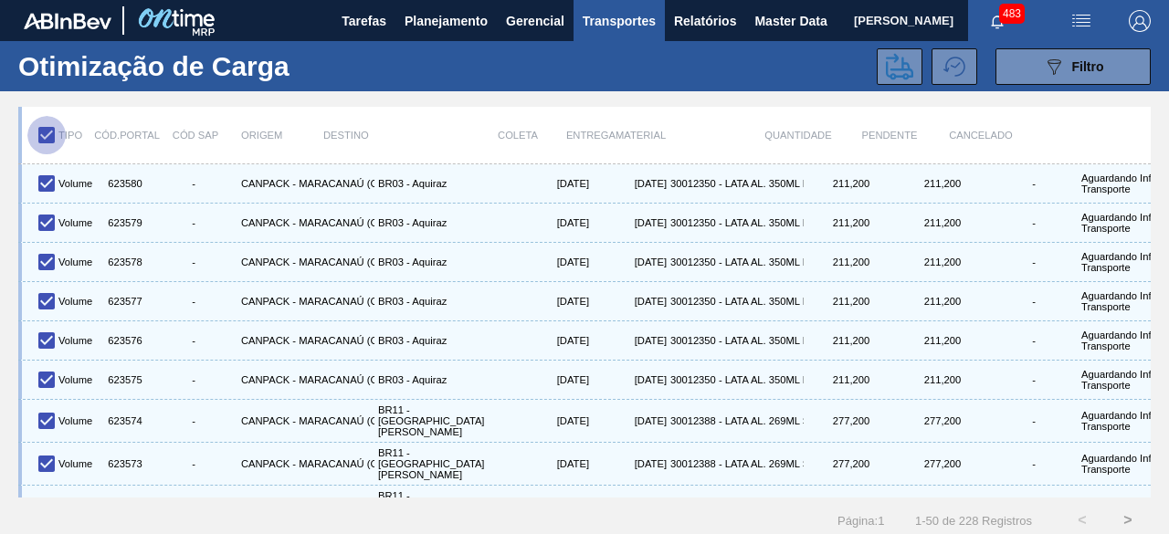
checkbox input "false"
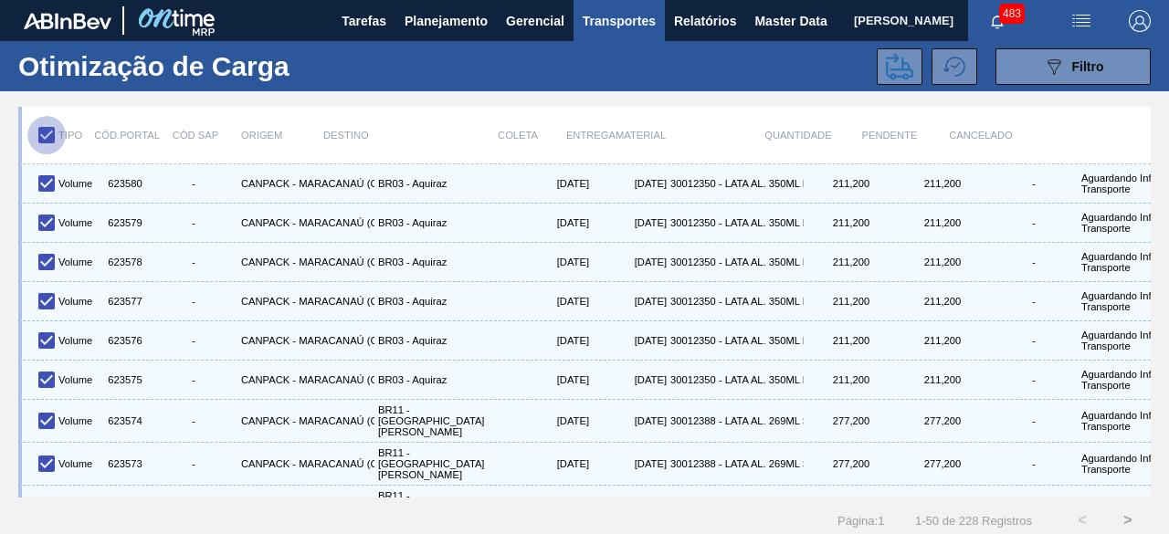
checkbox input "false"
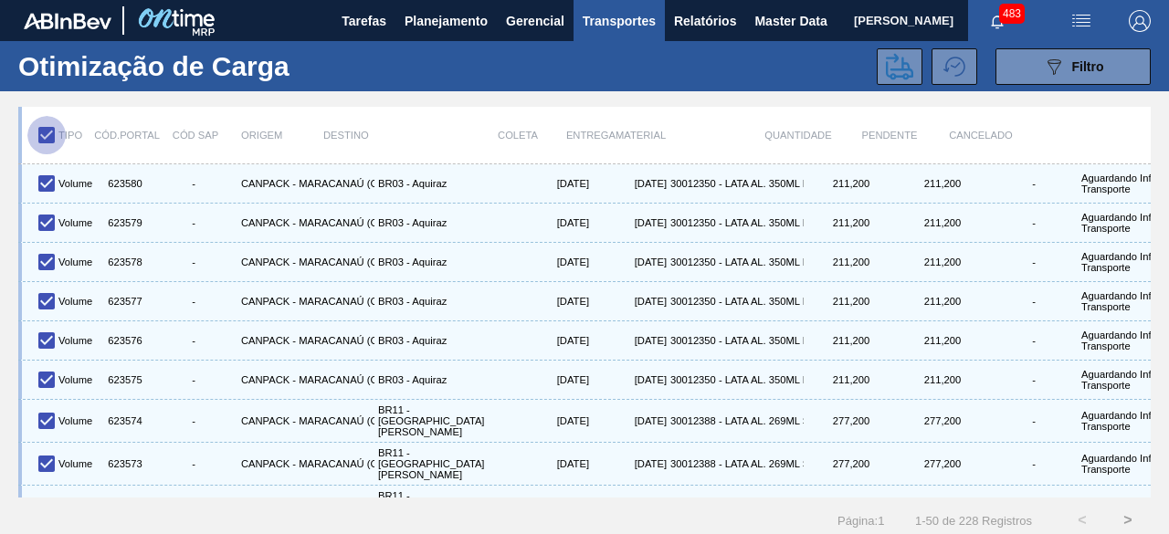
checkbox input "false"
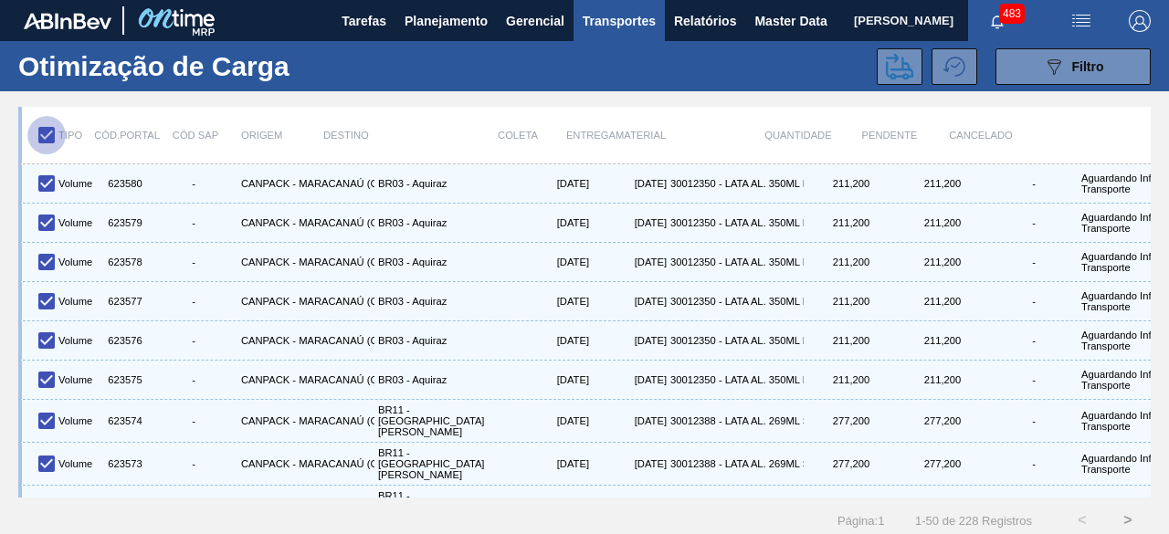
checkbox input "false"
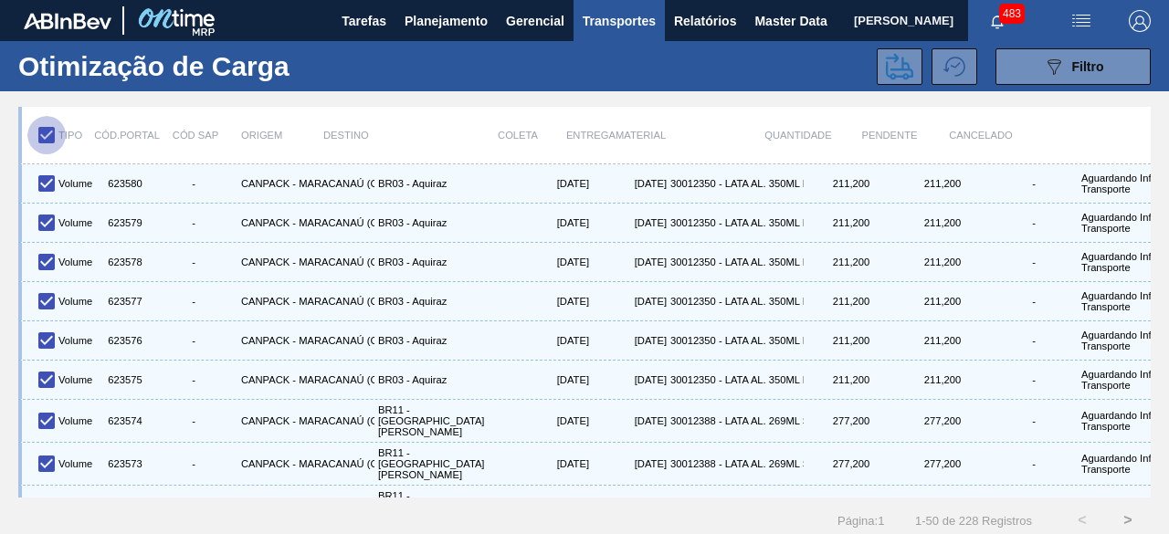
checkbox input "false"
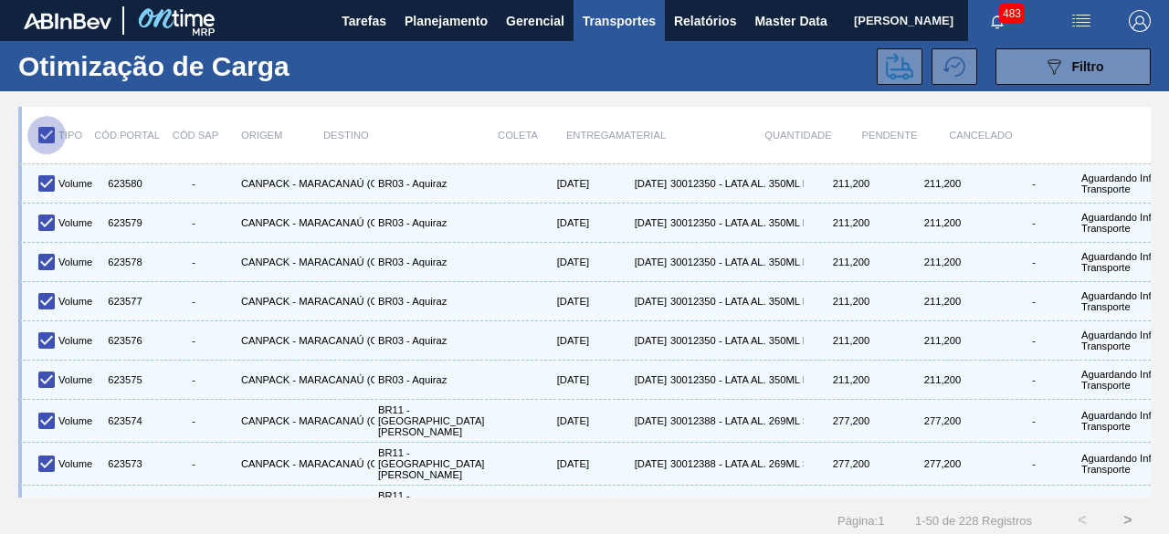
checkbox input "false"
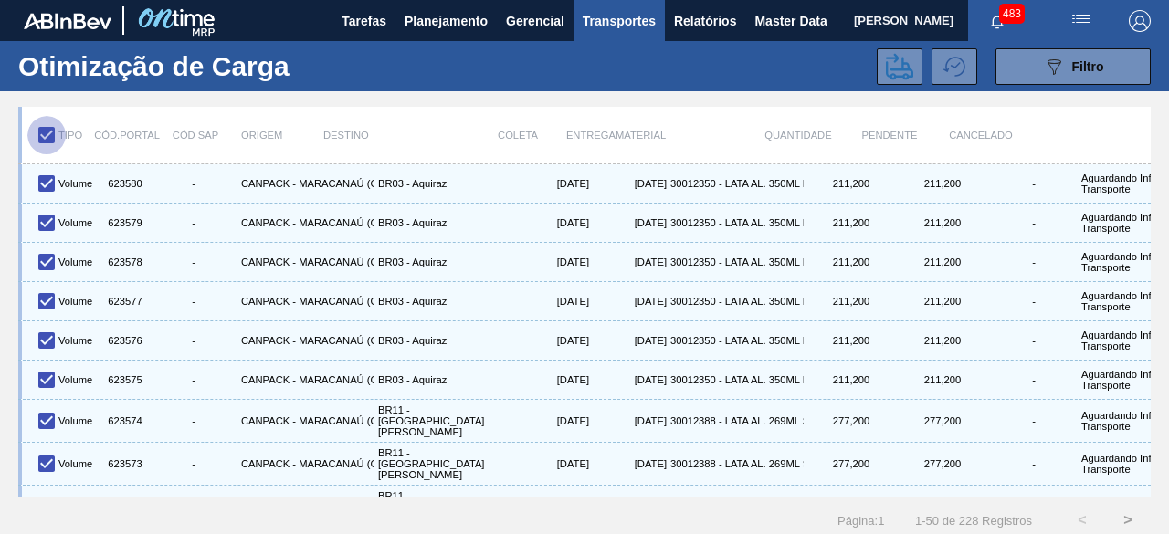
checkbox input "false"
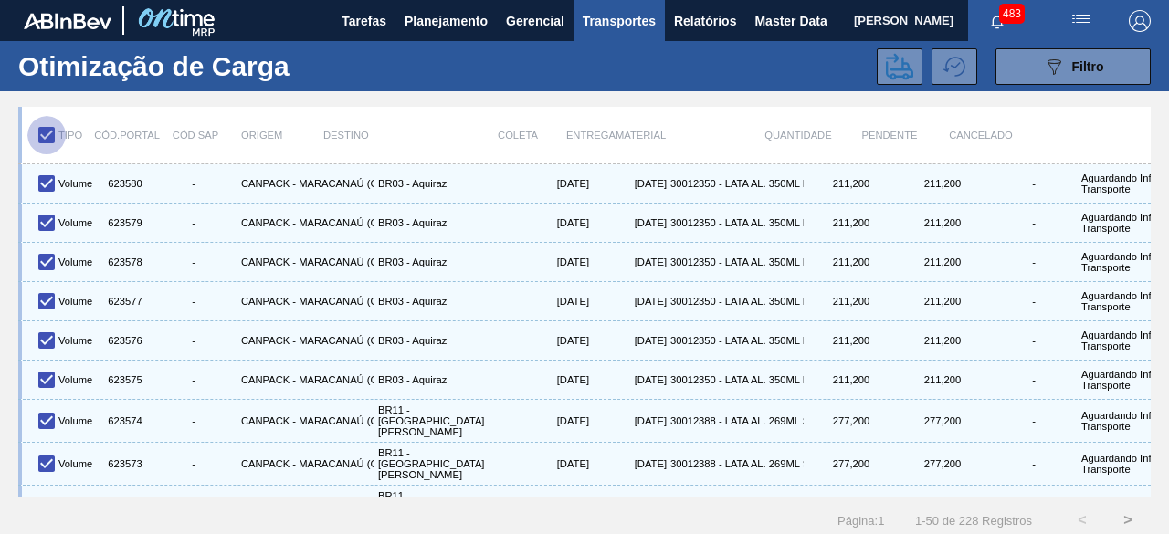
checkbox input "false"
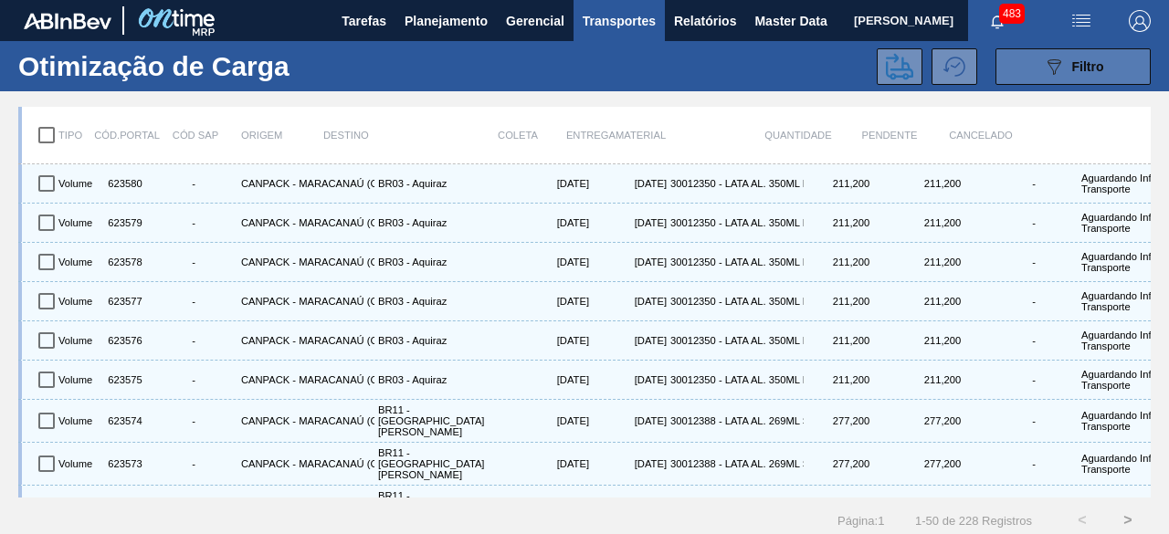
click at [1032, 71] on button "089F7B8B-B2A5-4AFE-B5C0-19BA573D28AC Filtro" at bounding box center [1073, 66] width 155 height 37
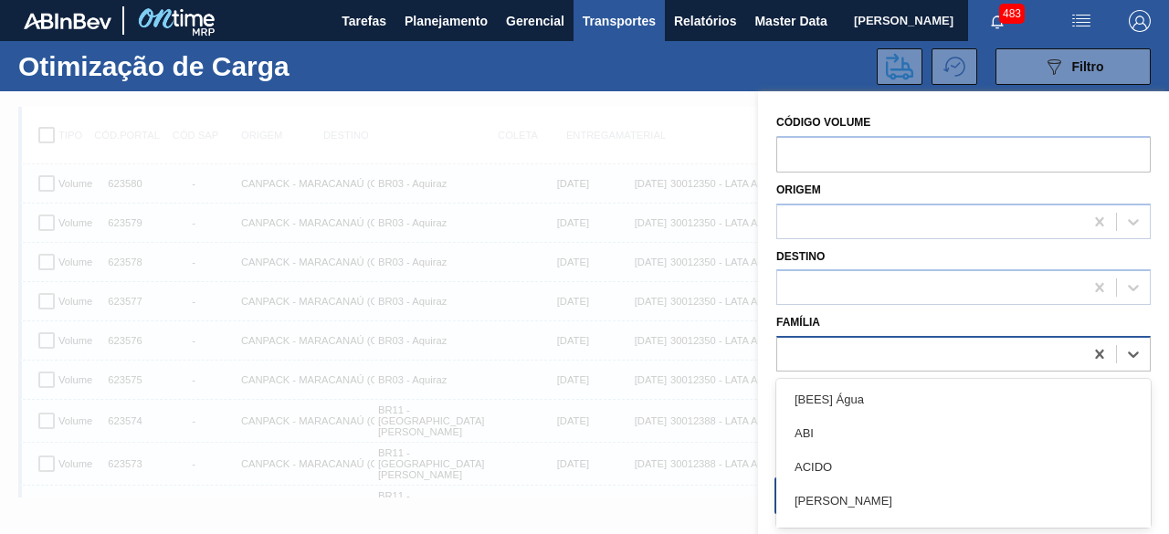
scroll to position [23, 0]
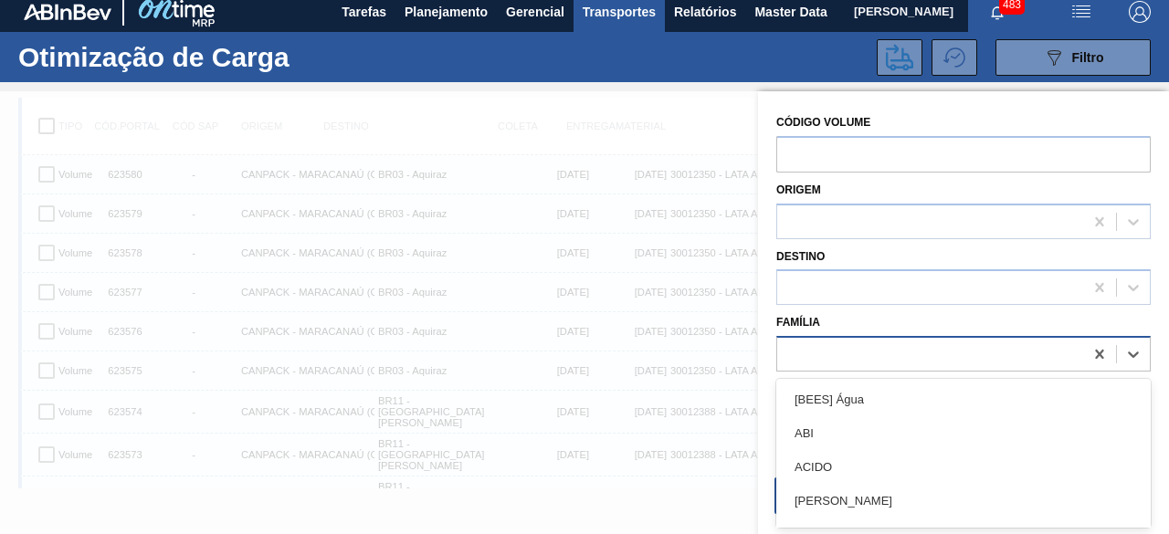
click at [813, 352] on div at bounding box center [930, 355] width 306 height 26
type input "lata"
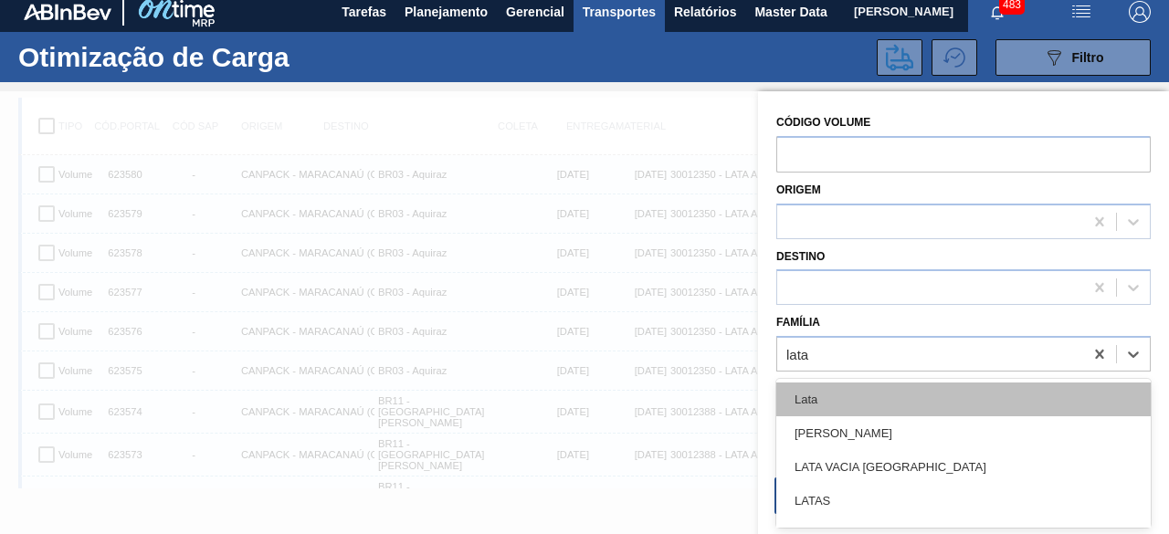
click at [817, 399] on div "Lata" at bounding box center [964, 400] width 375 height 34
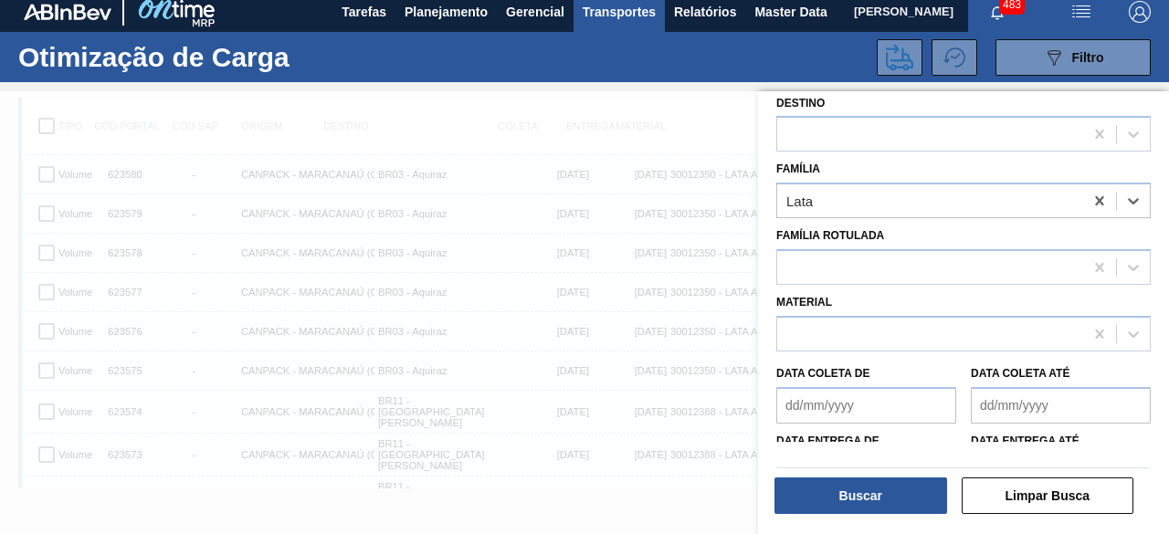
scroll to position [183, 0]
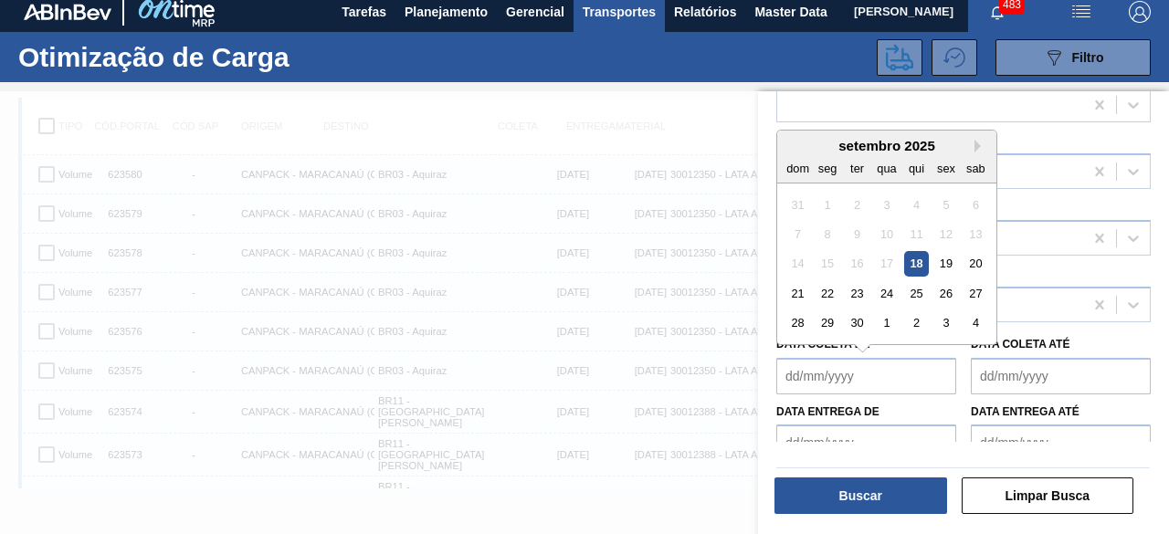
click at [846, 375] on de "Data coleta de" at bounding box center [867, 376] width 180 height 37
click at [925, 261] on div "18" at bounding box center [916, 263] width 25 height 25
type de "[DATE]"
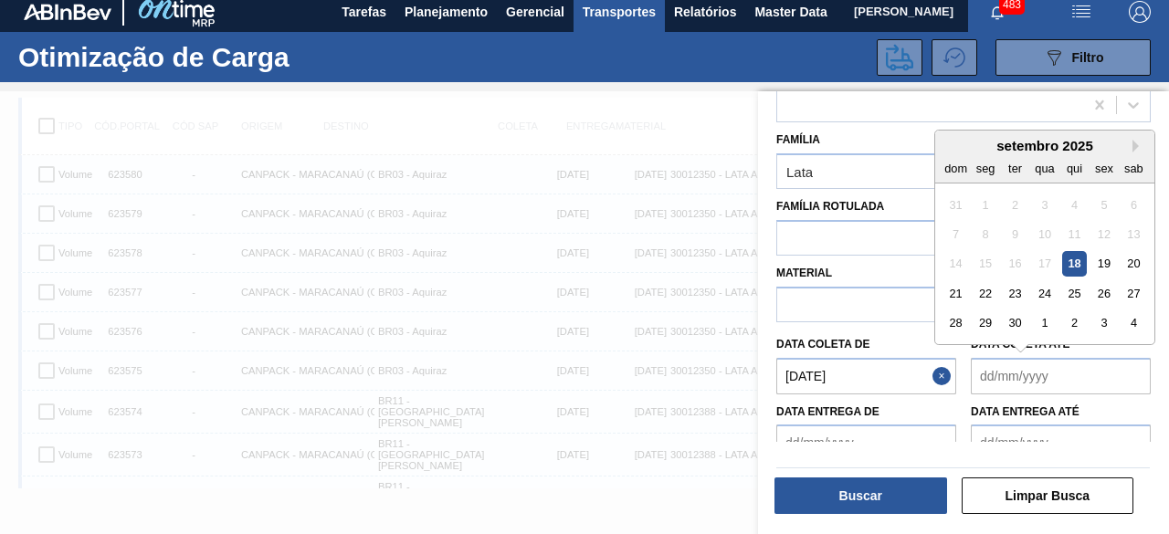
click at [1034, 372] on até "Data coleta até" at bounding box center [1061, 376] width 180 height 37
click at [1020, 295] on div "23" at bounding box center [1015, 293] width 25 height 25
type até "[DATE]"
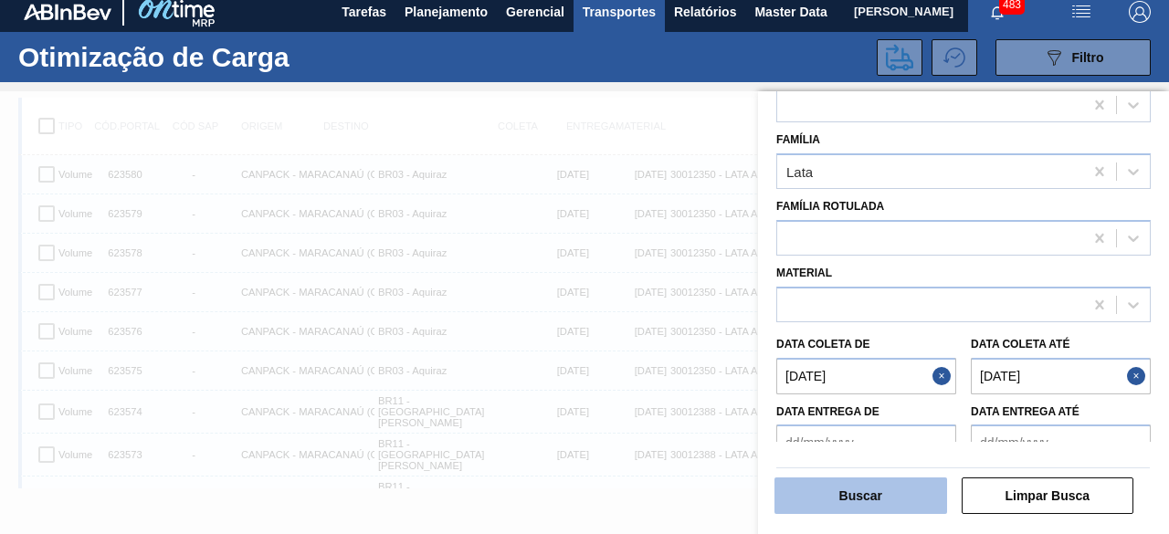
click at [911, 500] on button "Buscar" at bounding box center [861, 496] width 173 height 37
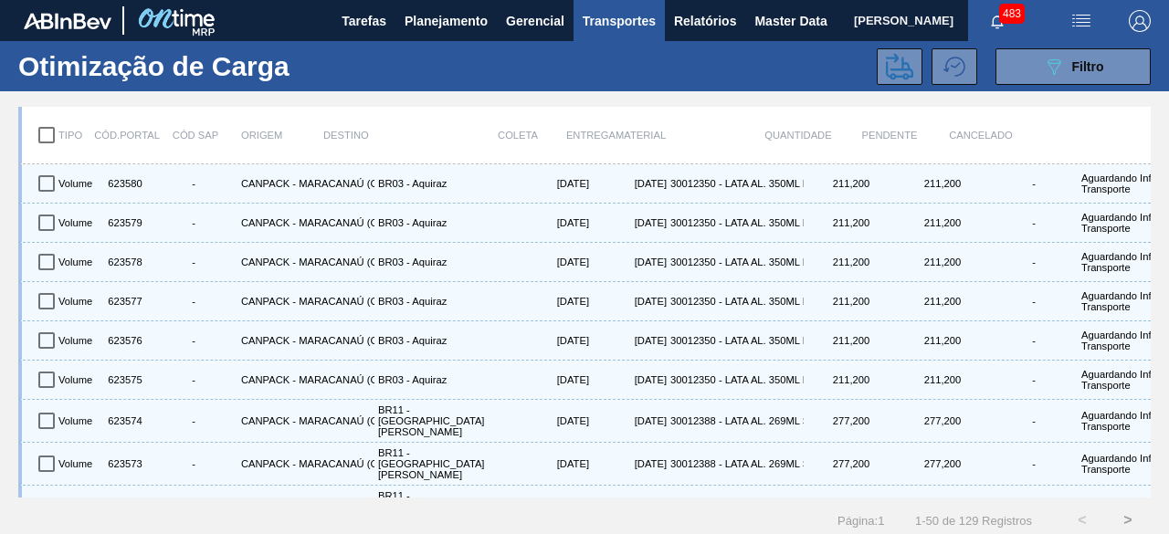
click at [37, 128] on input "checkbox" at bounding box center [46, 135] width 38 height 38
checkbox input "true"
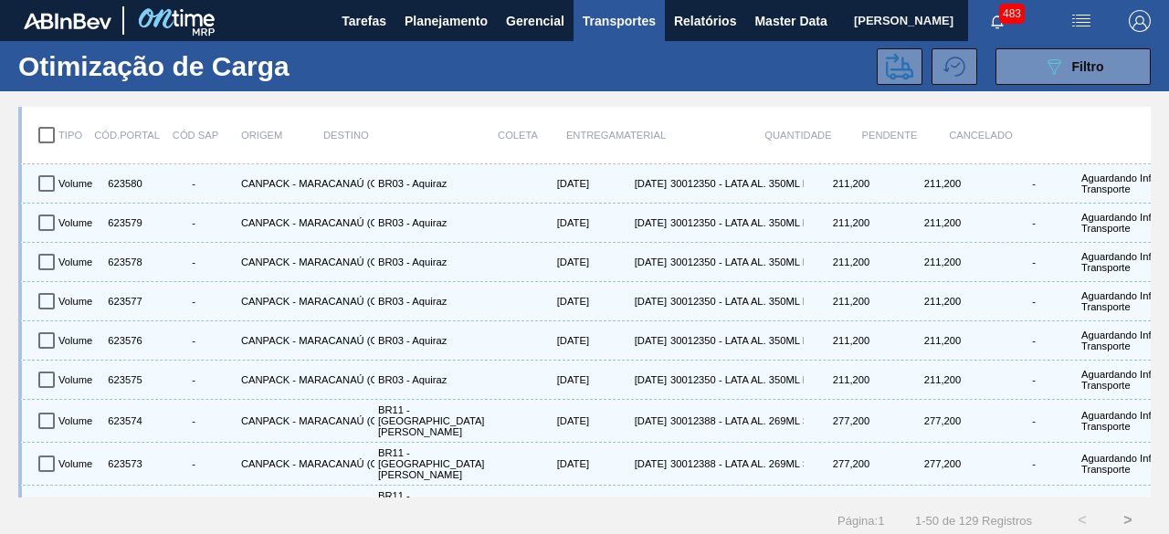
checkbox input "true"
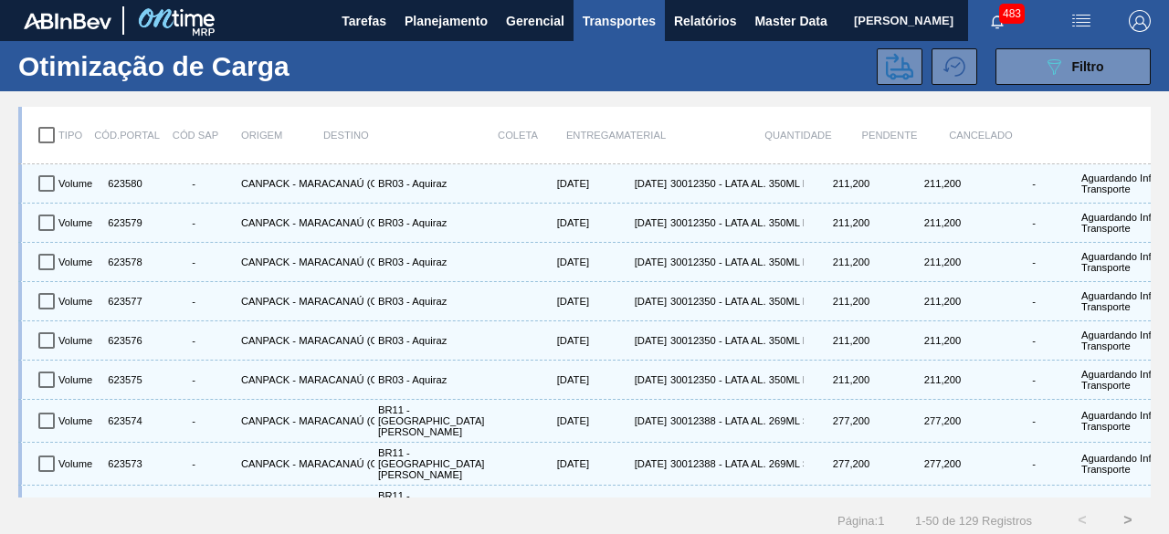
checkbox input "true"
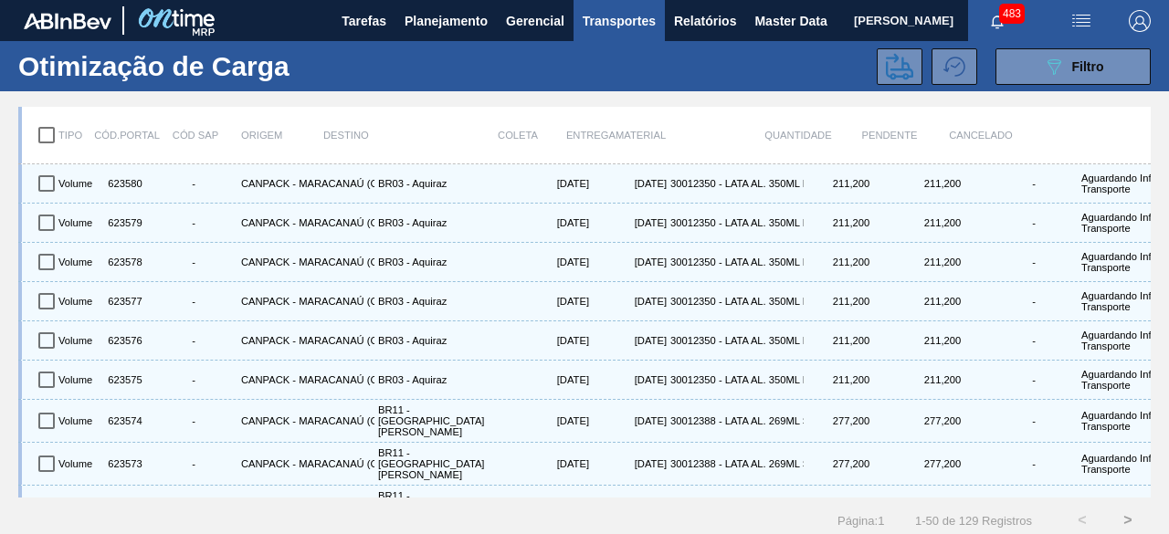
checkbox input "true"
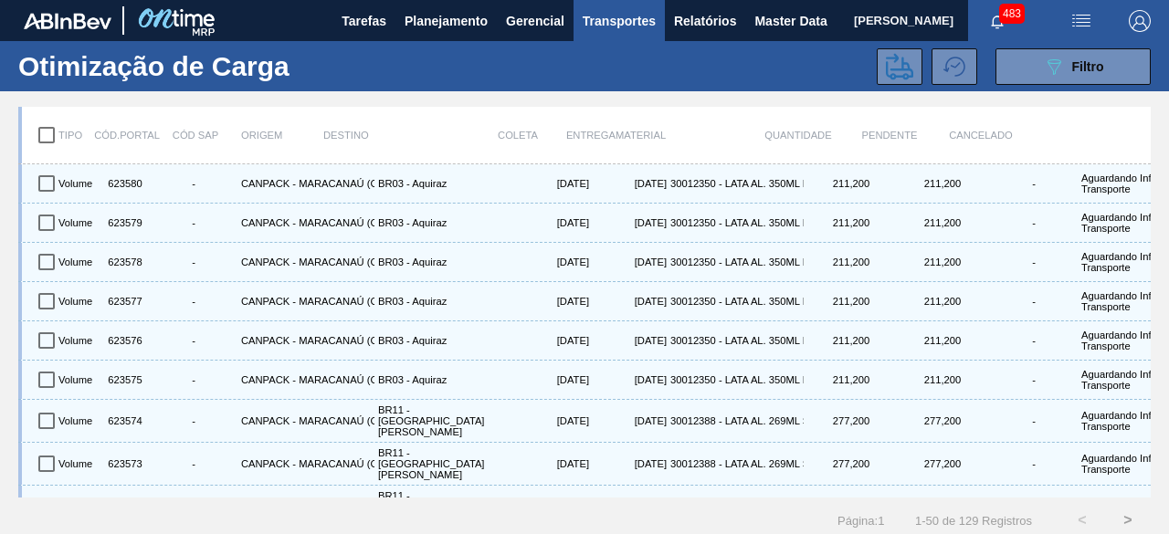
checkbox input "true"
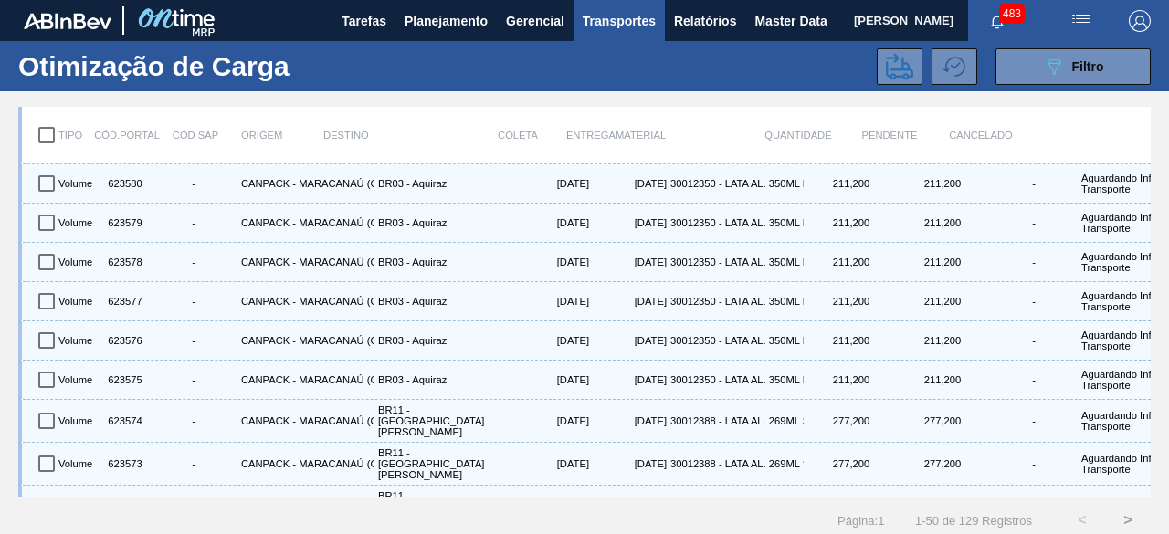
checkbox input "true"
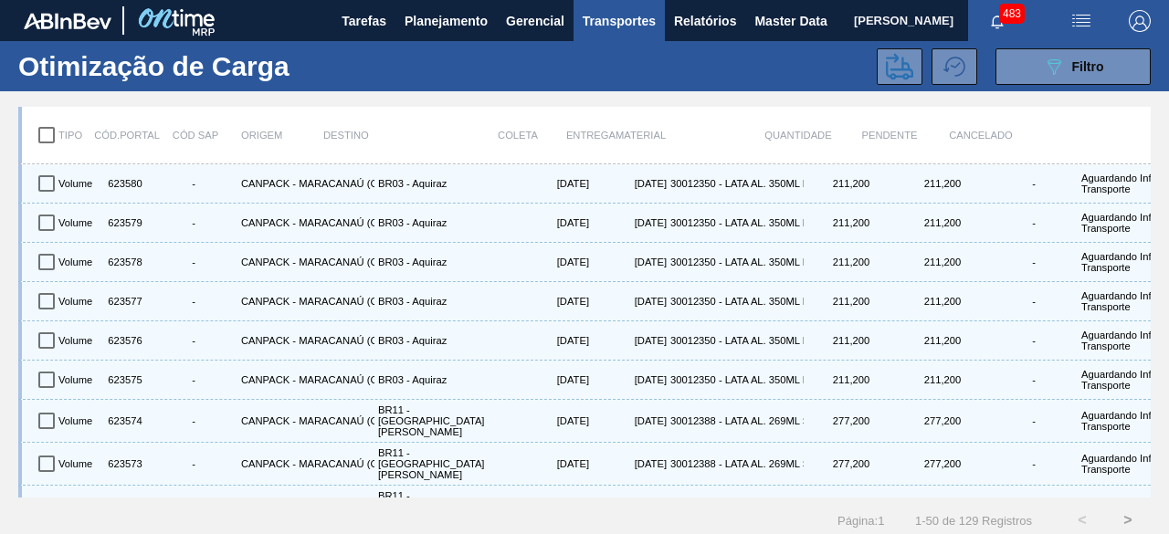
checkbox input "true"
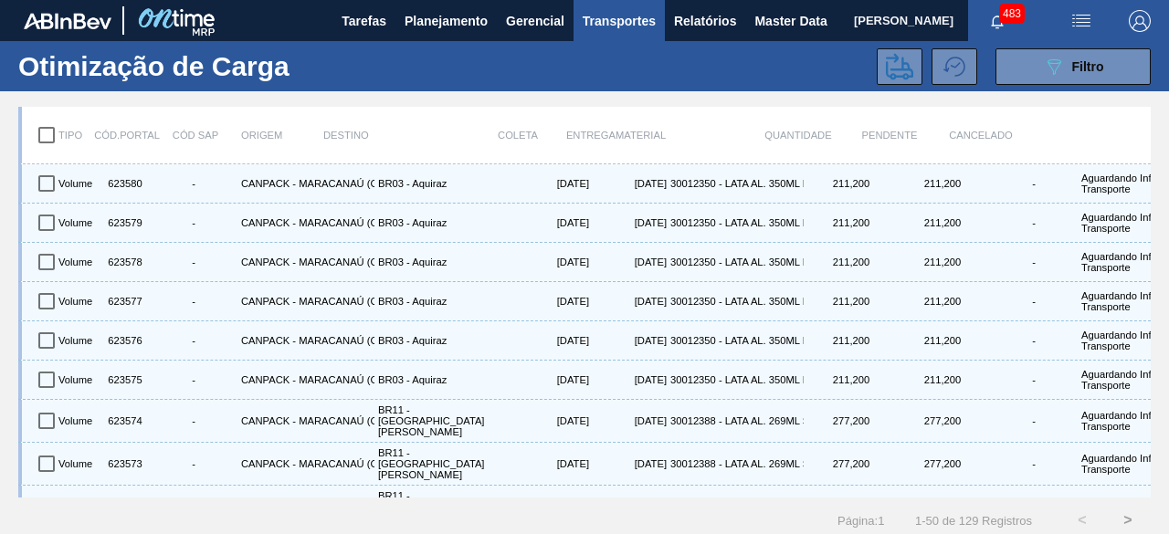
checkbox input "true"
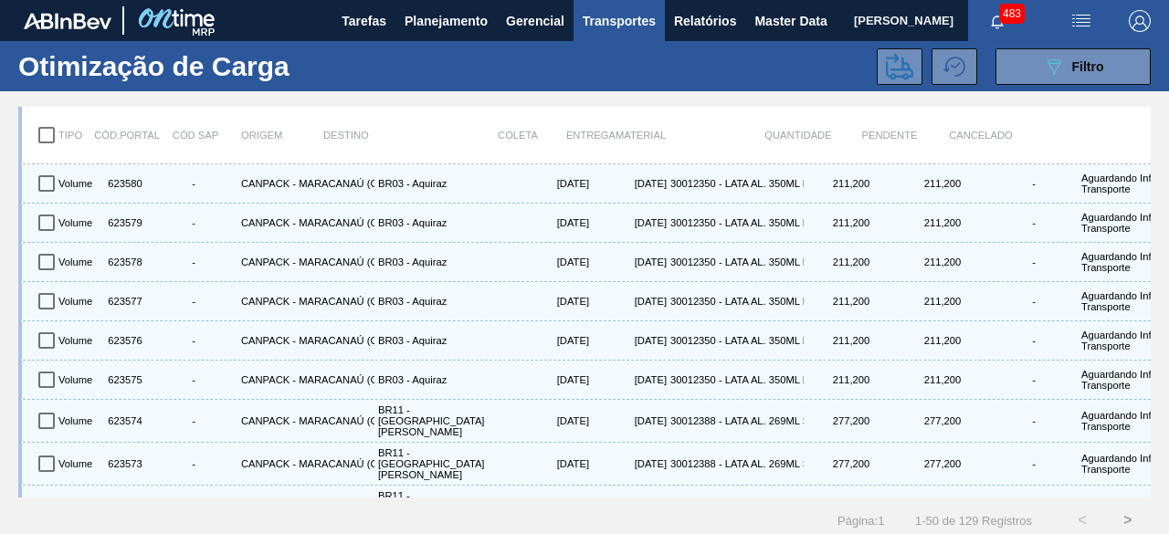
checkbox input "true"
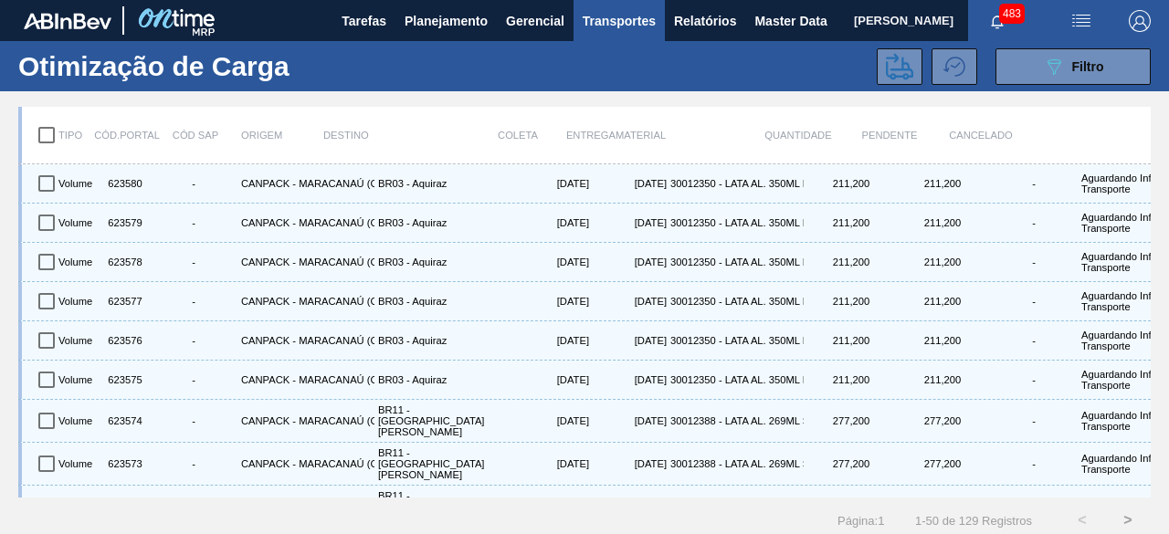
checkbox input "true"
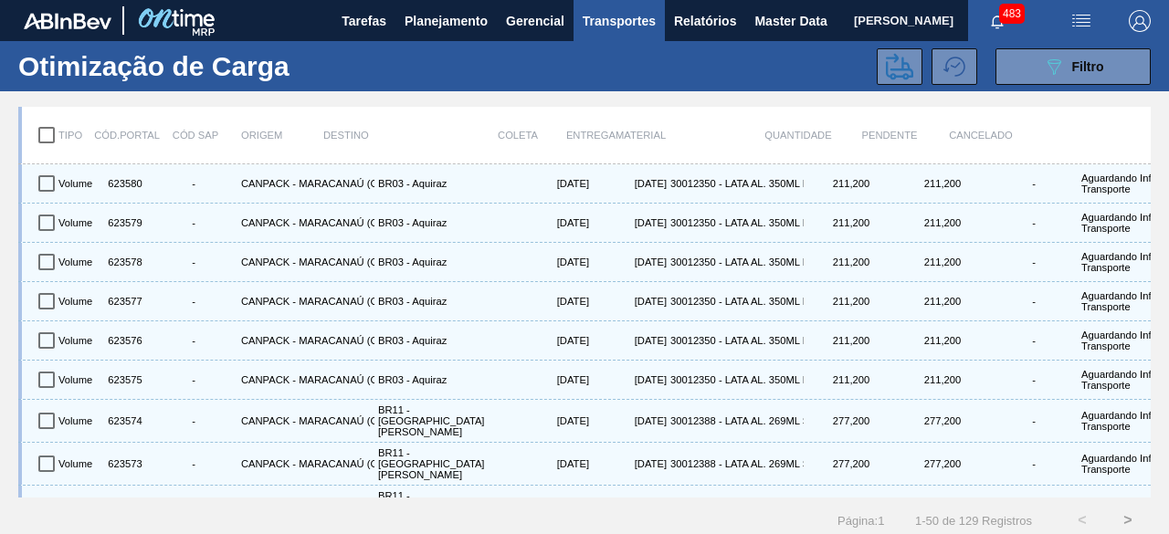
checkbox input "true"
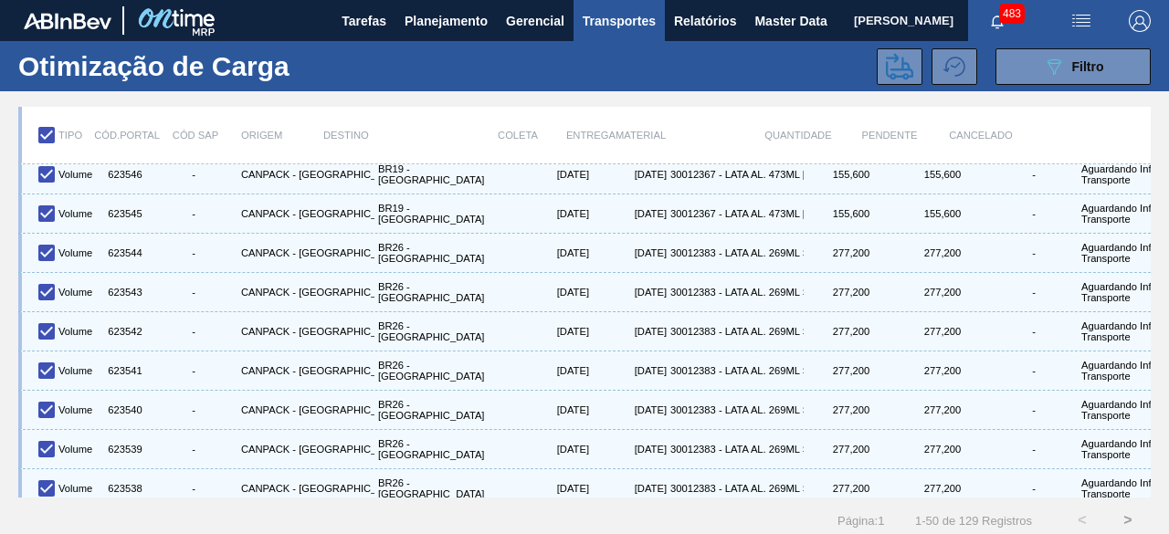
scroll to position [1628, 0]
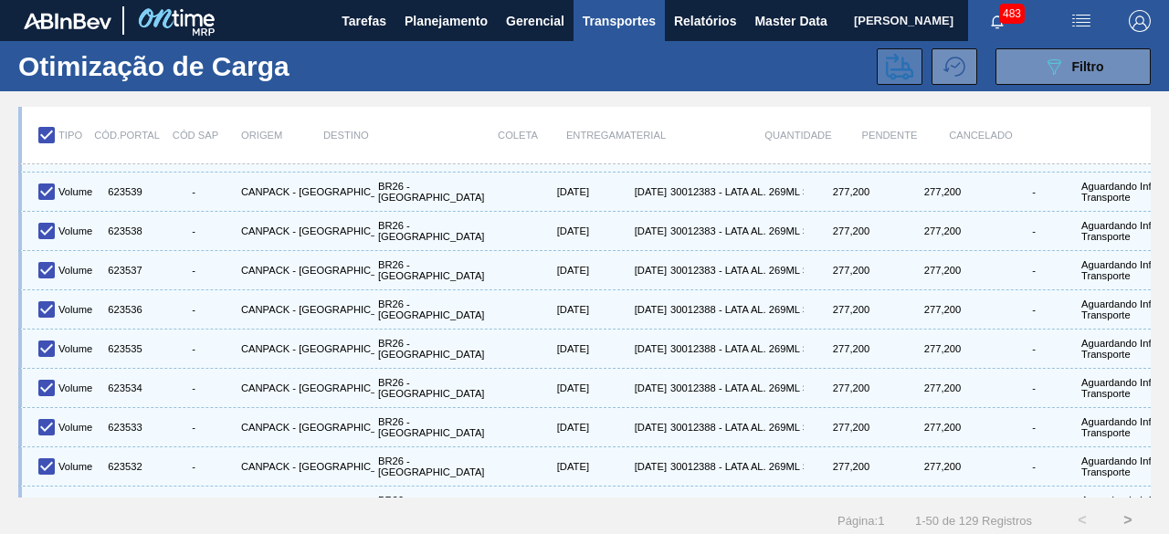
click at [895, 65] on icon at bounding box center [899, 66] width 27 height 27
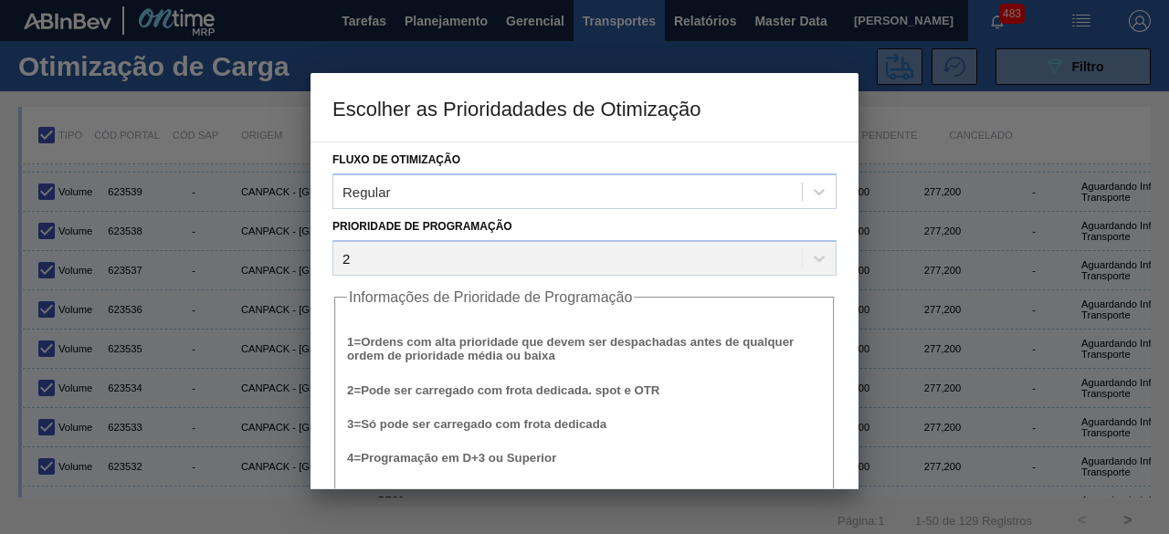
scroll to position [69, 0]
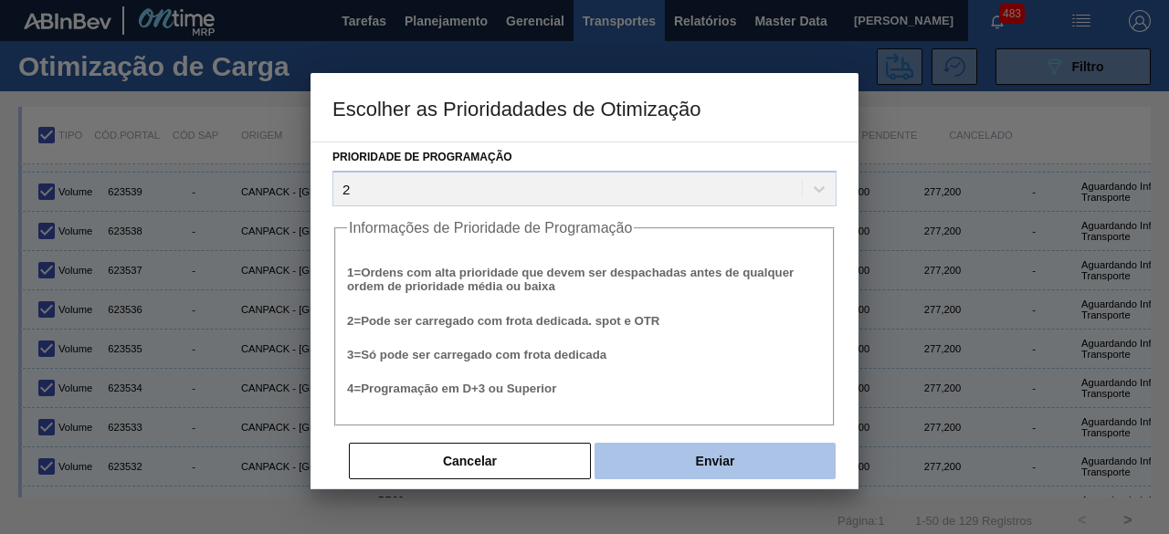
click at [736, 472] on button "Enviar" at bounding box center [715, 461] width 241 height 37
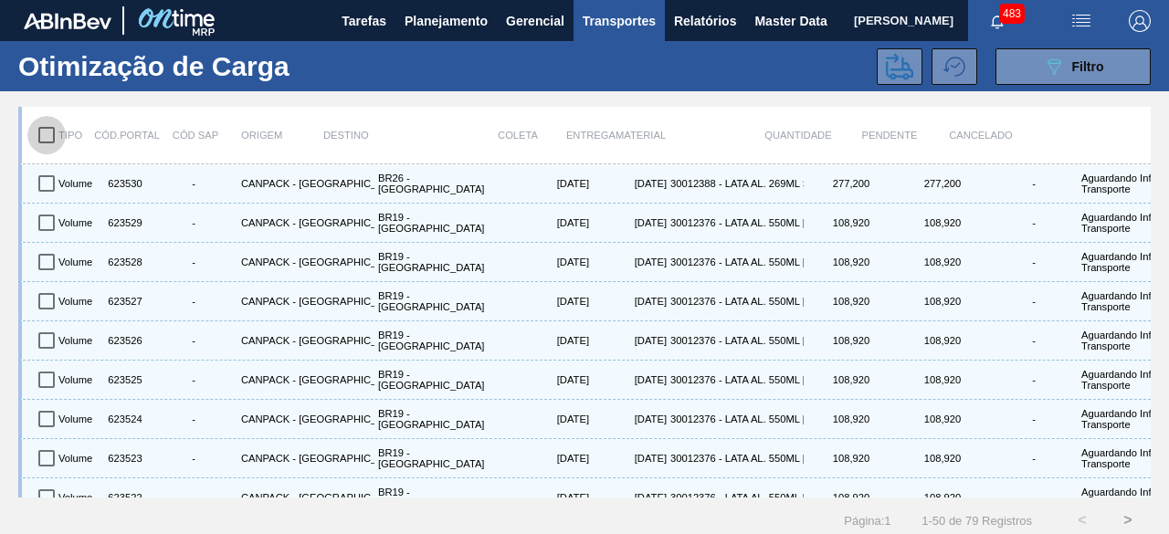
click at [51, 141] on input "checkbox" at bounding box center [46, 135] width 38 height 38
checkbox input "true"
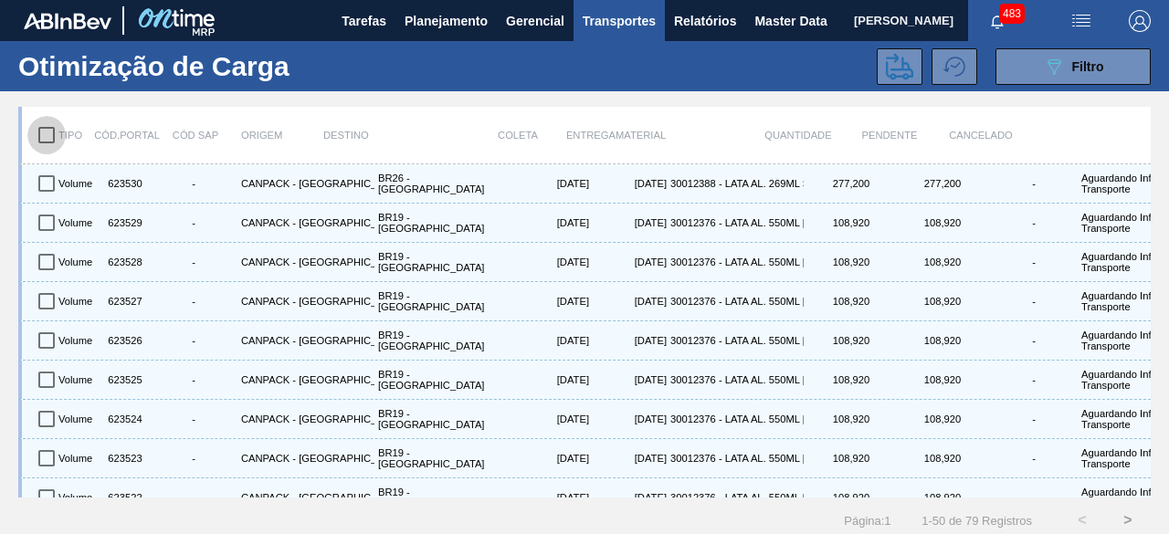
checkbox input "true"
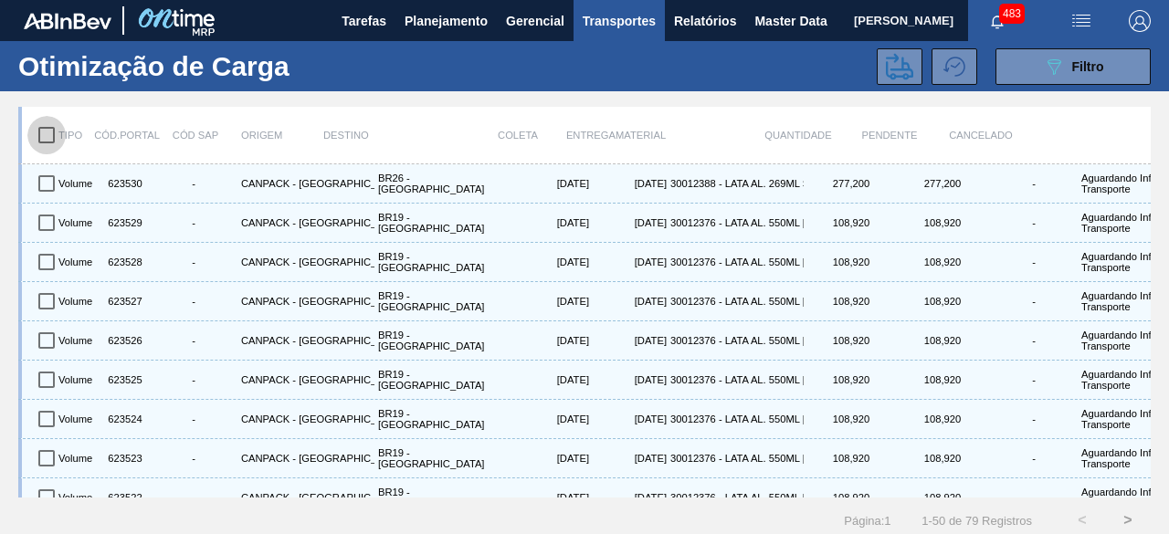
checkbox input "true"
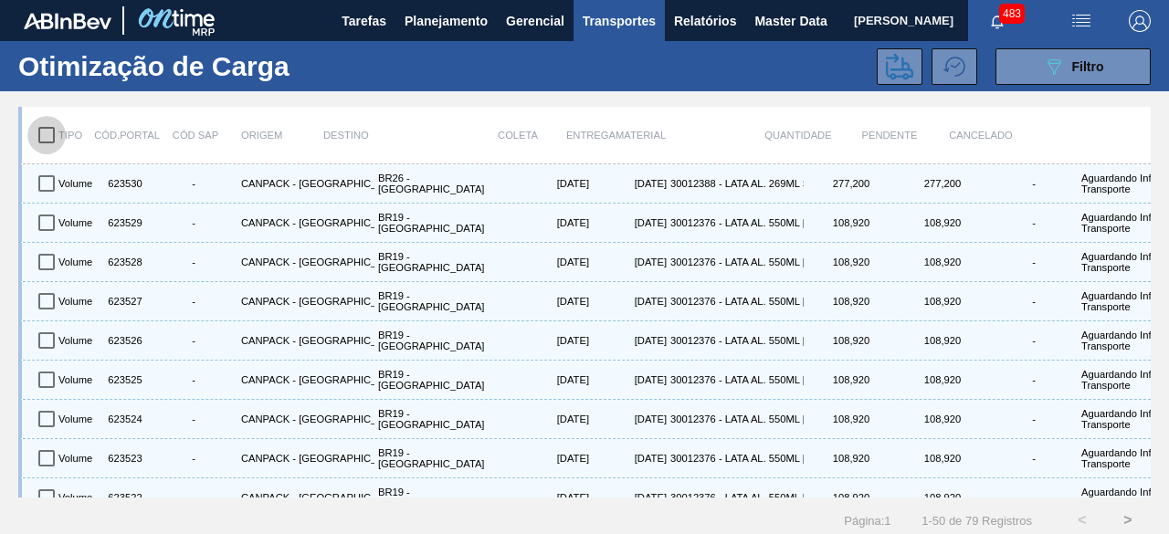
checkbox input "true"
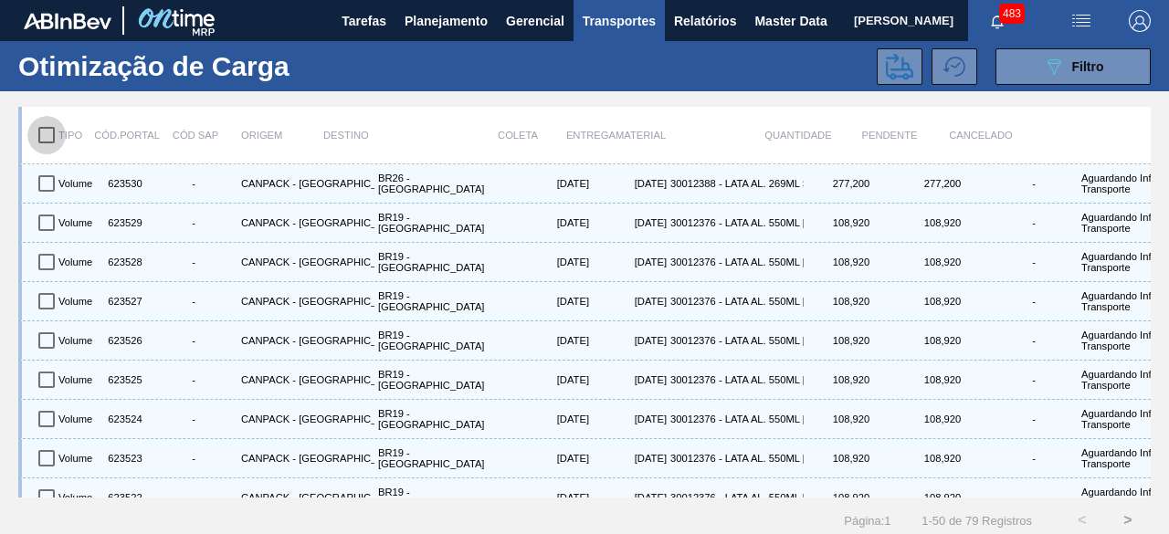
checkbox input "true"
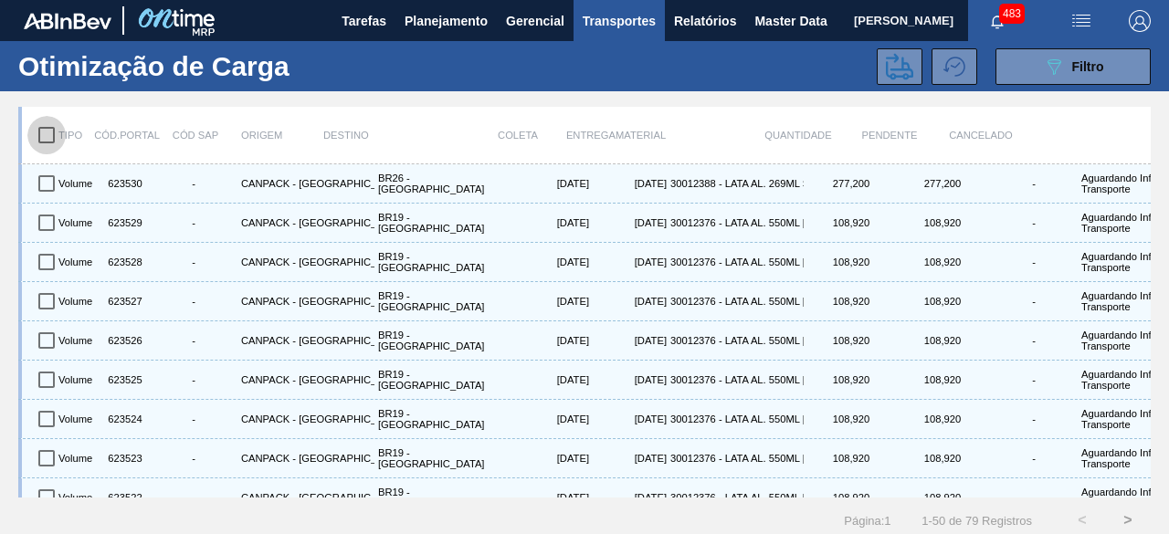
checkbox input "true"
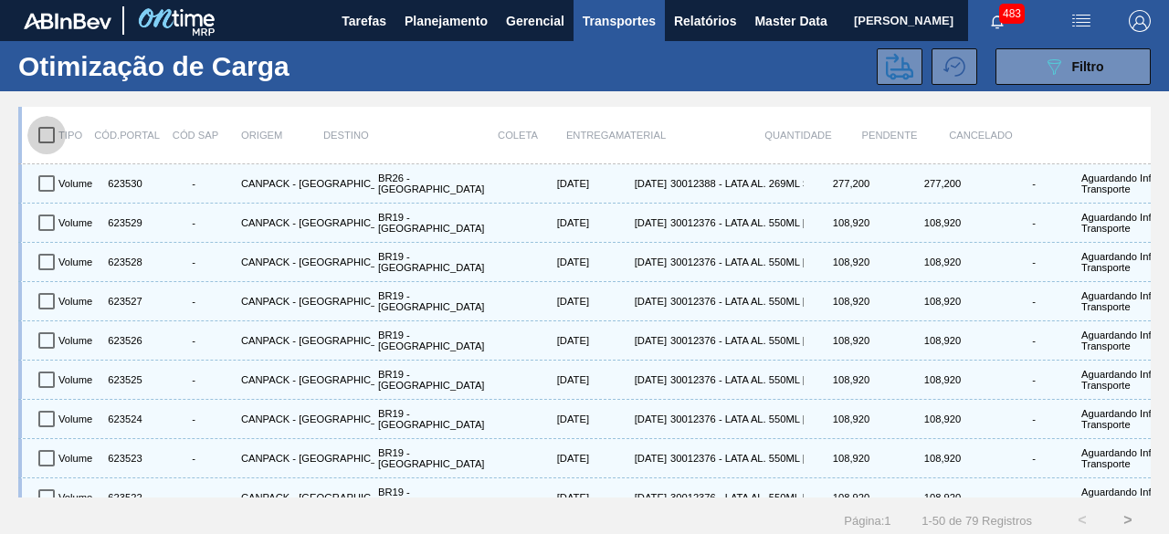
checkbox input "true"
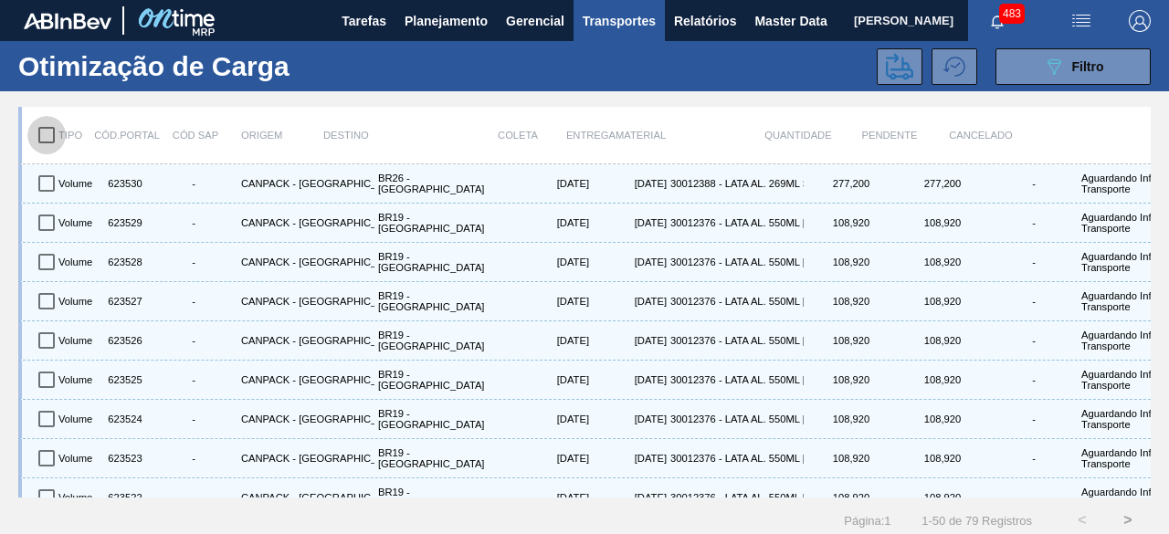
checkbox input "true"
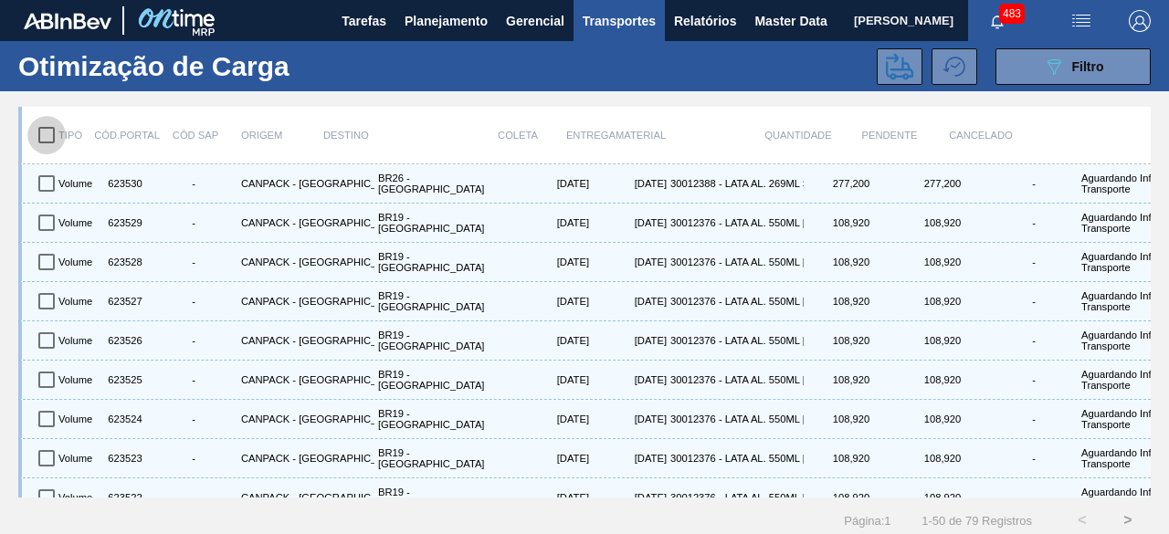
checkbox input "true"
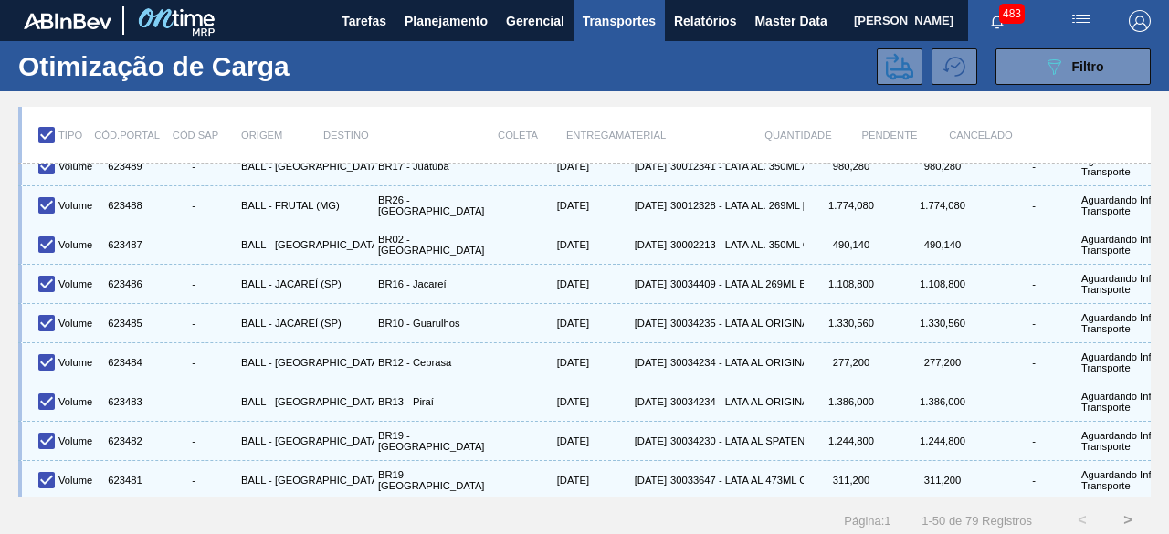
scroll to position [23, 0]
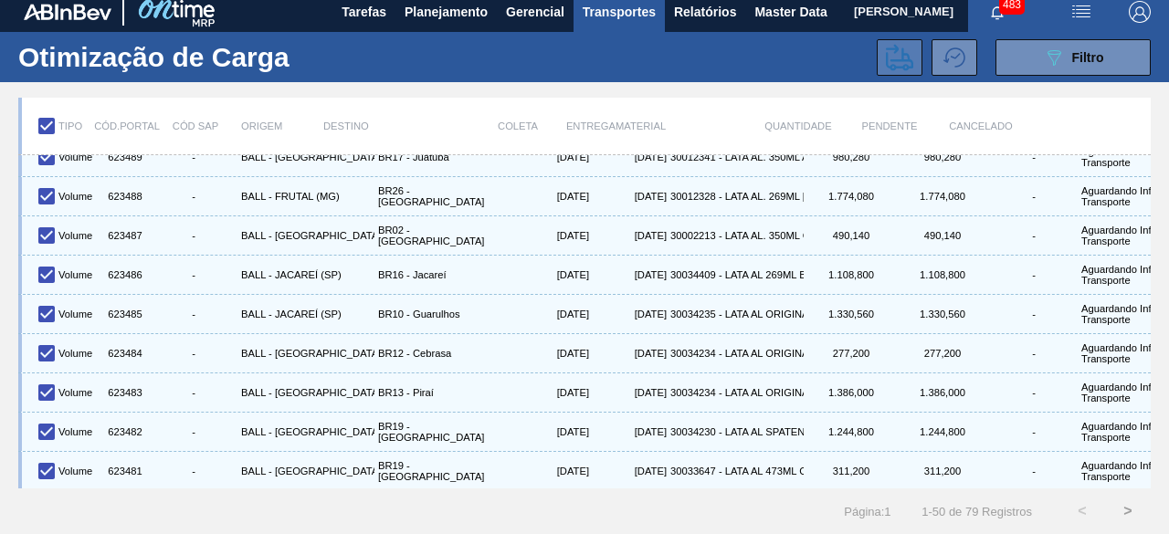
click at [893, 44] on icon at bounding box center [899, 57] width 27 height 26
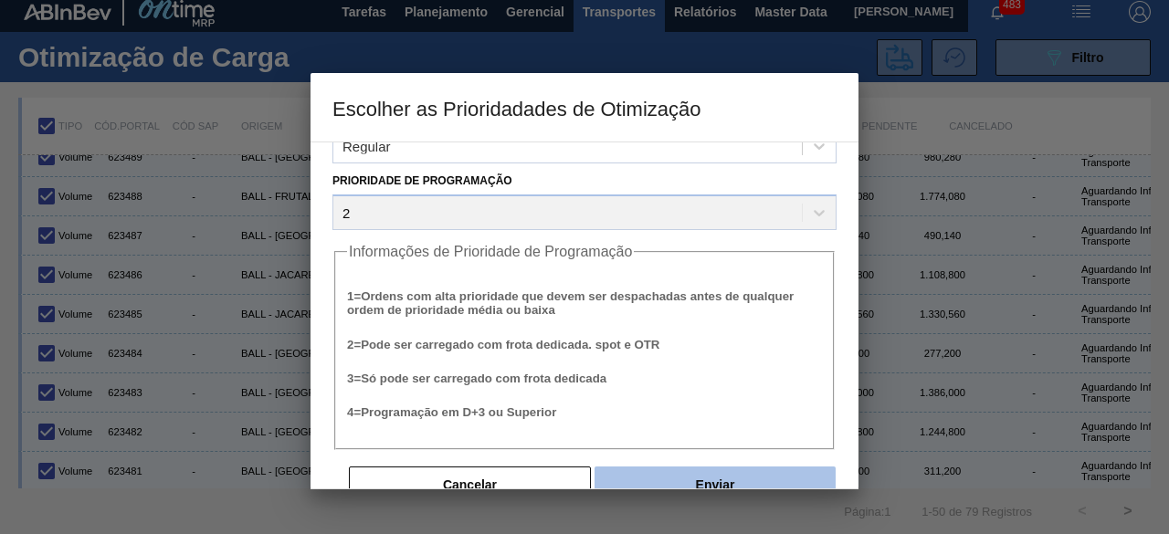
scroll to position [69, 0]
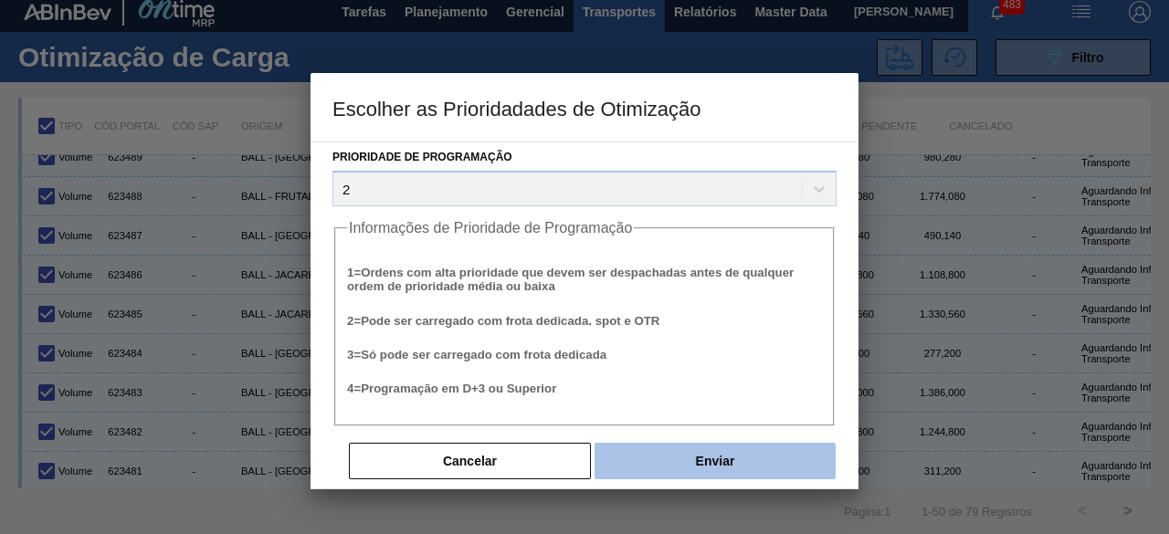
click at [744, 463] on button "Enviar" at bounding box center [715, 461] width 241 height 37
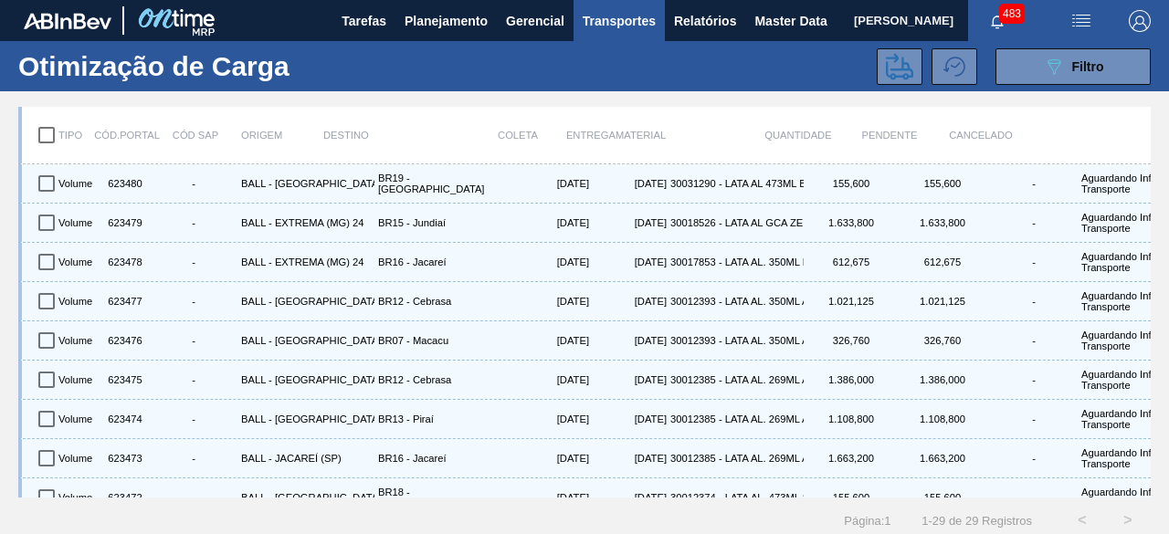
click at [44, 138] on input "checkbox" at bounding box center [46, 135] width 38 height 38
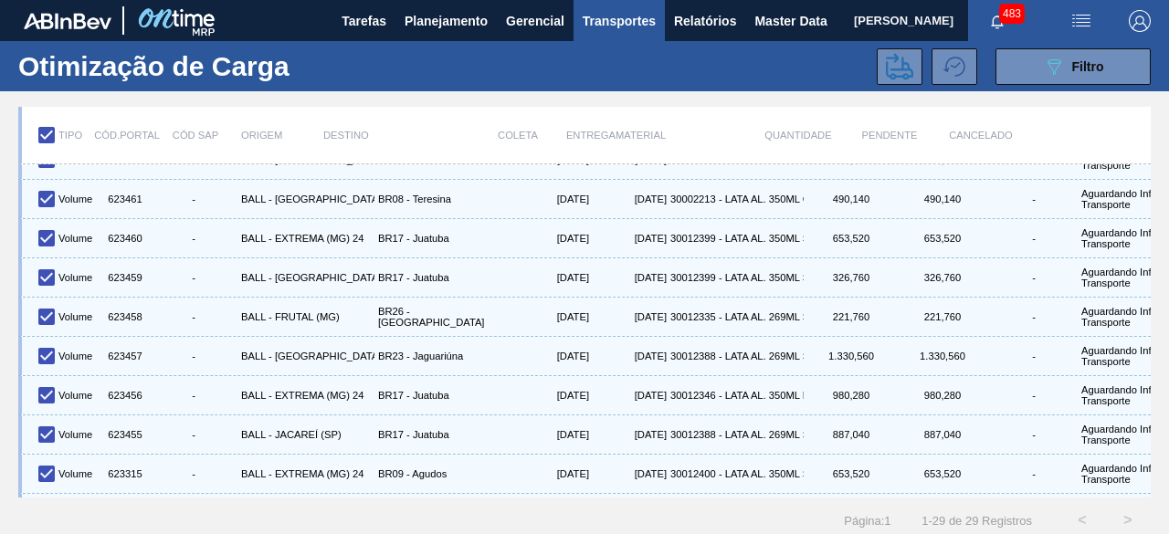
scroll to position [809, 0]
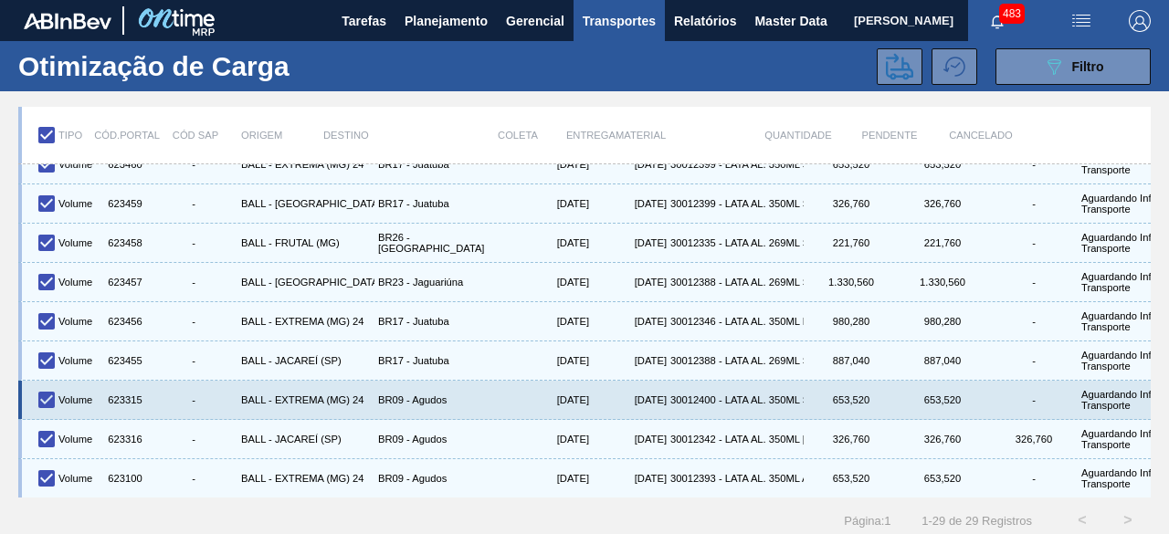
click at [45, 392] on input "checkbox" at bounding box center [46, 400] width 38 height 38
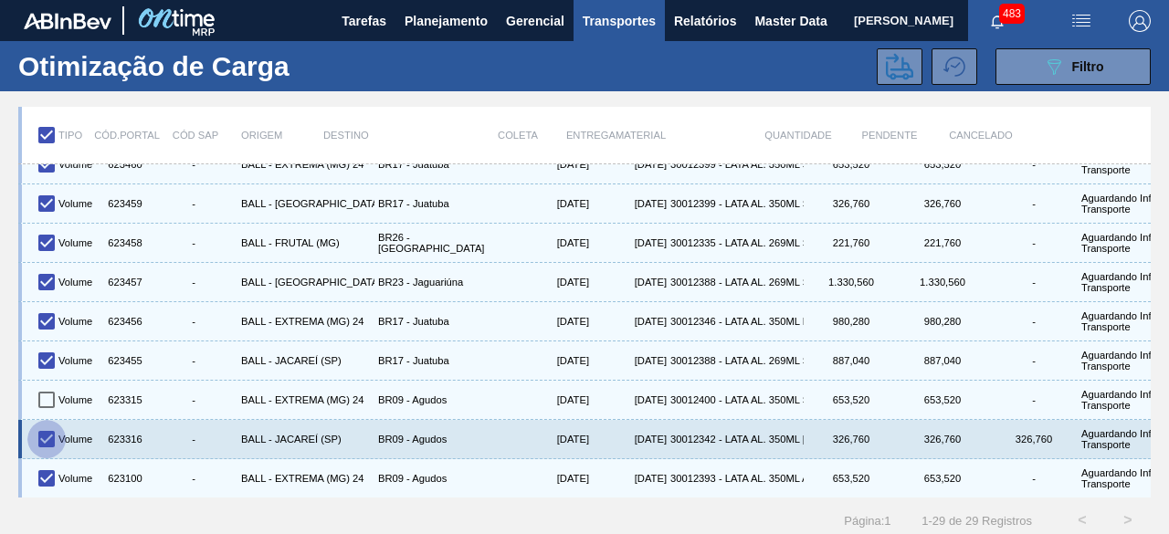
click at [48, 428] on input "checkbox" at bounding box center [46, 439] width 38 height 38
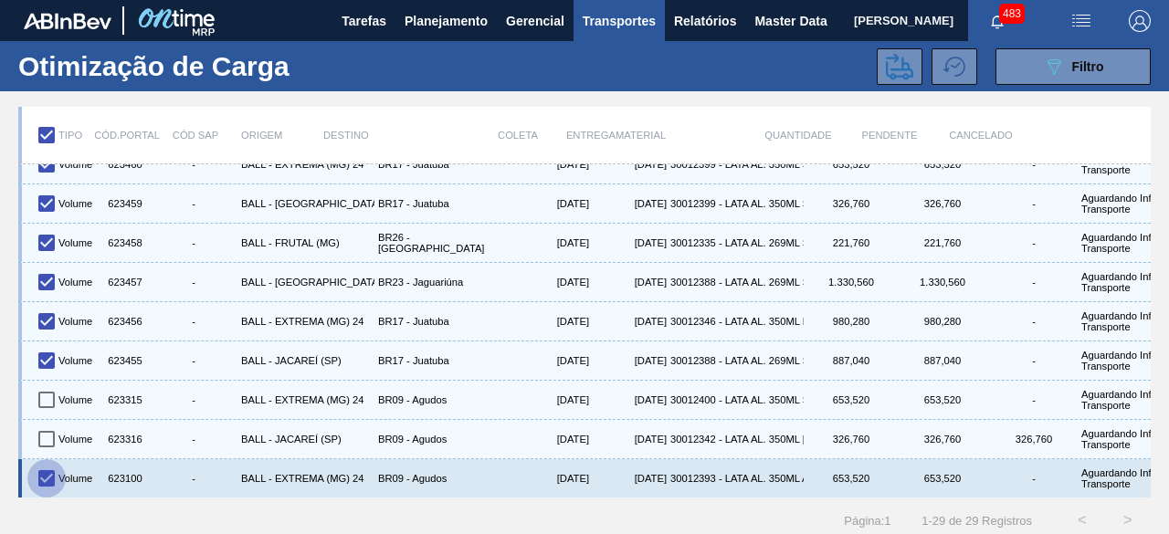
click at [48, 460] on input "checkbox" at bounding box center [46, 479] width 38 height 38
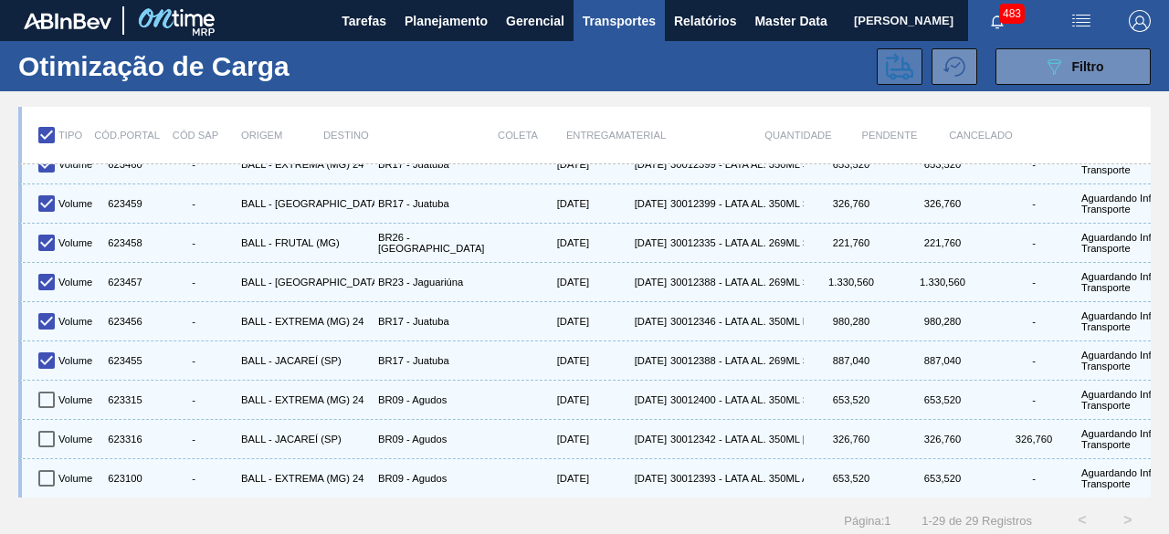
click at [905, 70] on icon at bounding box center [899, 66] width 27 height 27
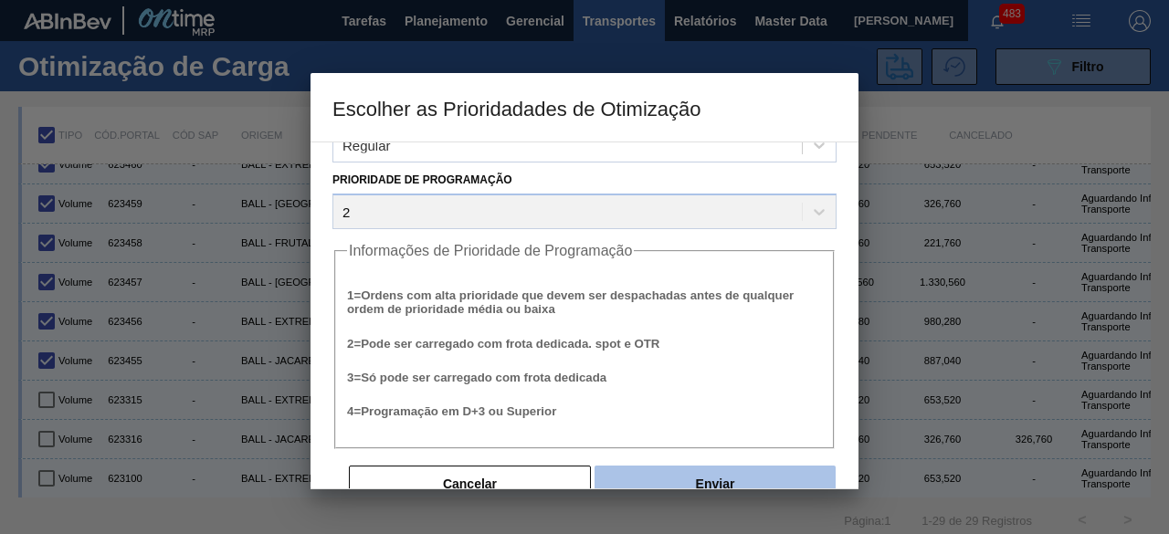
scroll to position [69, 0]
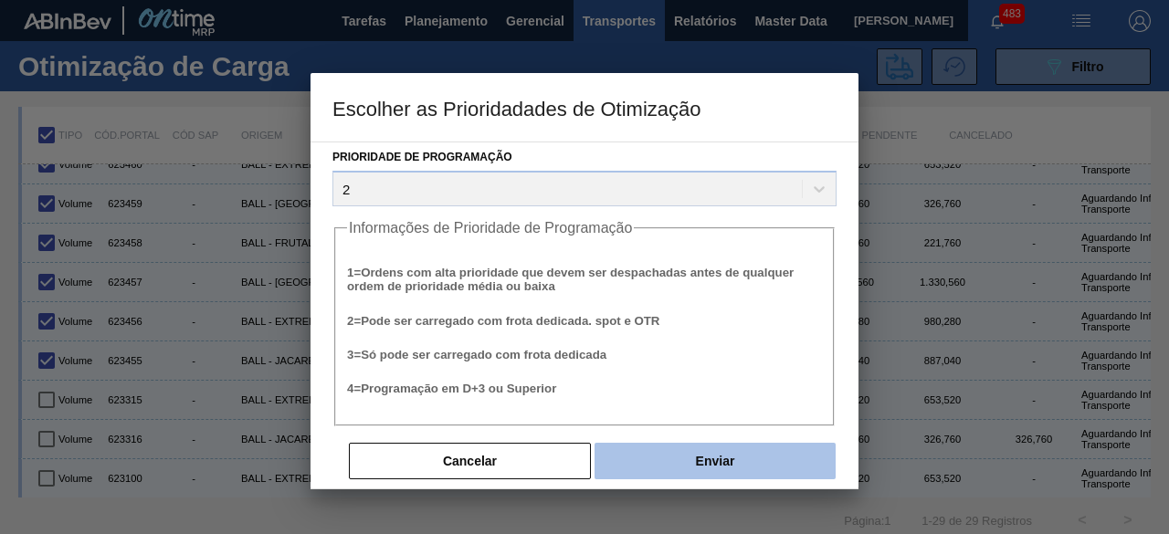
click at [723, 450] on button "Enviar" at bounding box center [715, 461] width 241 height 37
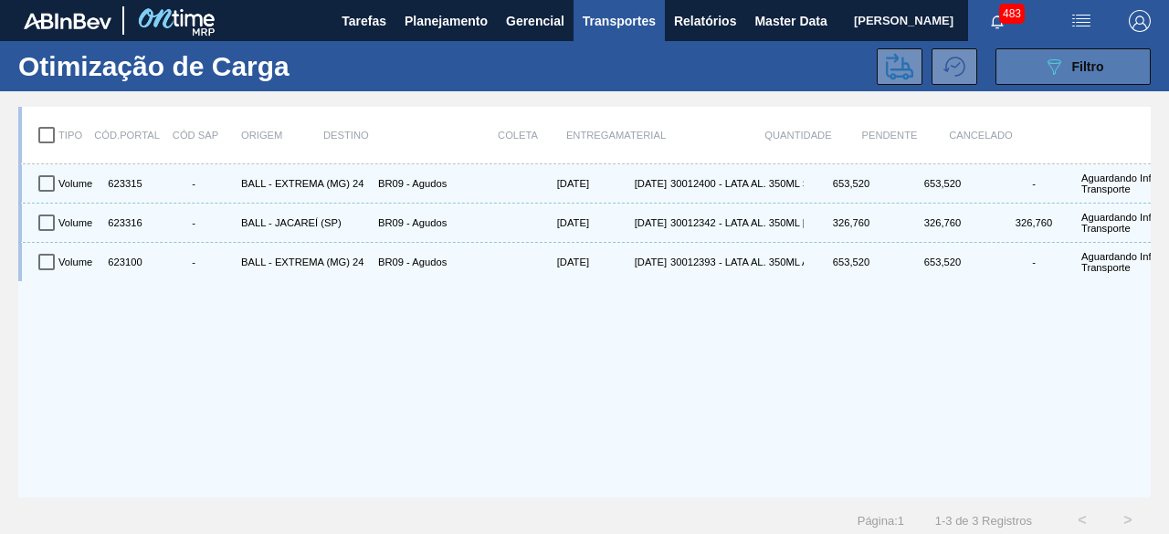
click at [1023, 70] on button "089F7B8B-B2A5-4AFE-B5C0-19BA573D28AC Filtro" at bounding box center [1073, 66] width 155 height 37
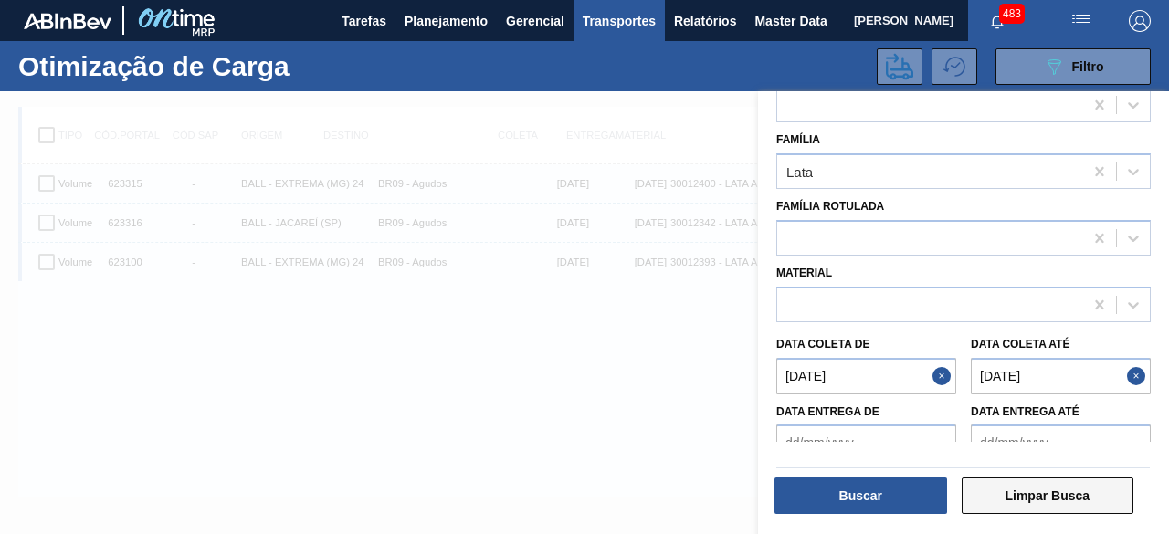
click at [1073, 494] on button "Limpar Busca" at bounding box center [1048, 496] width 173 height 37
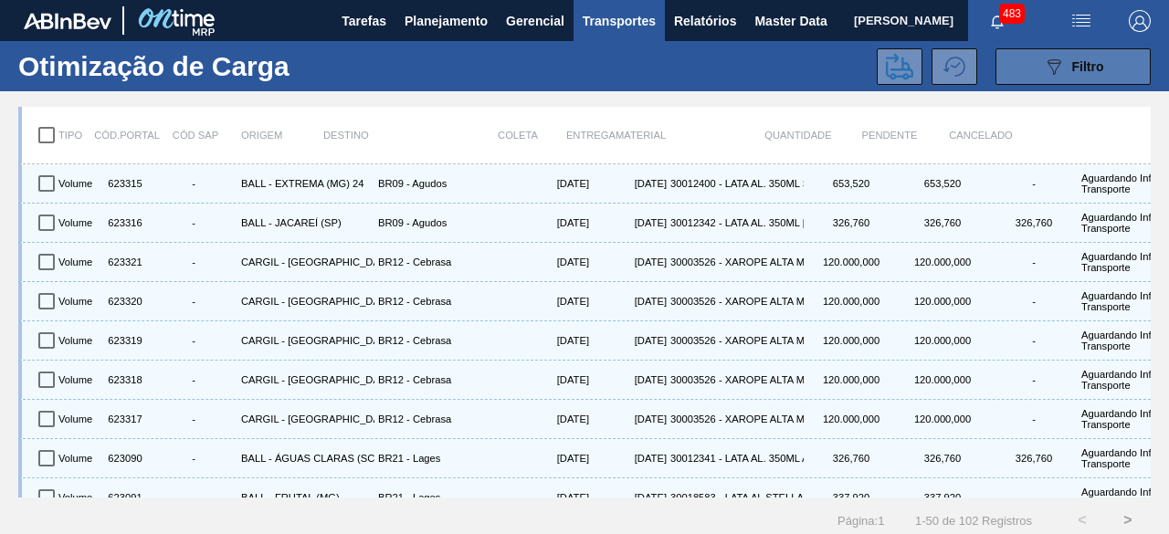
click at [1043, 61] on icon "089F7B8B-B2A5-4AFE-B5C0-19BA573D28AC" at bounding box center [1054, 67] width 22 height 22
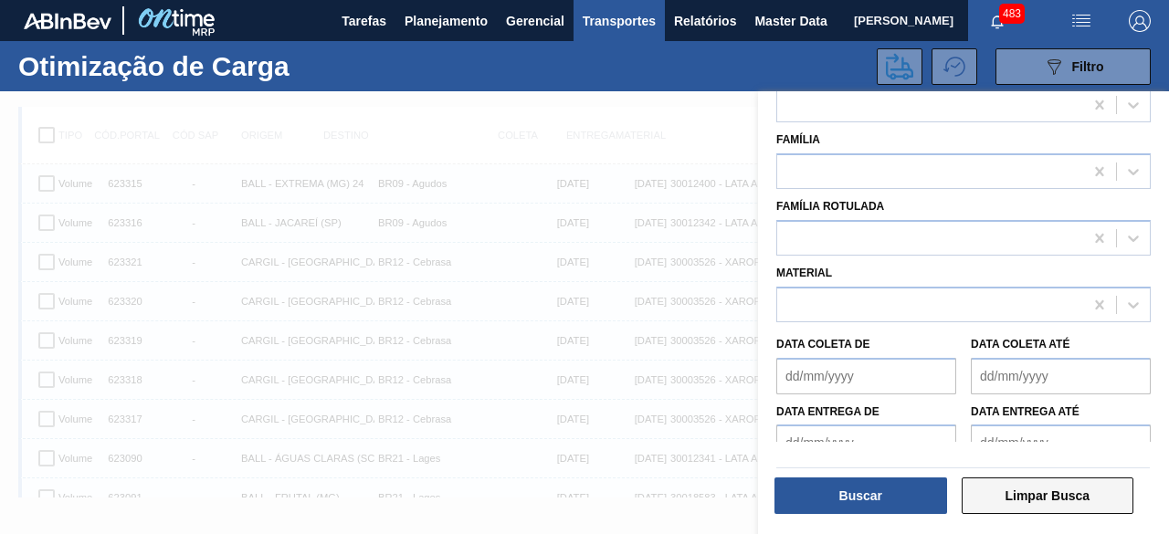
click at [1047, 496] on button "Limpar Busca" at bounding box center [1048, 496] width 173 height 37
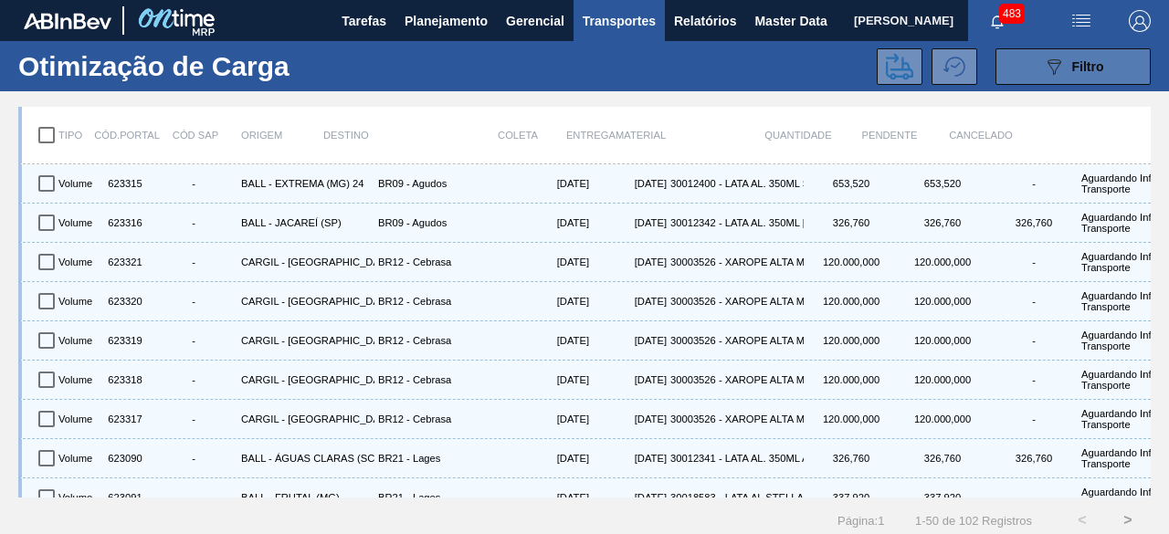
click at [1033, 59] on button "089F7B8B-B2A5-4AFE-B5C0-19BA573D28AC Filtro" at bounding box center [1073, 66] width 155 height 37
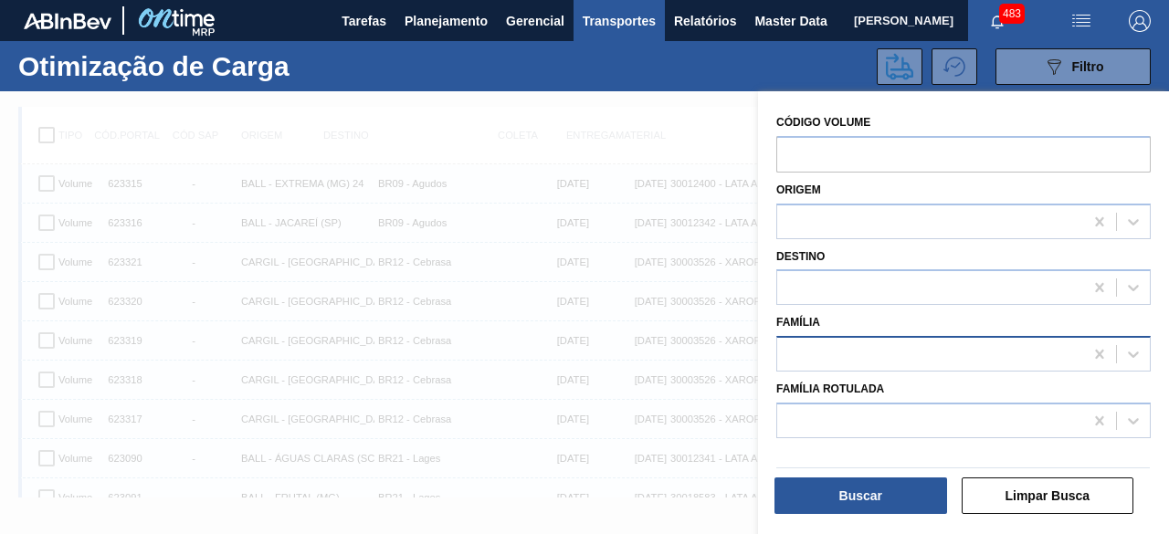
scroll to position [23, 0]
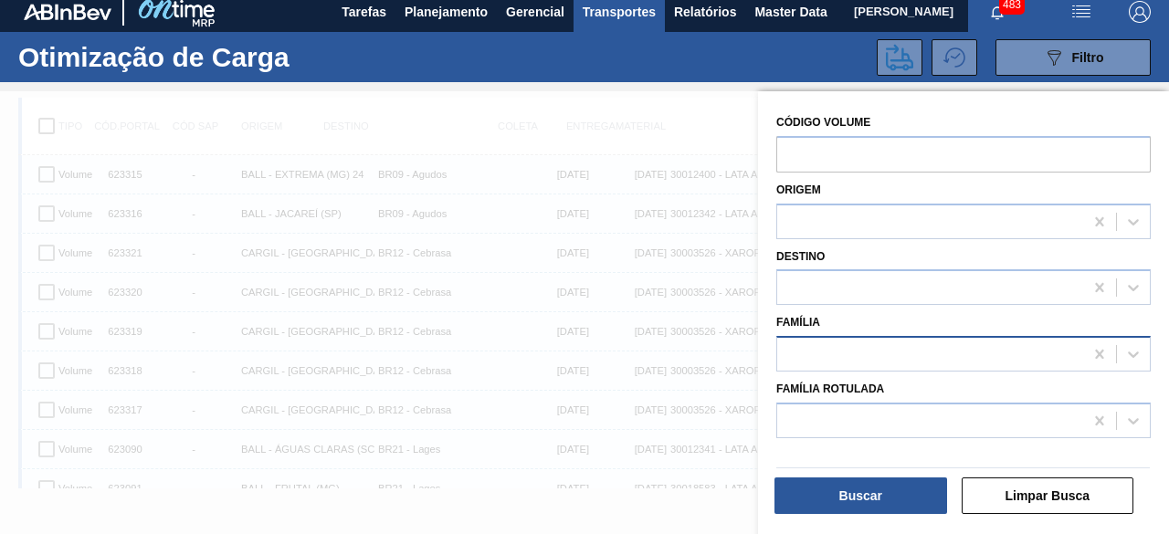
click at [891, 354] on div at bounding box center [930, 355] width 306 height 26
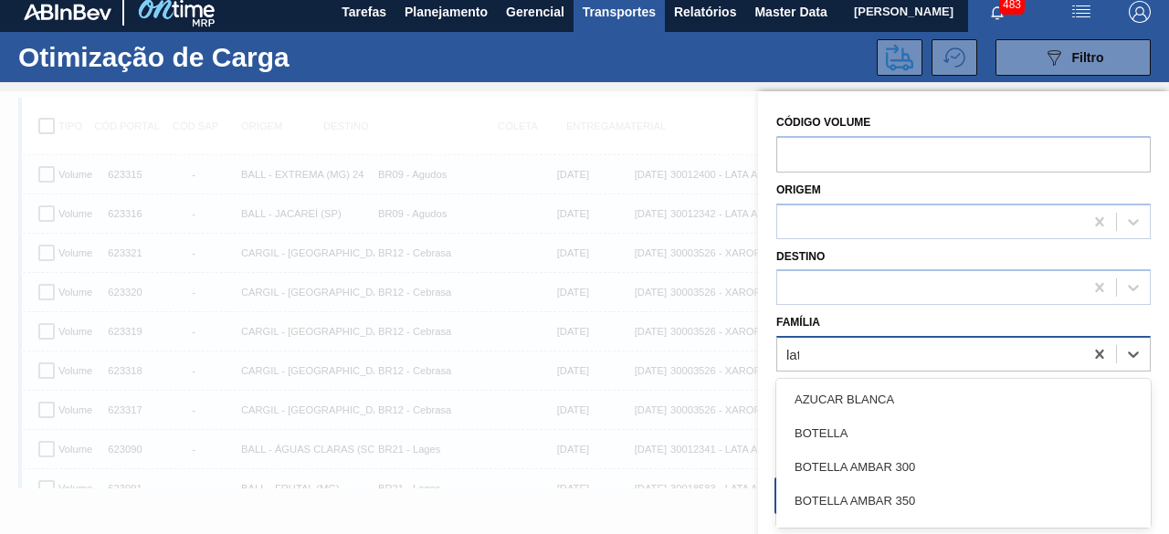
type input "lata"
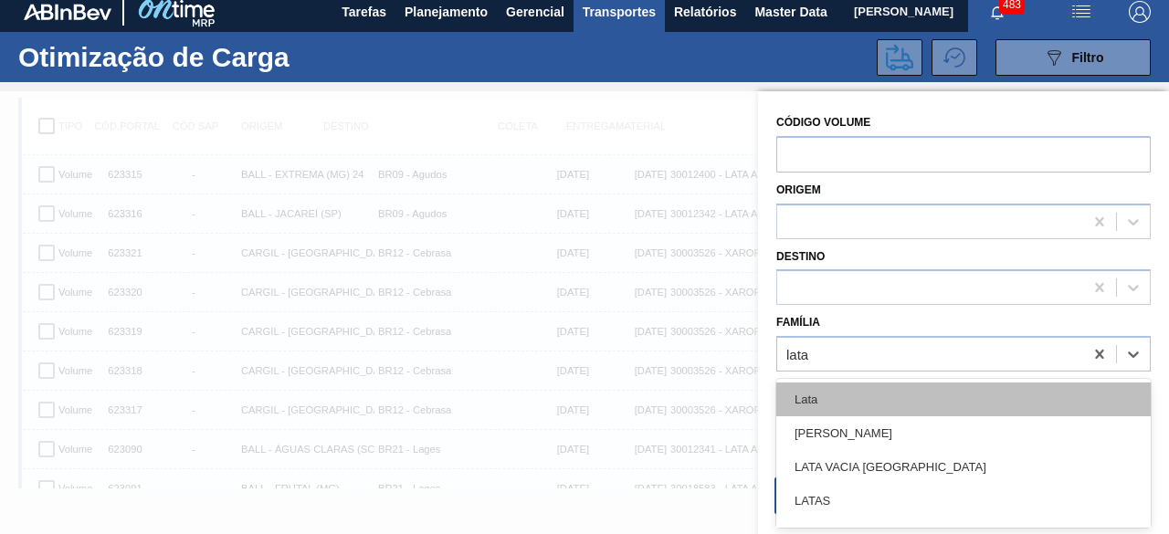
click at [824, 396] on div "Lata" at bounding box center [964, 400] width 375 height 34
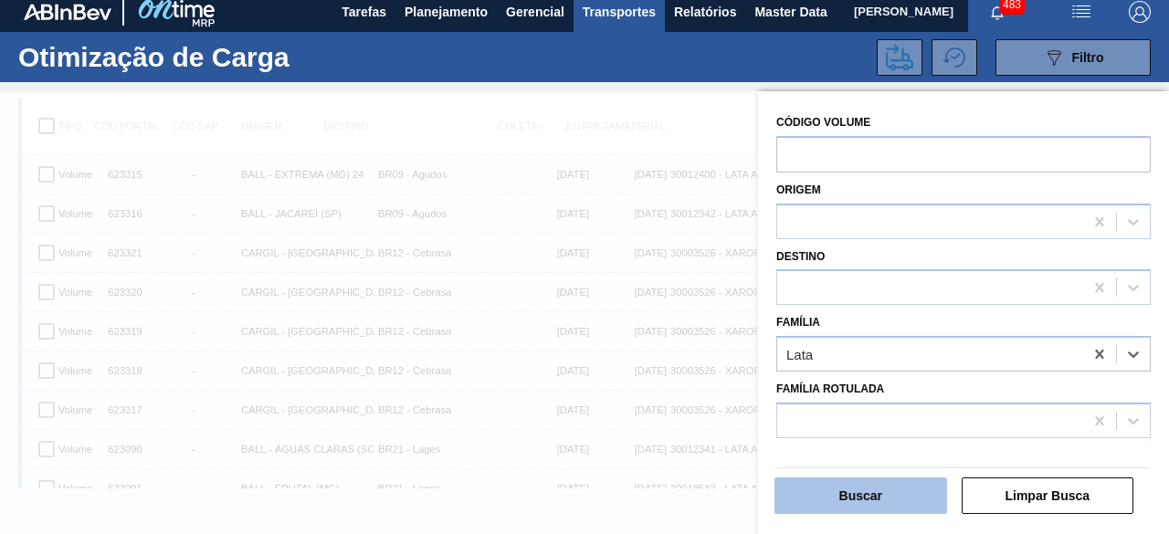
click at [872, 500] on button "Buscar" at bounding box center [861, 496] width 173 height 37
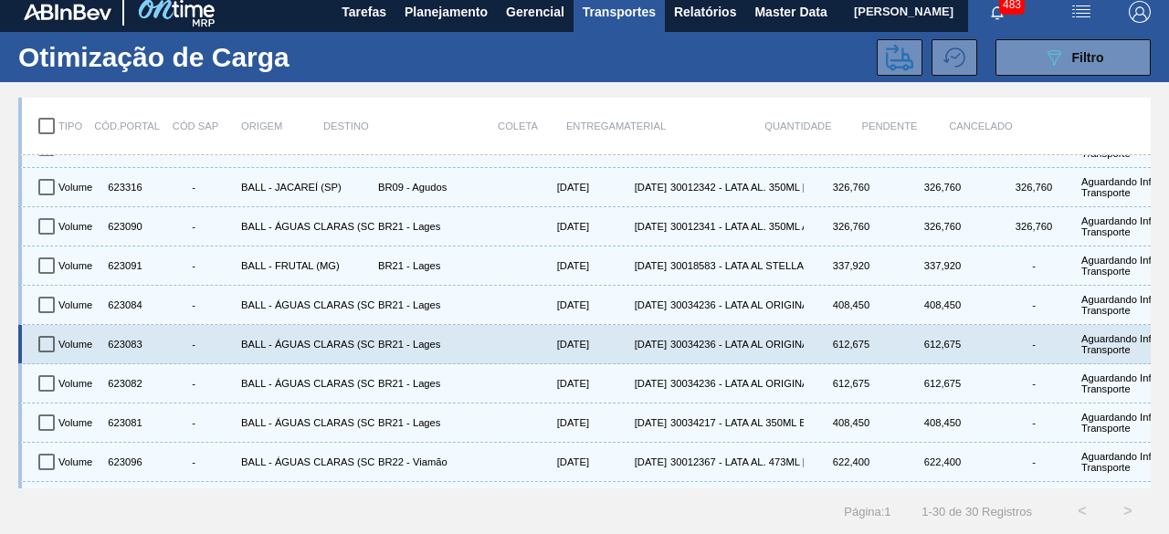
scroll to position [0, 0]
